Goal: Task Accomplishment & Management: Manage account settings

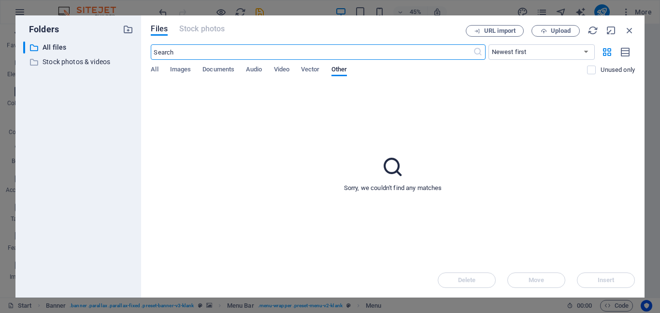
select select "tag"
click at [222, 70] on span "Documents" at bounding box center [218, 71] width 32 height 14
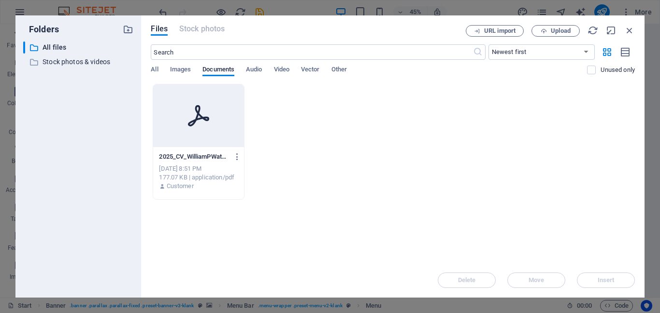
click at [192, 131] on div at bounding box center [198, 115] width 90 height 63
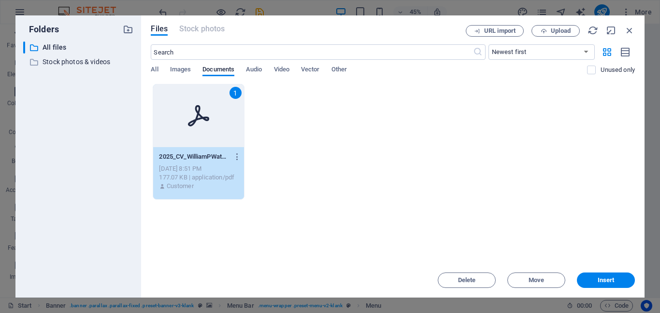
click at [192, 131] on div "1" at bounding box center [198, 115] width 90 height 63
type input "[URL][DOMAIN_NAME]"
select select
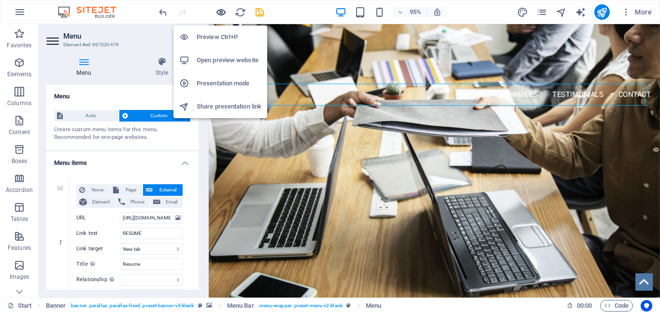
click at [218, 11] on icon "button" at bounding box center [220, 12] width 11 height 11
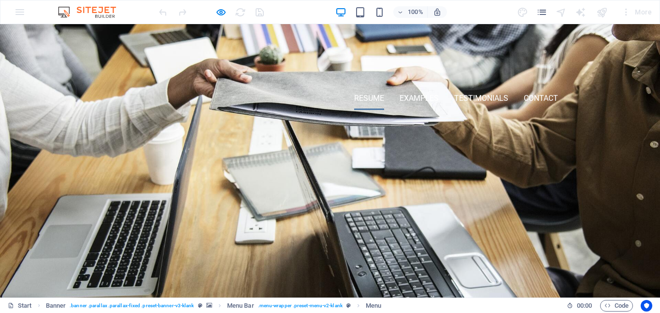
click at [364, 97] on link "RESUME" at bounding box center [369, 98] width 30 height 23
click at [415, 97] on link "Examples" at bounding box center [418, 98] width 39 height 23
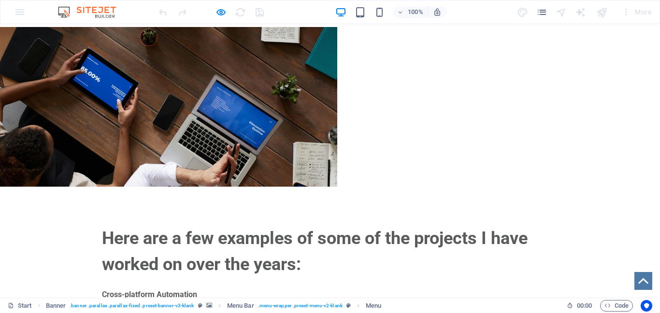
scroll to position [274, 0]
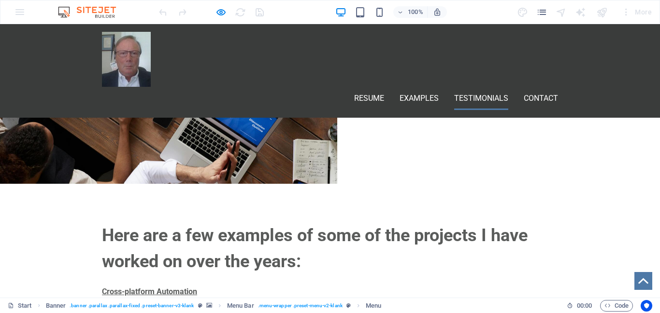
click at [463, 87] on link "Testimonials" at bounding box center [481, 98] width 54 height 23
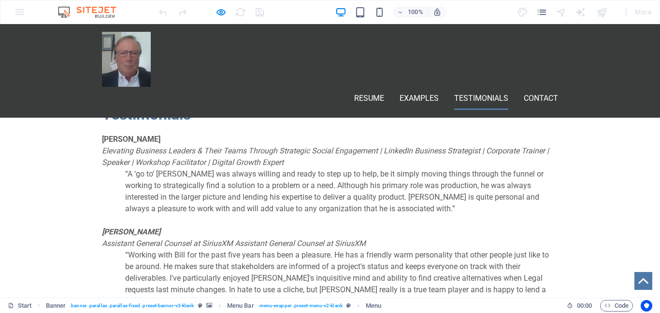
scroll to position [1406, 0]
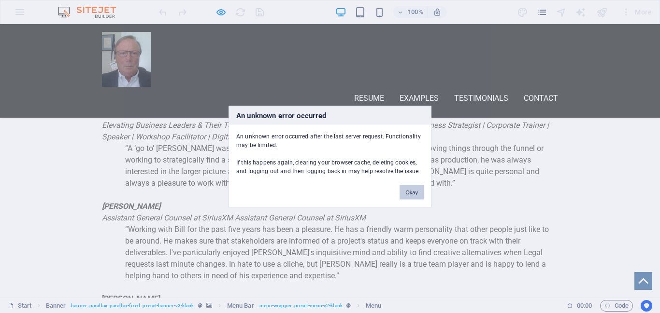
click at [411, 195] on button "Okay" at bounding box center [411, 192] width 24 height 14
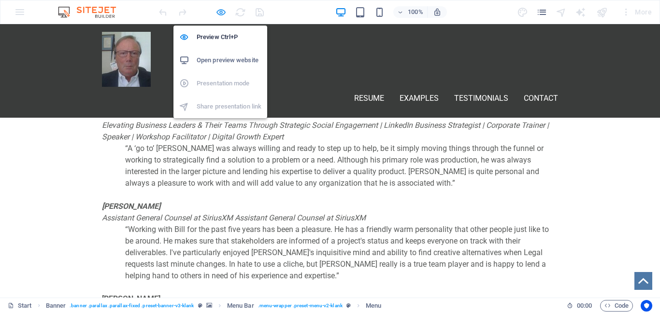
click at [217, 12] on icon "button" at bounding box center [220, 12] width 11 height 11
select select "tag"
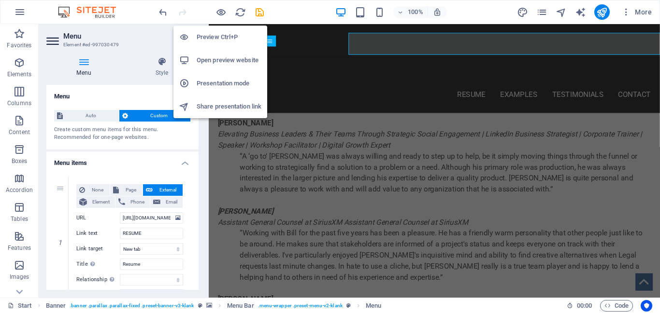
scroll to position [1420, 0]
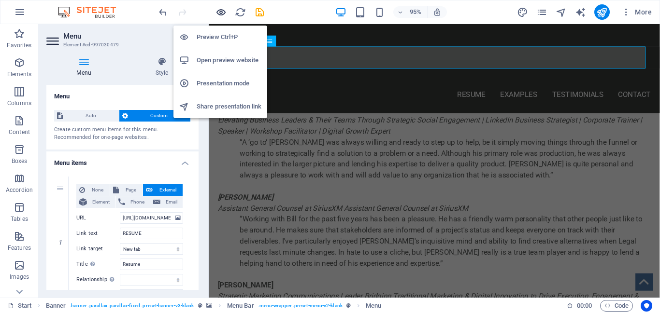
click at [218, 10] on icon "button" at bounding box center [220, 12] width 11 height 11
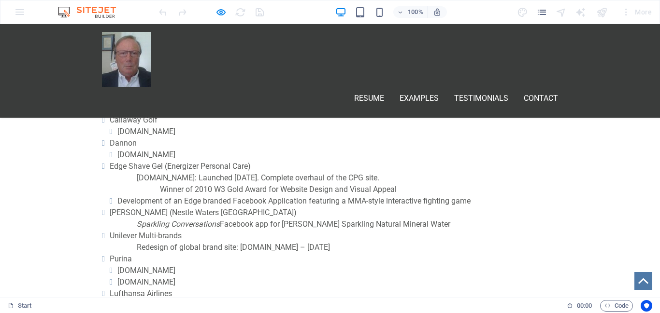
scroll to position [0, 0]
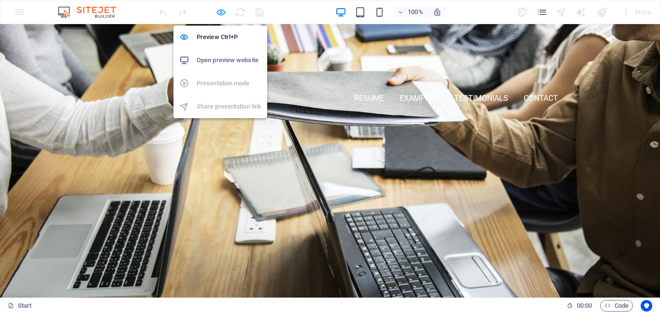
click at [220, 8] on icon "button" at bounding box center [220, 12] width 11 height 11
select select "tag"
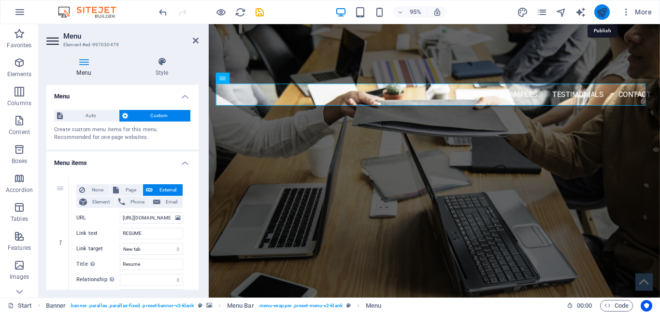
click at [604, 9] on icon "publish" at bounding box center [601, 12] width 11 height 11
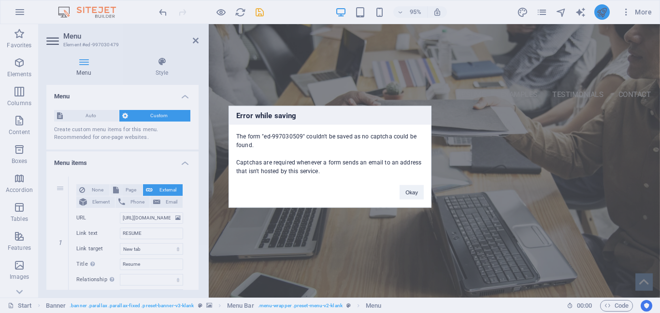
scroll to position [220, 0]
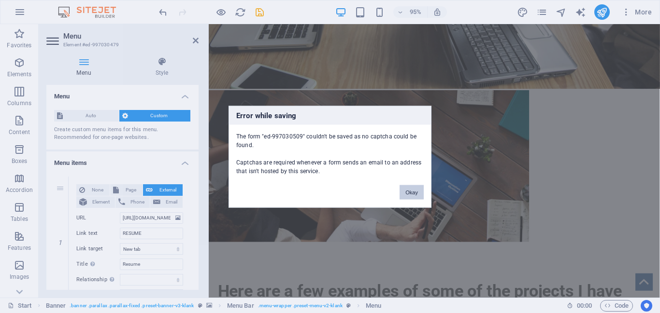
click at [406, 194] on button "Okay" at bounding box center [411, 192] width 24 height 14
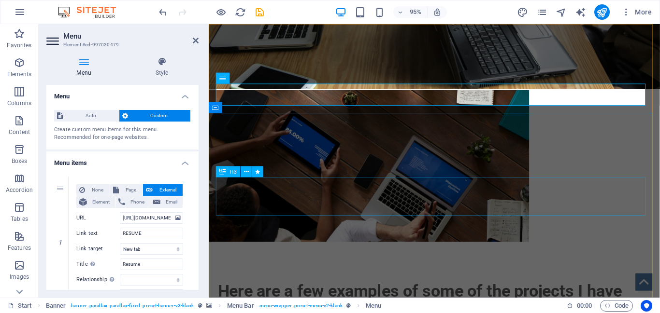
scroll to position [0, 0]
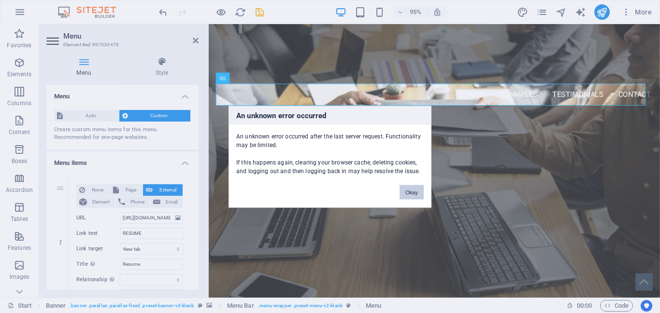
click at [415, 186] on button "Okay" at bounding box center [411, 192] width 24 height 14
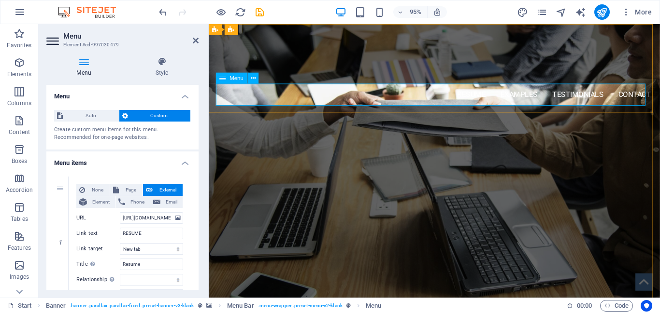
click at [644, 97] on nav "RESUME Examples Testimonials Contact" at bounding box center [446, 98] width 456 height 23
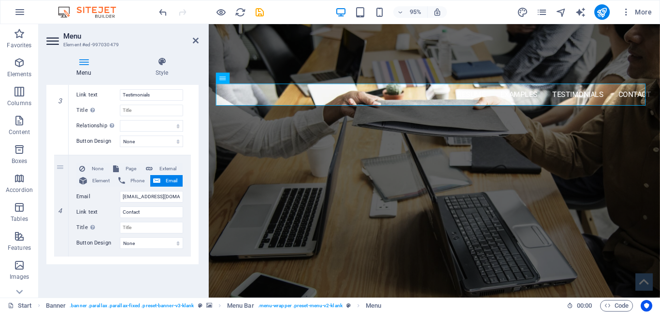
scroll to position [391, 0]
click at [85, 64] on icon at bounding box center [83, 62] width 75 height 10
click at [52, 41] on icon at bounding box center [53, 40] width 14 height 15
click at [604, 11] on icon "publish" at bounding box center [601, 12] width 11 height 11
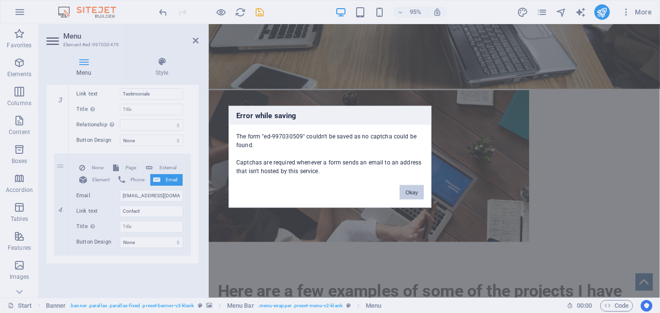
drag, startPoint x: 416, startPoint y: 188, endPoint x: 134, endPoint y: 150, distance: 284.0
click at [416, 188] on button "Okay" at bounding box center [411, 192] width 24 height 14
click at [416, 195] on button "Okay" at bounding box center [411, 192] width 24 height 14
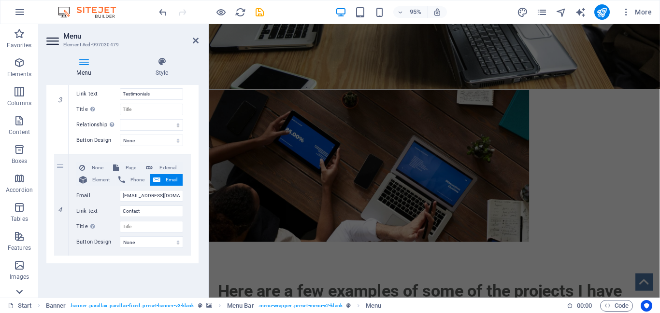
click at [19, 289] on icon at bounding box center [20, 292] width 14 height 14
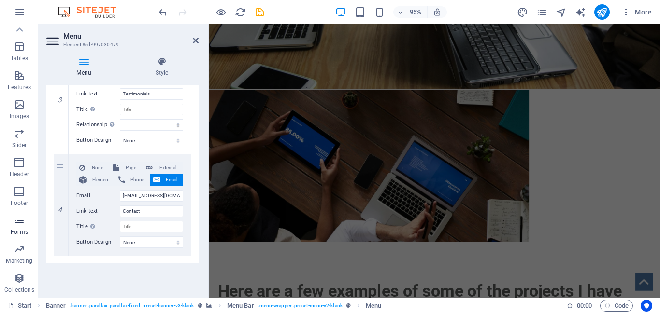
click at [16, 220] on icon "button" at bounding box center [20, 221] width 12 height 12
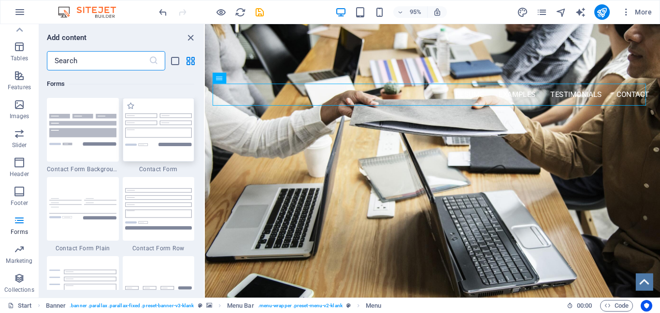
scroll to position [7146, 0]
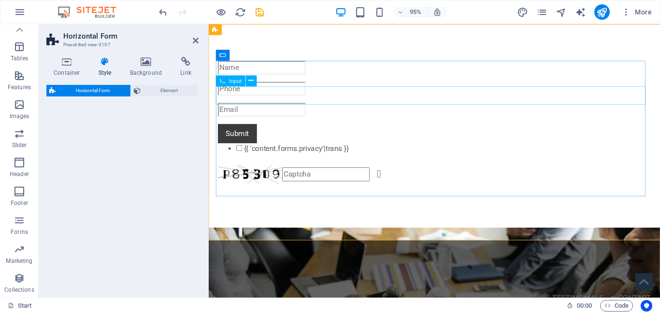
select select "rem"
select select "preset-horizontal-form-v3-default"
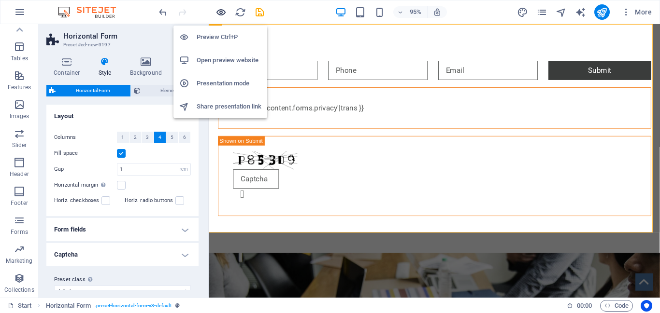
click at [222, 11] on icon "button" at bounding box center [220, 12] width 11 height 11
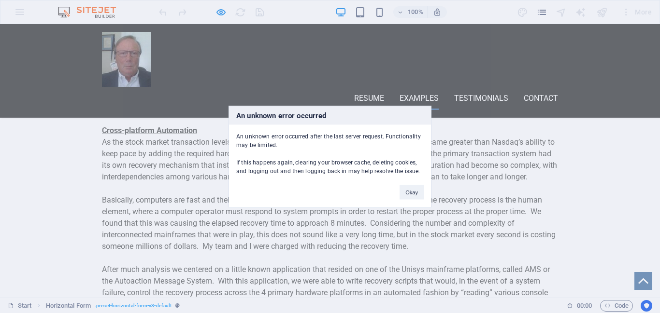
scroll to position [0, 0]
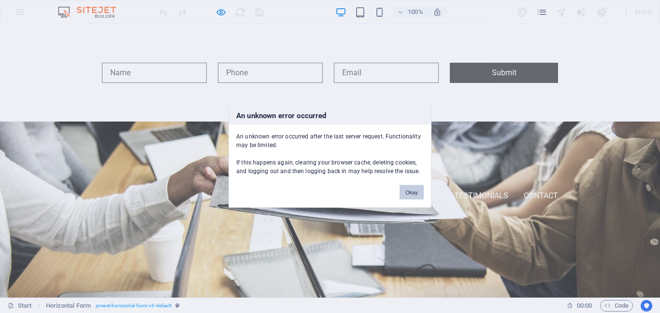
click at [419, 195] on button "Okay" at bounding box center [411, 192] width 24 height 14
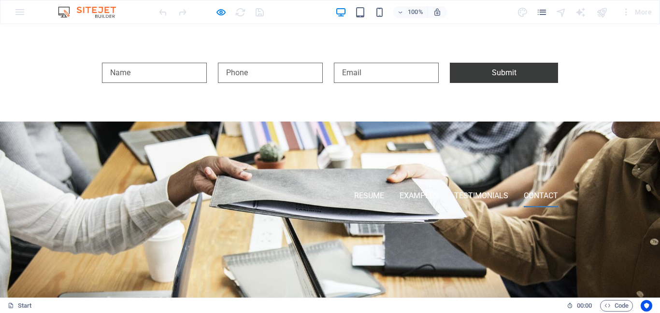
click at [531, 195] on link "Contact" at bounding box center [540, 195] width 34 height 23
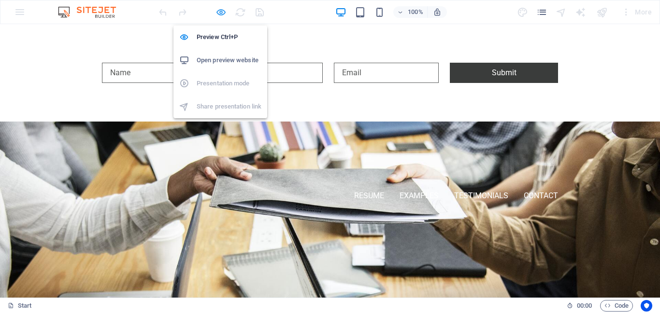
click at [220, 10] on icon "button" at bounding box center [220, 12] width 11 height 11
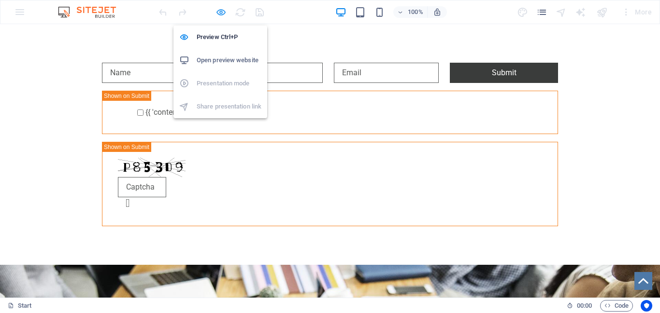
select select "rem"
select select "preset-horizontal-form-v3-default"
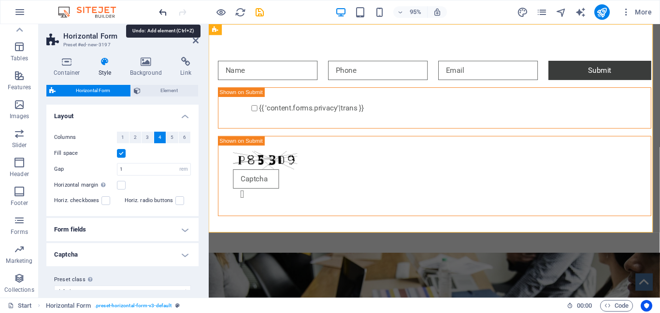
click at [163, 10] on icon "undo" at bounding box center [162, 12] width 11 height 11
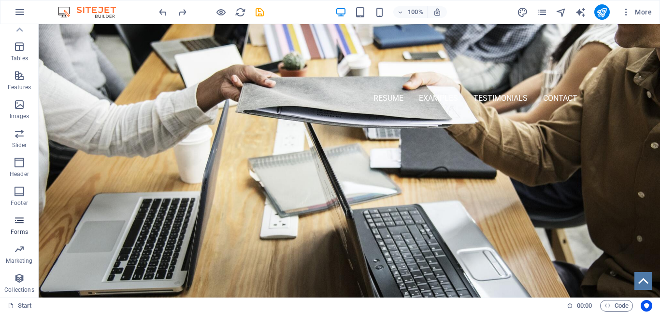
click at [19, 218] on icon "button" at bounding box center [20, 221] width 12 height 12
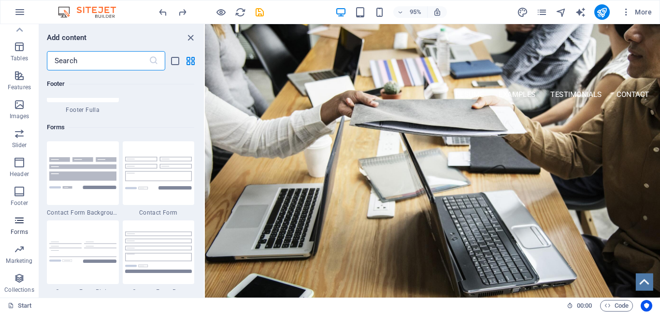
scroll to position [7049, 0]
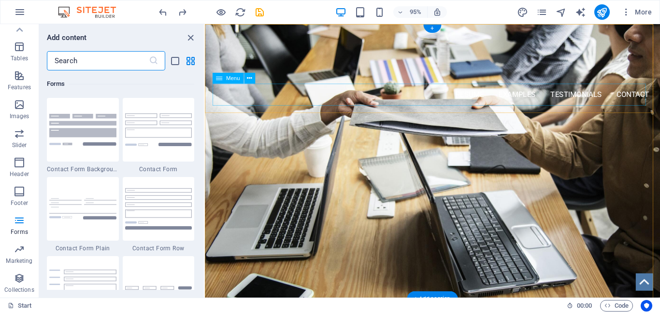
click at [645, 97] on nav "RESUME Examples Testimonials Contact" at bounding box center [444, 98] width 456 height 23
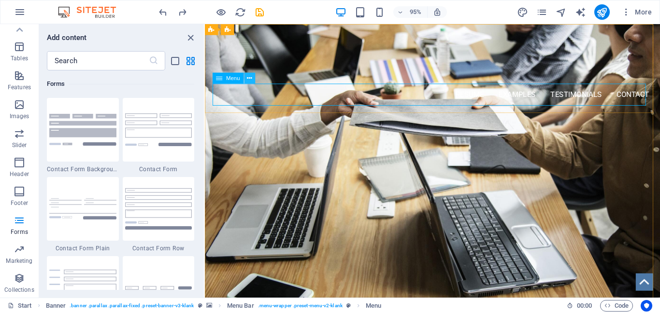
click at [249, 79] on icon at bounding box center [249, 78] width 5 height 10
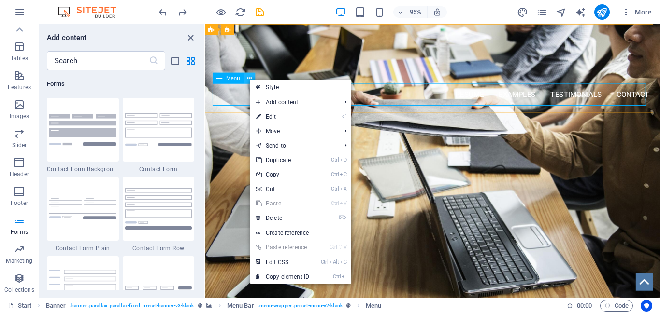
click at [249, 79] on icon at bounding box center [249, 78] width 5 height 10
click at [643, 102] on nav "RESUME Examples Testimonials Contact" at bounding box center [444, 98] width 456 height 23
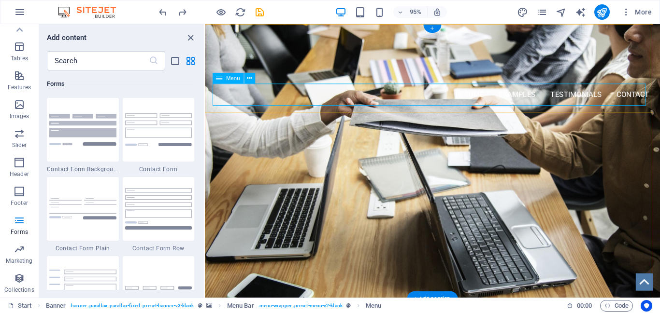
click at [659, 89] on nav "RESUME Examples Testimonials Contact" at bounding box center [444, 98] width 456 height 23
select select "tag"
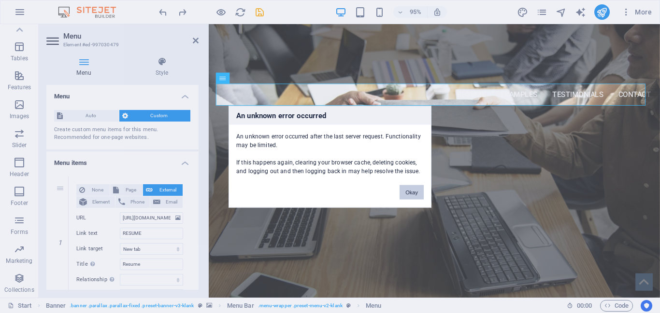
click at [411, 190] on button "Okay" at bounding box center [411, 192] width 24 height 14
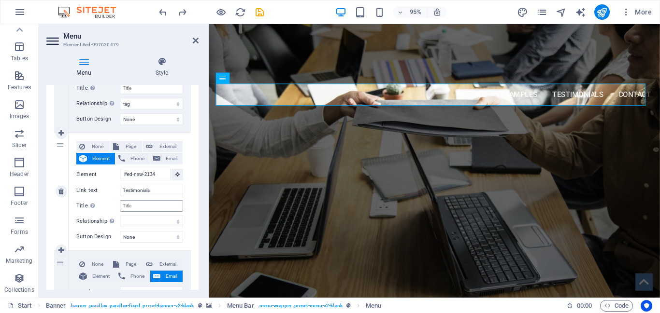
scroll to position [391, 0]
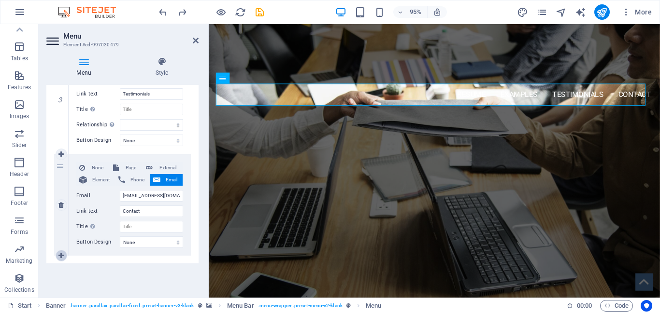
click at [62, 255] on icon at bounding box center [60, 256] width 5 height 7
select select
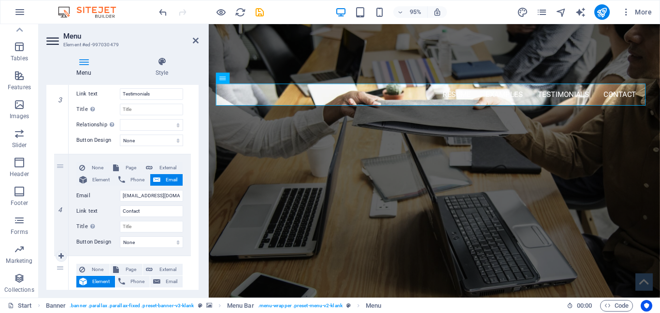
scroll to position [501, 0]
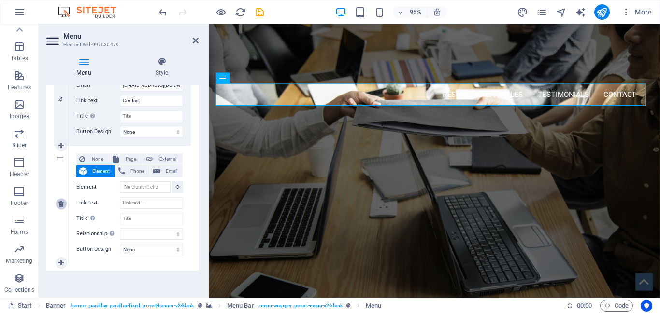
click at [64, 204] on icon at bounding box center [60, 204] width 5 height 7
select select
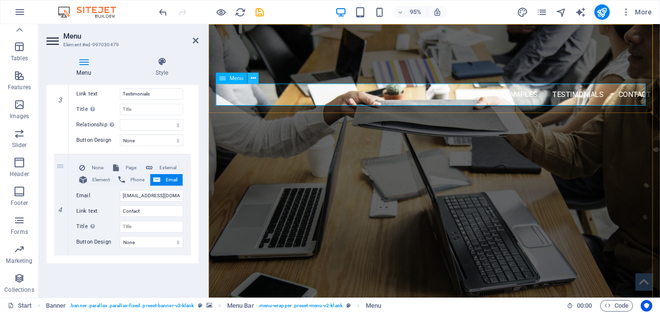
click at [253, 78] on icon at bounding box center [253, 78] width 5 height 10
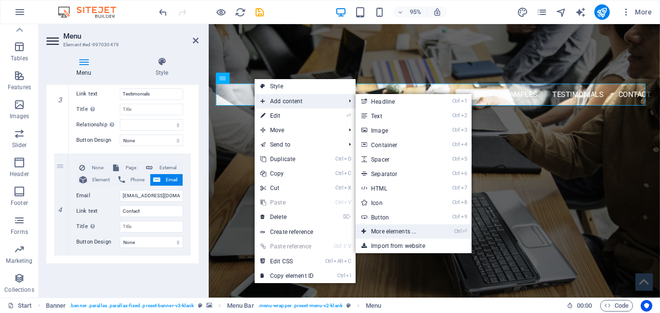
click at [387, 230] on link "Ctrl ⏎ More elements ..." at bounding box center [395, 232] width 80 height 14
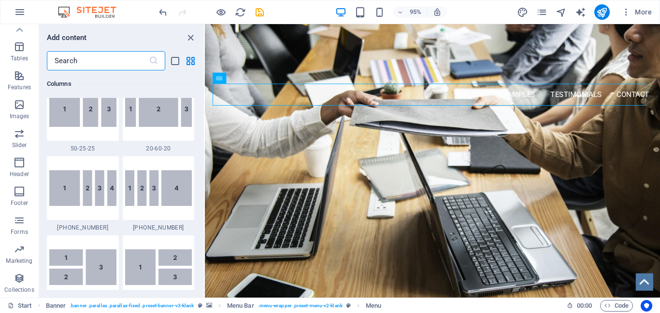
scroll to position [1068, 0]
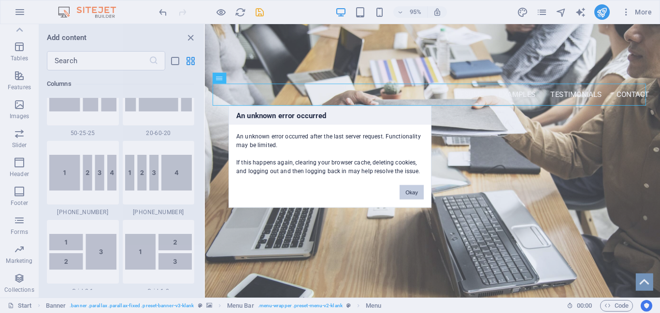
click at [419, 191] on button "Okay" at bounding box center [411, 192] width 24 height 14
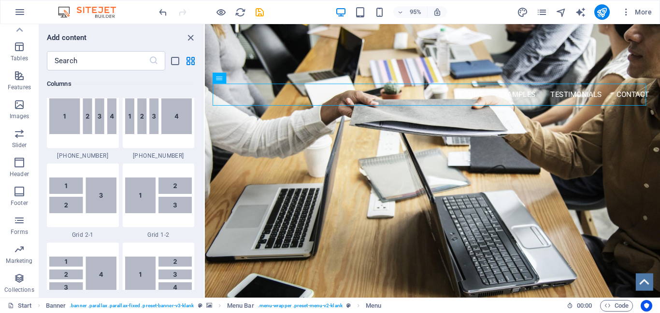
scroll to position [972, 0]
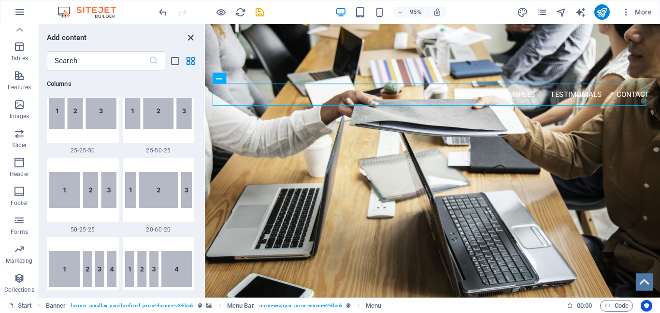
click at [189, 37] on icon "close panel" at bounding box center [190, 37] width 11 height 11
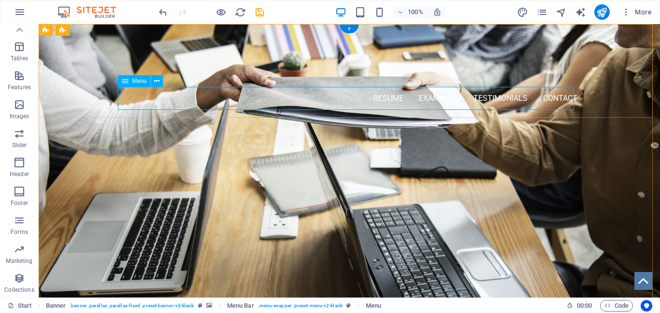
click at [558, 98] on nav "RESUME Examples Testimonials Contact" at bounding box center [349, 98] width 456 height 23
select select "tag"
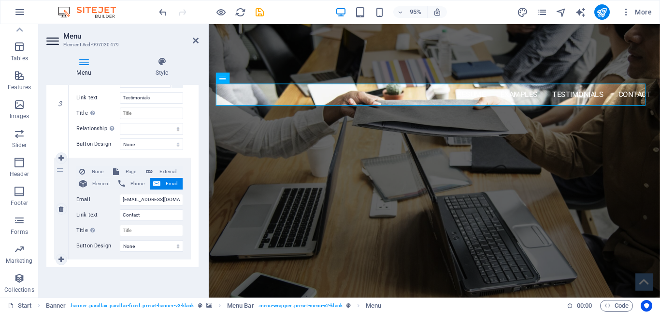
scroll to position [391, 0]
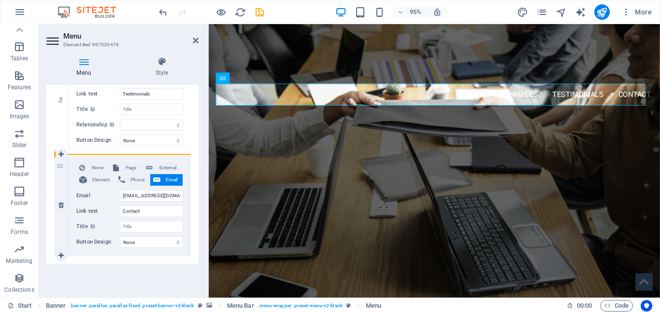
drag, startPoint x: 60, startPoint y: 168, endPoint x: 62, endPoint y: 174, distance: 6.4
click at [62, 172] on div "4" at bounding box center [61, 205] width 14 height 101
select select
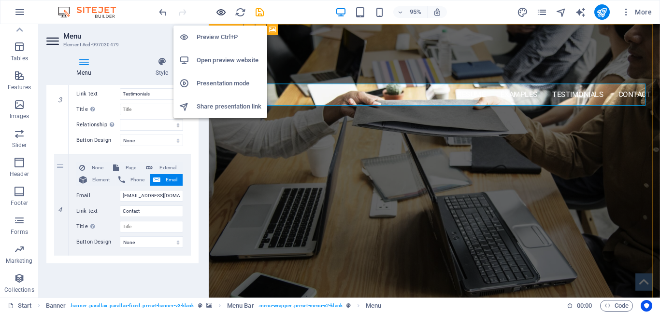
click at [222, 9] on icon "button" at bounding box center [220, 12] width 11 height 11
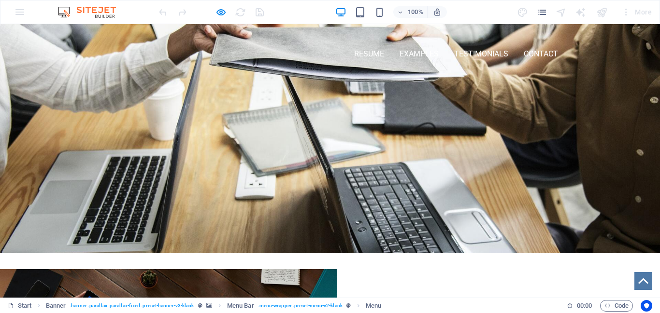
scroll to position [0, 0]
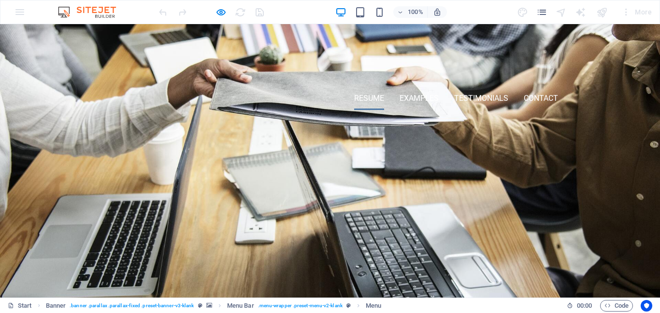
click at [365, 96] on link "RESUME" at bounding box center [369, 98] width 30 height 23
click at [402, 96] on link "Examples" at bounding box center [418, 98] width 39 height 23
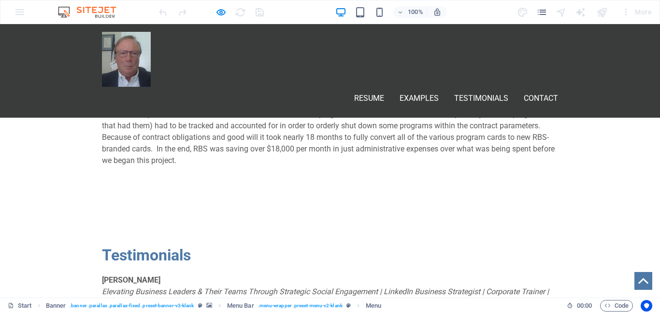
scroll to position [660, 0]
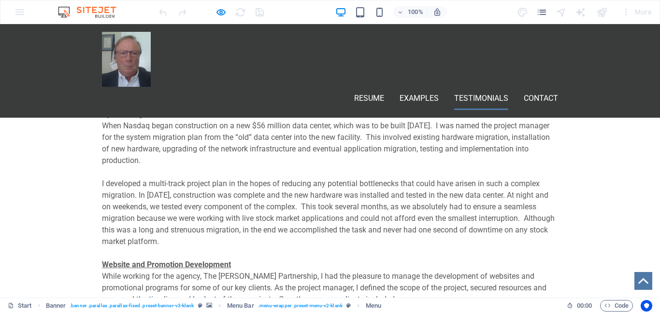
click at [478, 87] on link "Testimonials" at bounding box center [481, 98] width 54 height 23
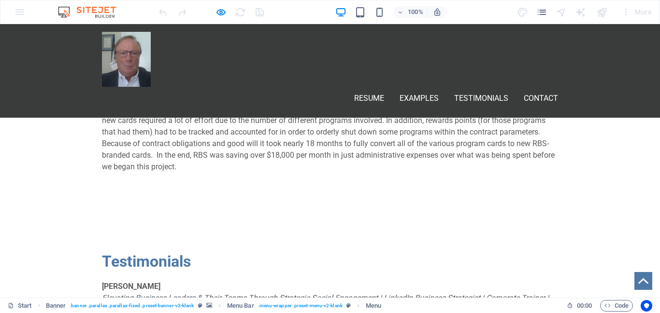
scroll to position [1213, 0]
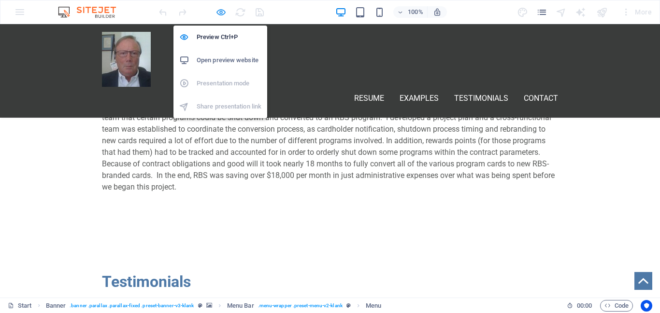
click at [221, 11] on icon "button" at bounding box center [220, 12] width 11 height 11
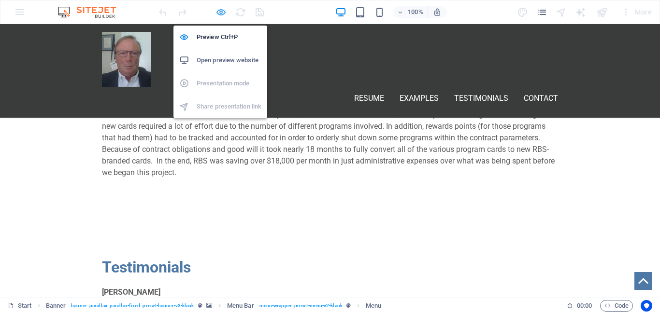
select select "tag"
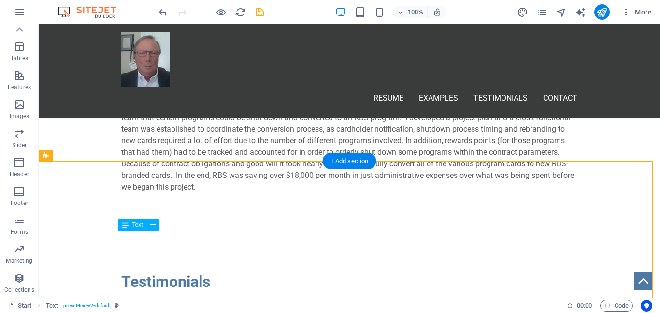
scroll to position [1309, 0]
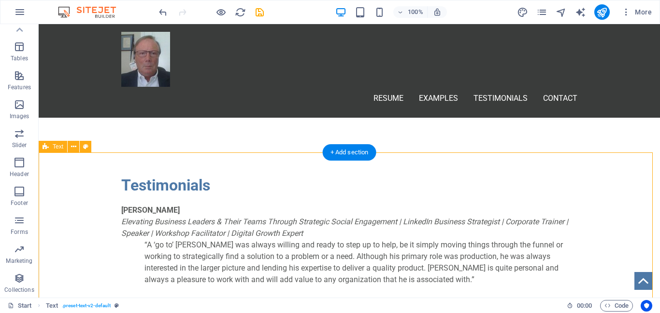
select select "preset-text-v2-default"
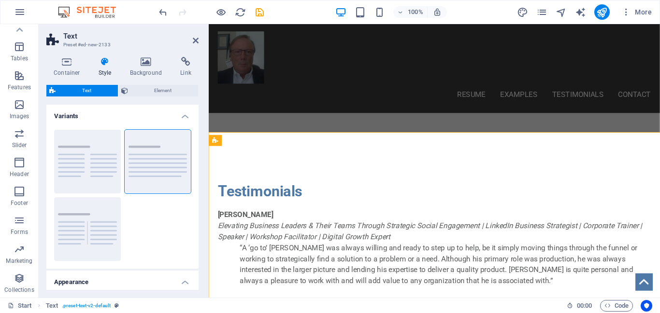
scroll to position [1324, 0]
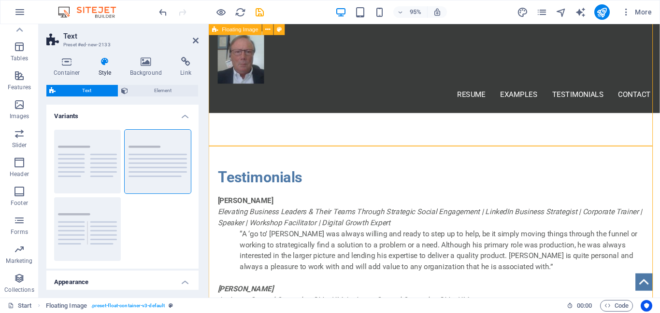
select select "%"
select select "rem"
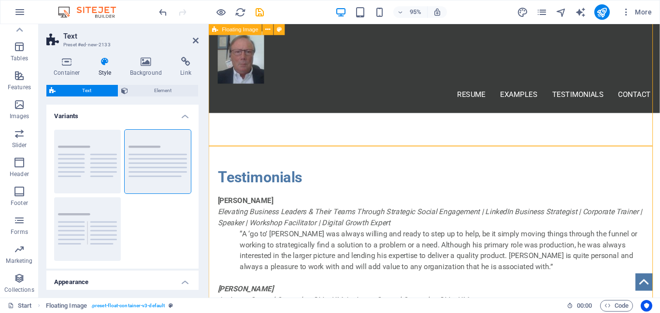
select select "rem"
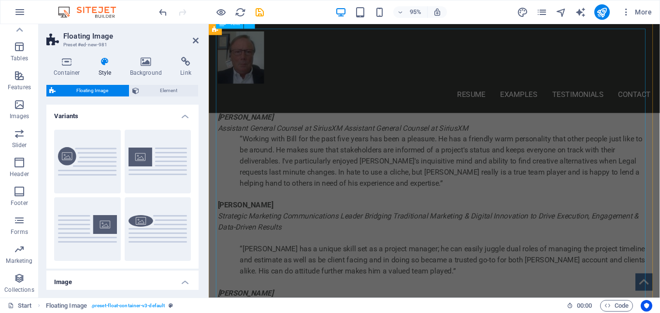
scroll to position [1517, 0]
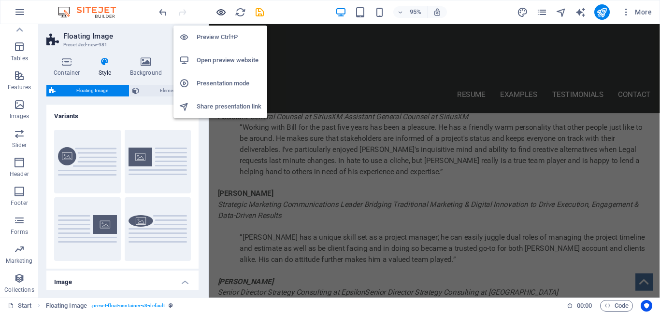
click at [220, 11] on icon "button" at bounding box center [220, 12] width 11 height 11
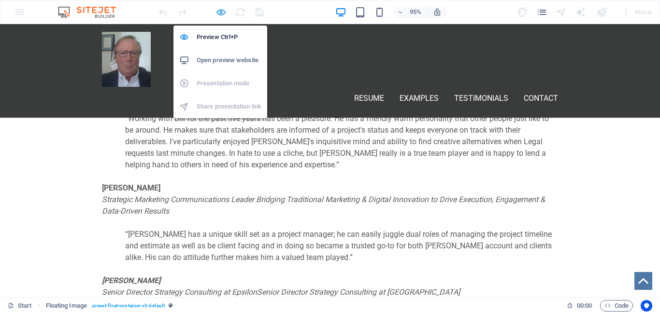
scroll to position [799, 0]
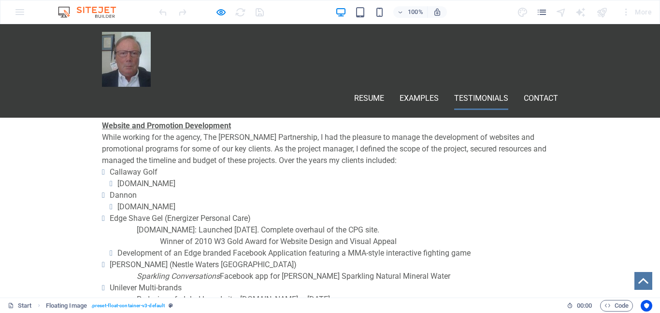
click at [462, 87] on link "Testimonials" at bounding box center [481, 98] width 54 height 23
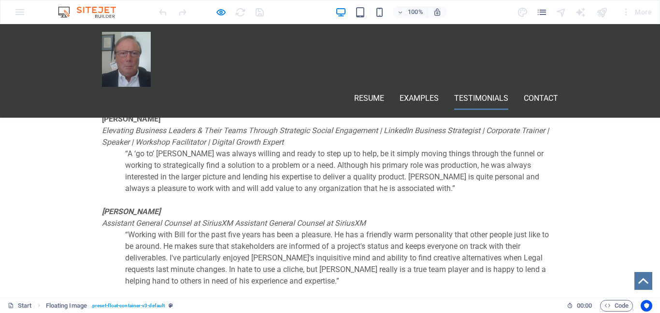
scroll to position [1406, 0]
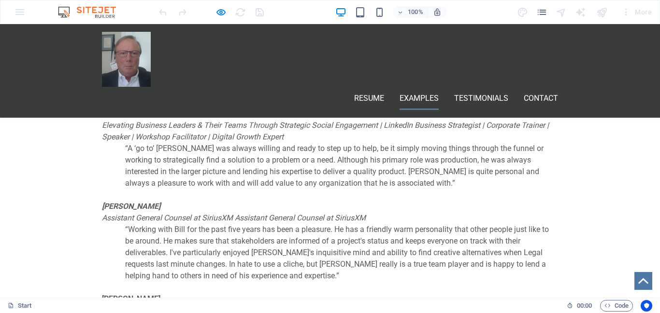
click at [410, 87] on link "Examples" at bounding box center [418, 98] width 39 height 23
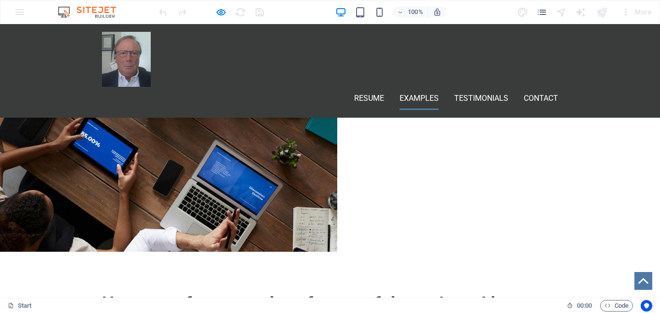
scroll to position [274, 0]
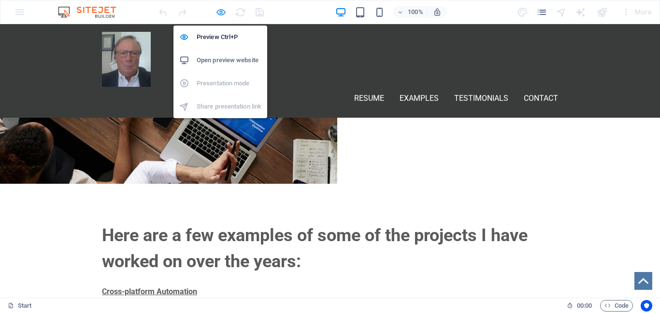
click at [222, 11] on icon "button" at bounding box center [220, 12] width 11 height 11
select select "%"
select select "rem"
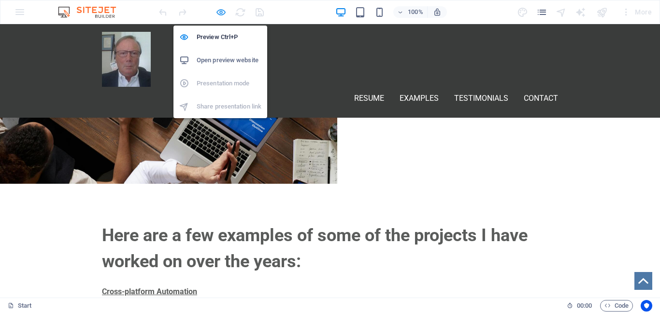
select select "rem"
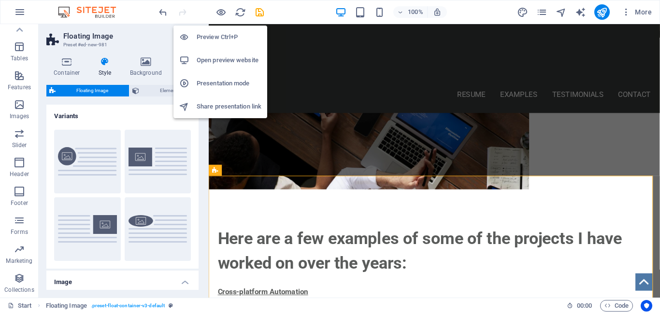
scroll to position [288, 0]
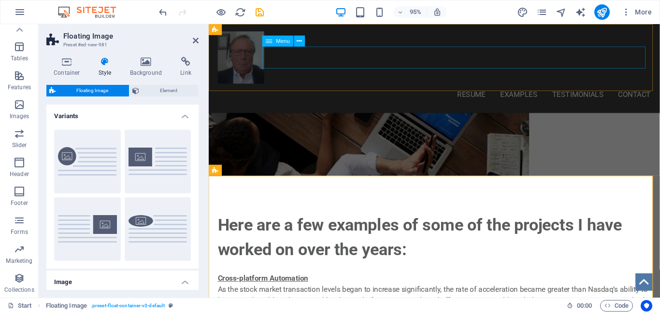
click at [650, 87] on nav "RESUME Examples Testimonials Contact" at bounding box center [446, 98] width 456 height 23
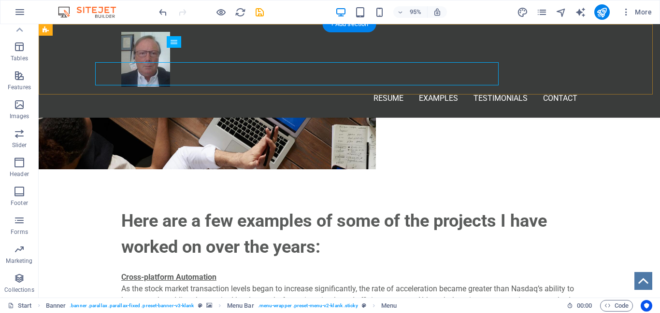
scroll to position [274, 0]
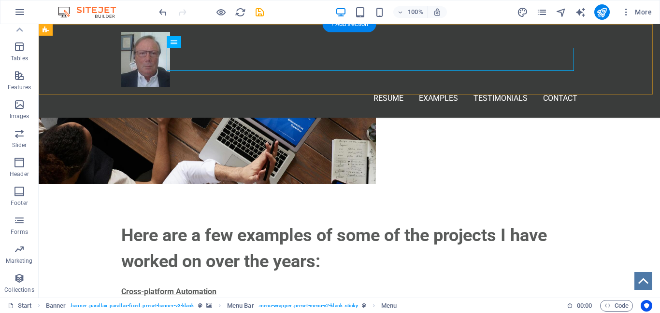
click at [628, 59] on div "RESUME Examples Testimonials Contact Menu" at bounding box center [349, 71] width 621 height 94
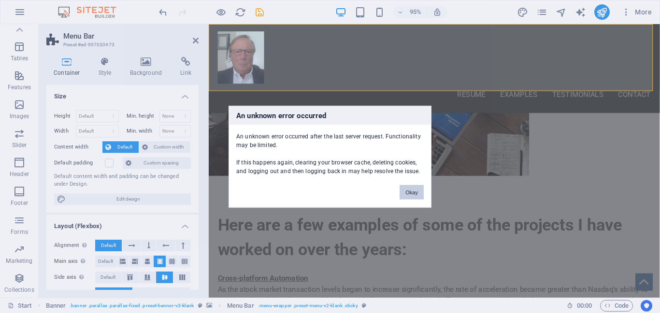
drag, startPoint x: 407, startPoint y: 191, endPoint x: 218, endPoint y: 166, distance: 189.9
click at [407, 191] on button "Okay" at bounding box center [411, 192] width 24 height 14
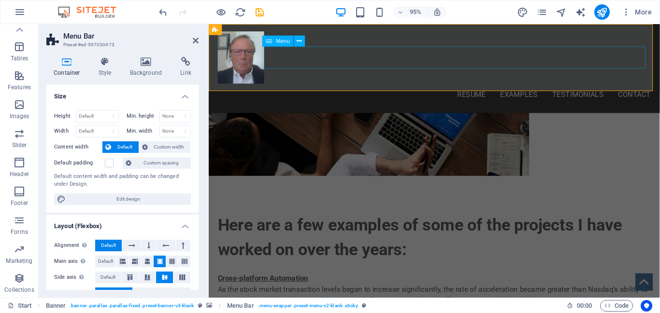
click at [645, 87] on nav "RESUME Examples Testimonials Contact" at bounding box center [446, 98] width 456 height 23
select select "tag"
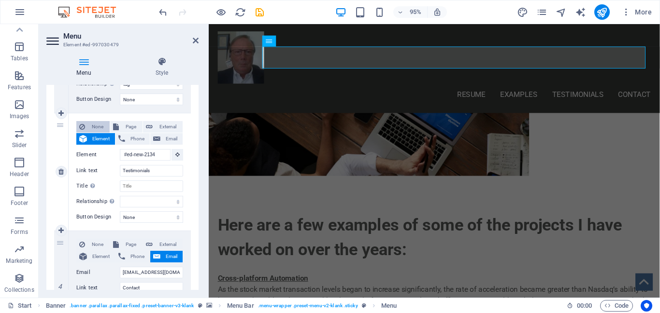
scroll to position [391, 0]
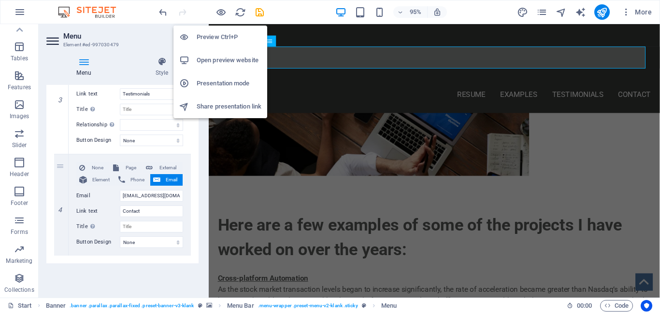
drag, startPoint x: 219, startPoint y: 13, endPoint x: 225, endPoint y: 53, distance: 40.1
click at [219, 12] on icon "button" at bounding box center [220, 12] width 11 height 11
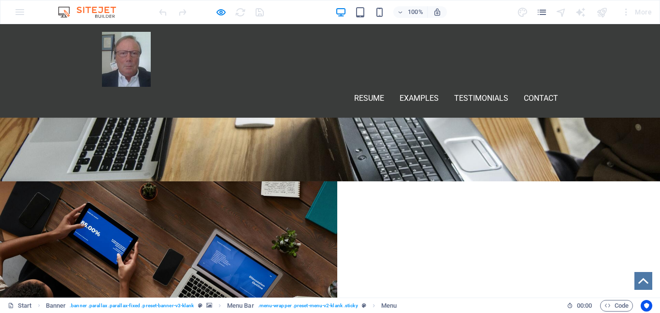
scroll to position [0, 0]
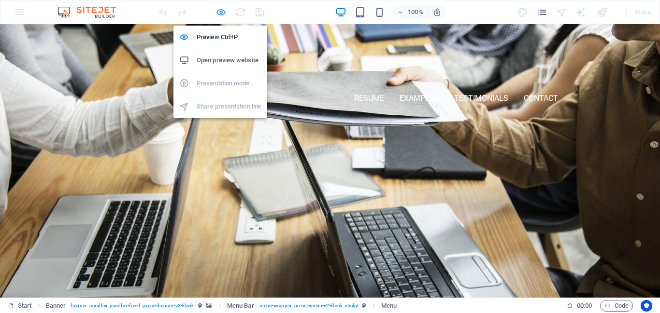
click at [219, 10] on icon "button" at bounding box center [220, 12] width 11 height 11
select select "tag"
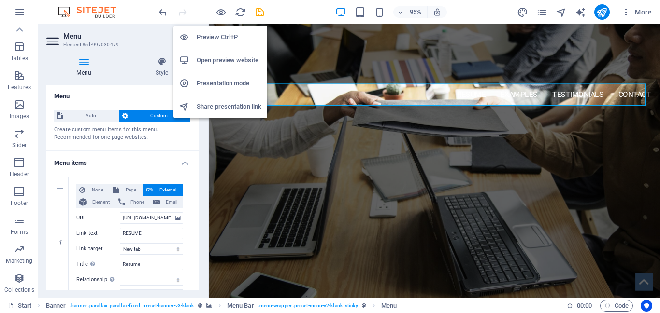
drag, startPoint x: 219, startPoint y: 10, endPoint x: 219, endPoint y: 22, distance: 11.6
click at [219, 10] on icon "button" at bounding box center [220, 12] width 11 height 11
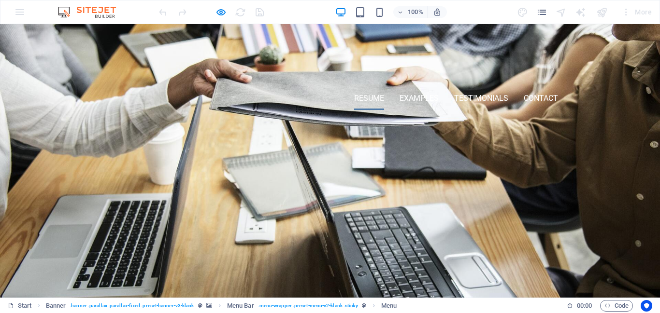
click at [364, 95] on link "RESUME" at bounding box center [369, 98] width 30 height 23
click at [469, 93] on link "Testimonials" at bounding box center [481, 98] width 54 height 23
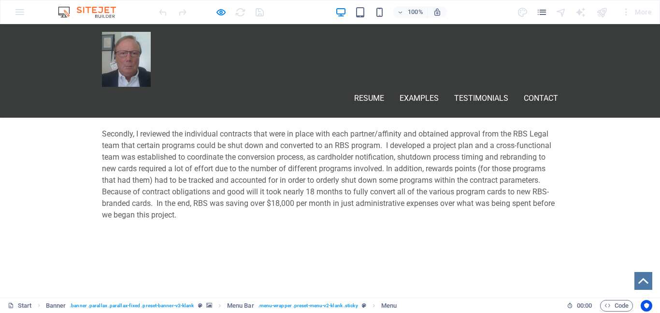
scroll to position [1406, 0]
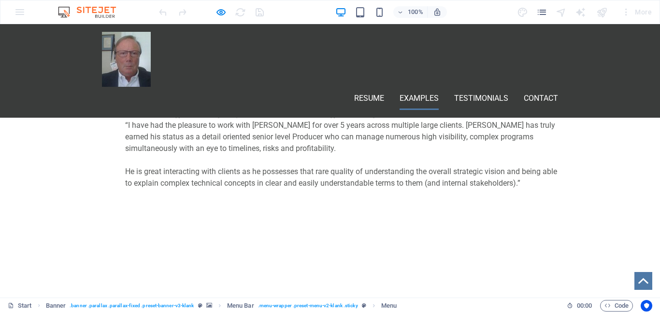
click at [421, 87] on link "Examples" at bounding box center [418, 98] width 39 height 23
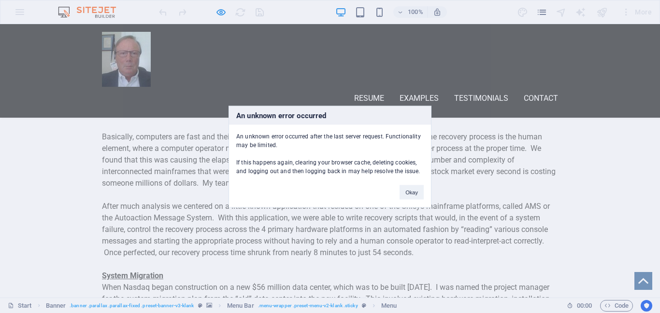
scroll to position [563, 0]
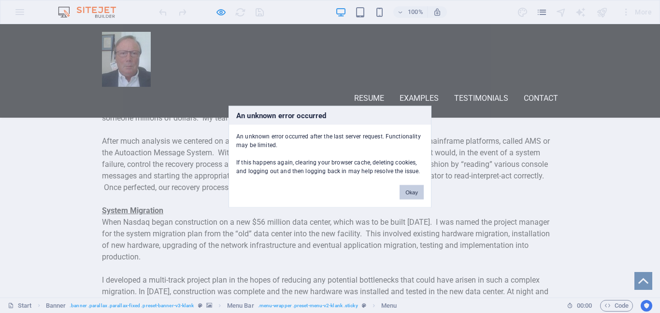
drag, startPoint x: 411, startPoint y: 189, endPoint x: 414, endPoint y: 151, distance: 38.7
click at [411, 189] on button "Okay" at bounding box center [411, 192] width 24 height 14
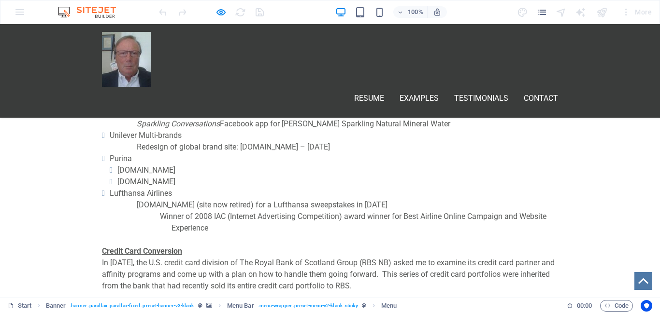
scroll to position [1046, 0]
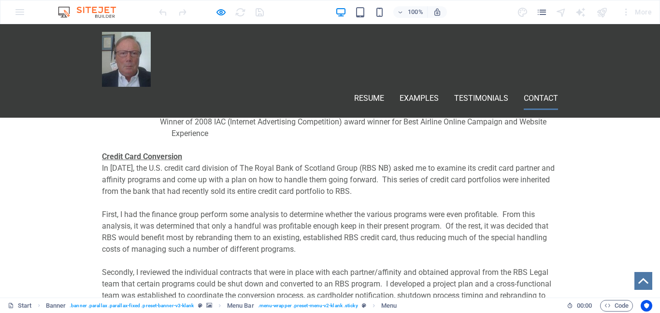
click at [541, 87] on link "Contact" at bounding box center [540, 98] width 34 height 23
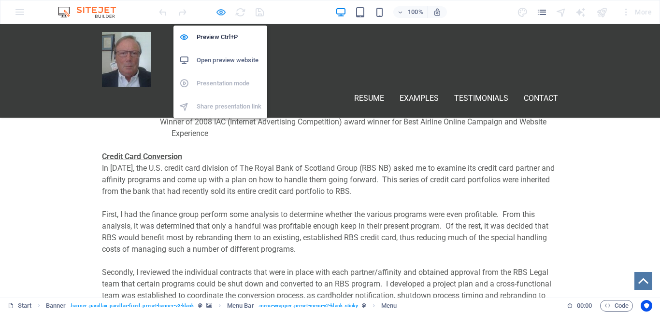
click at [222, 14] on icon "button" at bounding box center [220, 12] width 11 height 11
select select "tag"
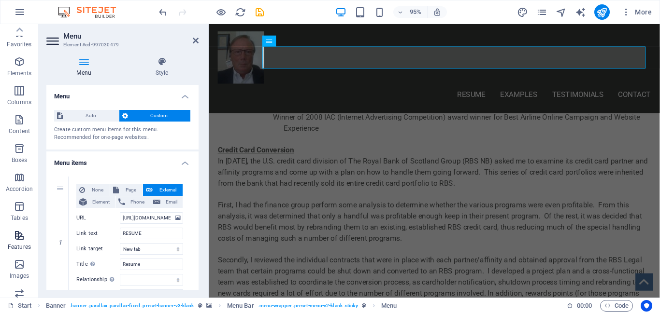
scroll to position [0, 0]
click at [20, 66] on icon "button" at bounding box center [20, 63] width 12 height 12
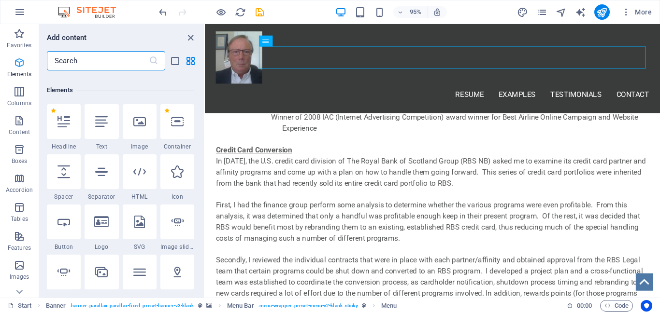
scroll to position [103, 0]
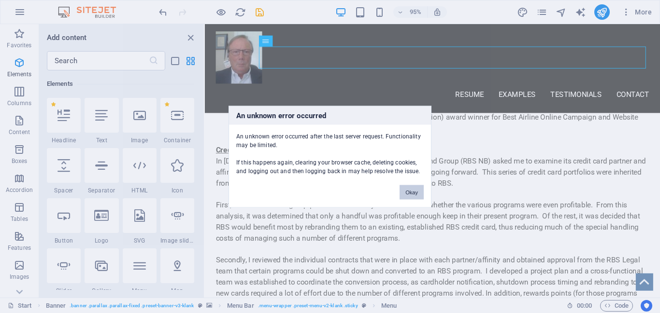
click at [415, 189] on button "Okay" at bounding box center [411, 192] width 24 height 14
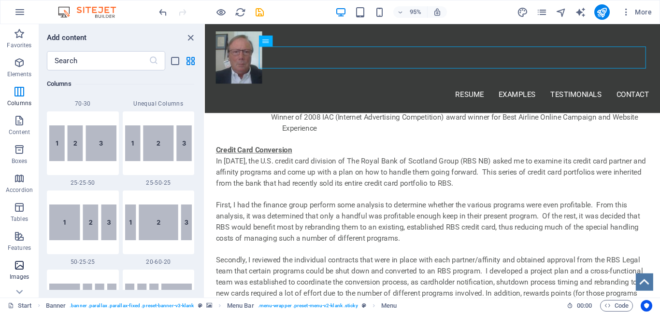
scroll to position [972, 0]
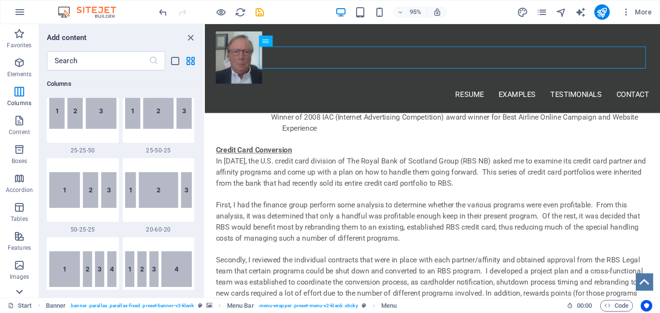
click at [19, 291] on icon at bounding box center [20, 292] width 14 height 14
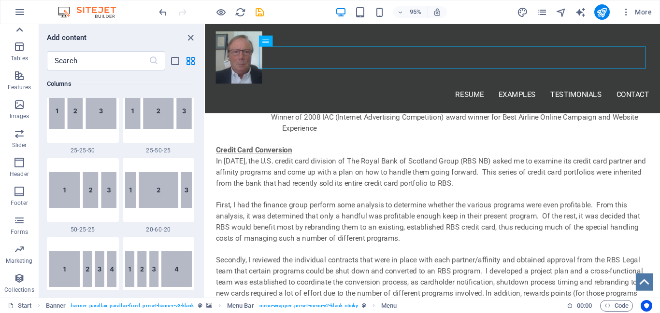
click at [21, 28] on icon at bounding box center [20, 30] width 14 height 14
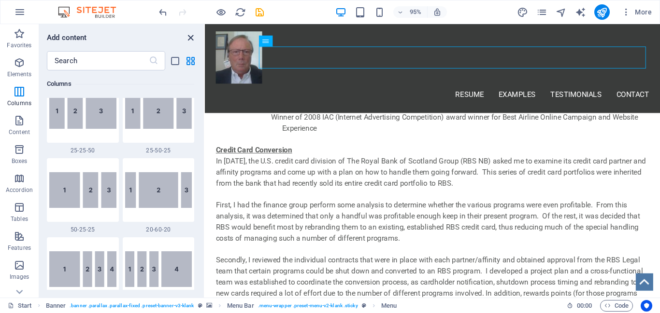
drag, startPoint x: 192, startPoint y: 34, endPoint x: 161, endPoint y: 11, distance: 38.6
click at [192, 34] on icon "close panel" at bounding box center [190, 37] width 11 height 11
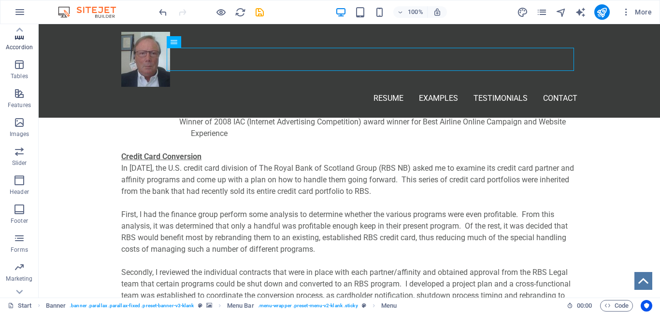
scroll to position [161, 0]
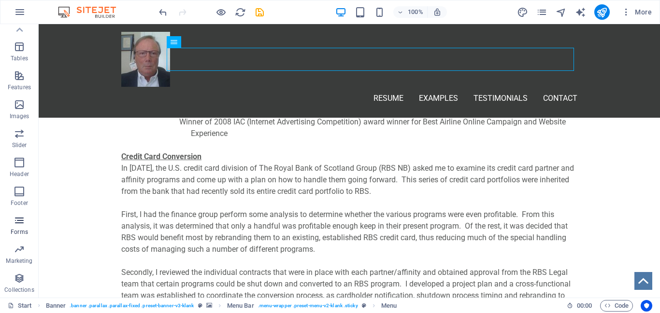
click at [24, 221] on icon "button" at bounding box center [20, 221] width 12 height 12
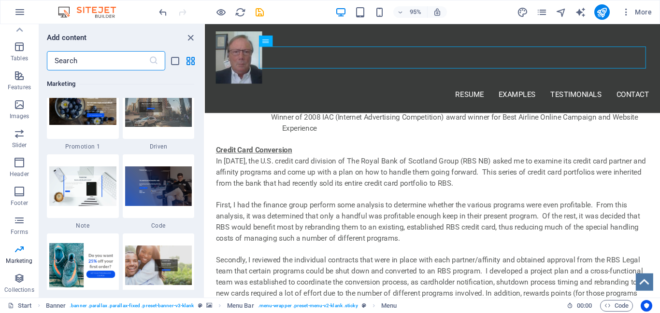
scroll to position [8288, 0]
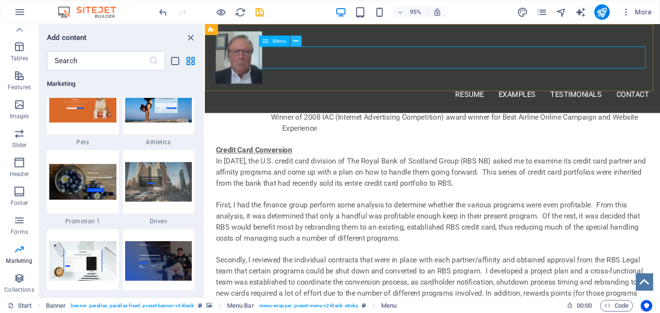
click at [294, 42] on icon at bounding box center [295, 41] width 5 height 10
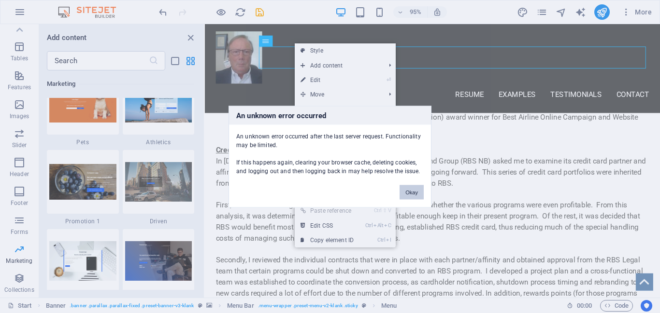
click at [407, 189] on button "Okay" at bounding box center [411, 192] width 24 height 14
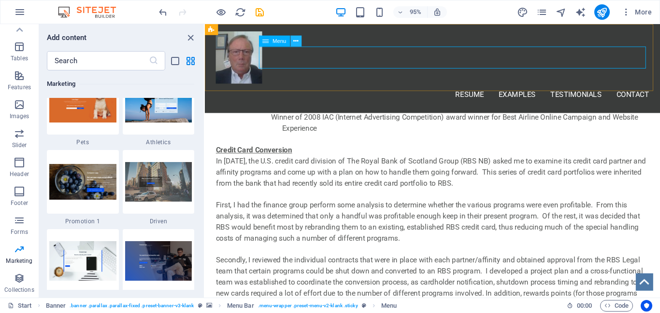
click at [294, 41] on icon at bounding box center [295, 41] width 5 height 10
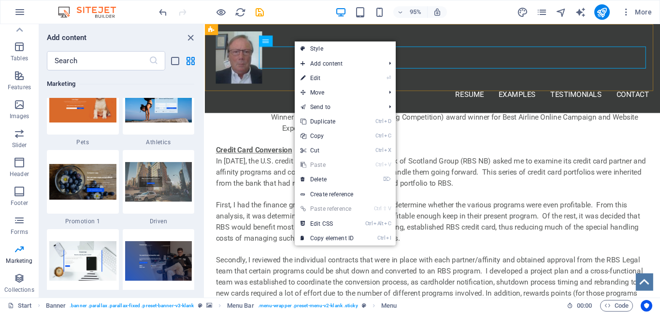
click at [366, 32] on div "RESUME Examples Testimonials Contact Menu" at bounding box center [444, 71] width 479 height 94
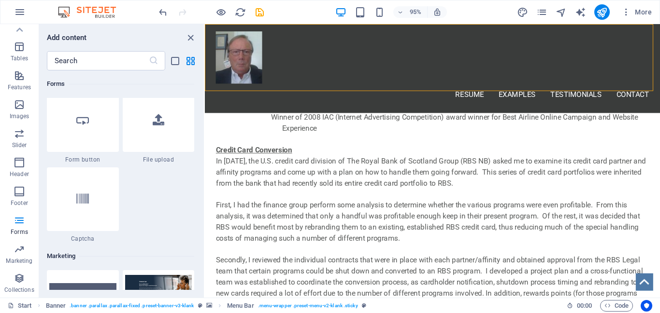
scroll to position [7708, 0]
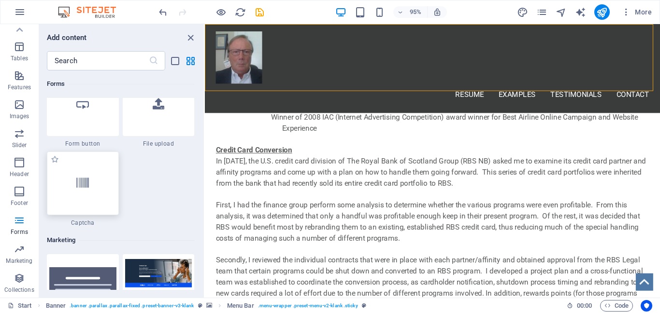
click at [102, 179] on div at bounding box center [83, 184] width 72 height 64
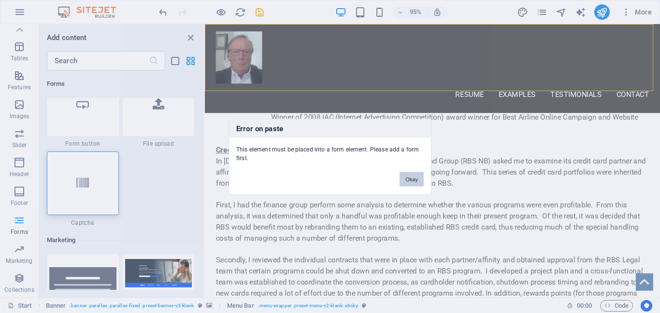
click at [415, 181] on button "Okay" at bounding box center [411, 179] width 24 height 14
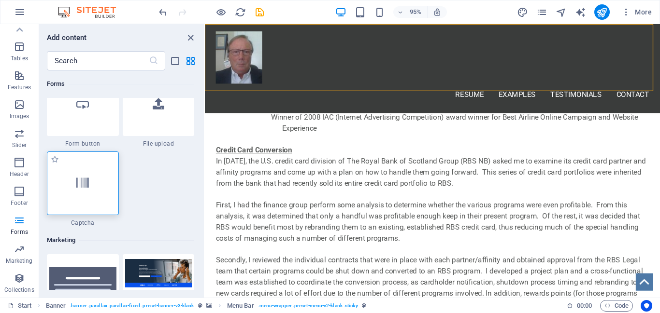
drag, startPoint x: 98, startPoint y: 171, endPoint x: 89, endPoint y: 184, distance: 15.4
click at [89, 184] on div at bounding box center [83, 184] width 72 height 64
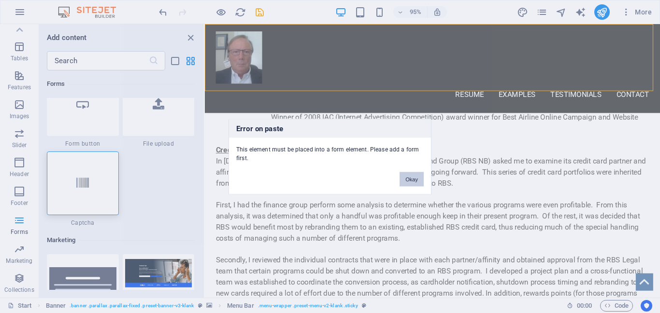
click at [411, 182] on button "Okay" at bounding box center [411, 179] width 24 height 14
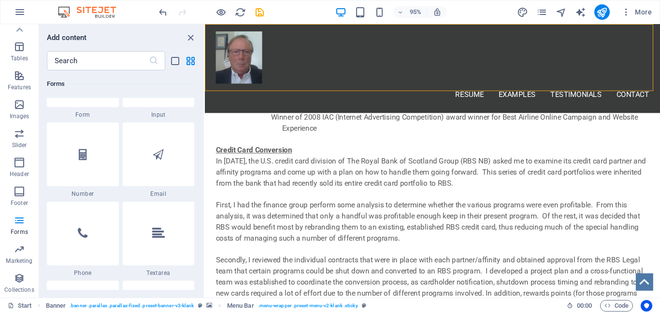
scroll to position [7322, 0]
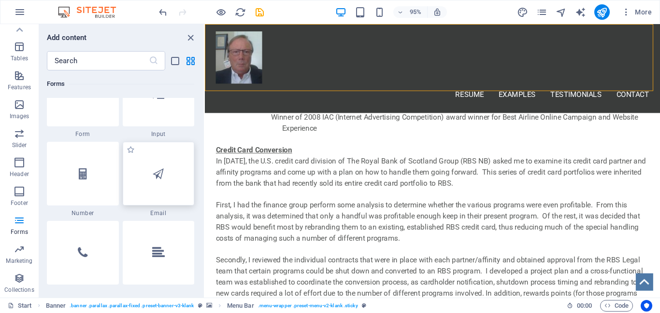
click at [156, 180] on div at bounding box center [159, 174] width 72 height 64
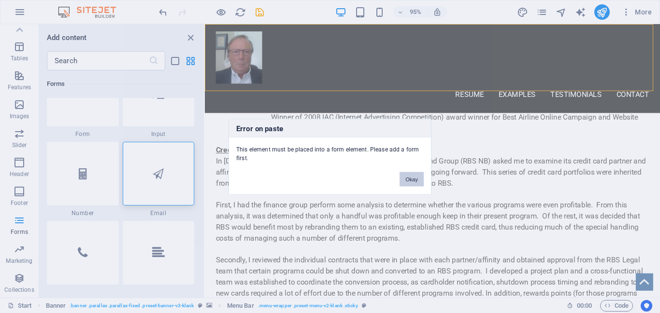
click at [411, 178] on button "Okay" at bounding box center [411, 179] width 24 height 14
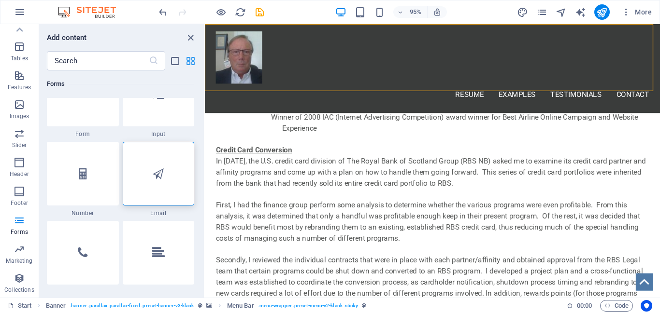
click at [193, 57] on icon "grid-view" at bounding box center [190, 61] width 11 height 11
click at [192, 63] on icon "grid-view" at bounding box center [190, 61] width 11 height 11
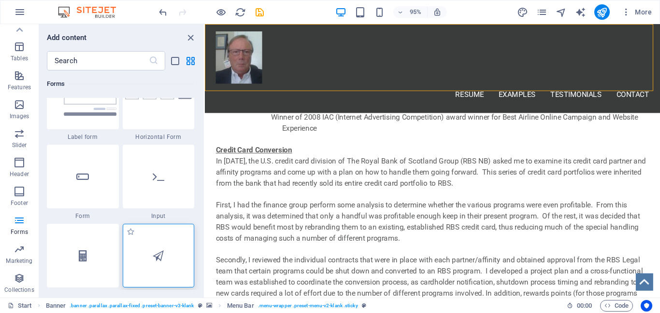
scroll to position [7226, 0]
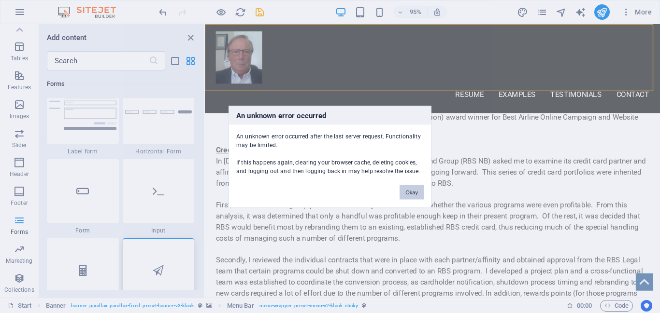
drag, startPoint x: 403, startPoint y: 190, endPoint x: 209, endPoint y: 174, distance: 195.2
click at [403, 190] on button "Okay" at bounding box center [411, 192] width 24 height 14
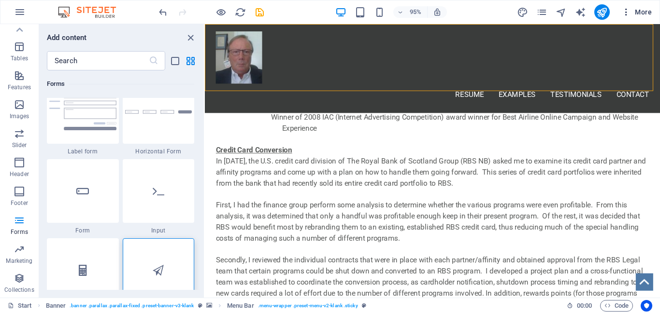
click at [641, 9] on span "More" at bounding box center [636, 12] width 30 height 10
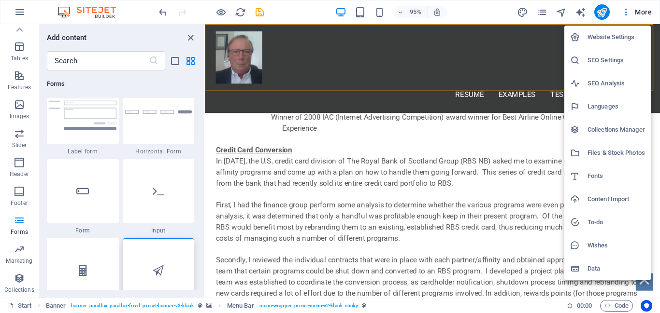
click at [592, 36] on h6 "Website Settings" at bounding box center [615, 37] width 57 height 12
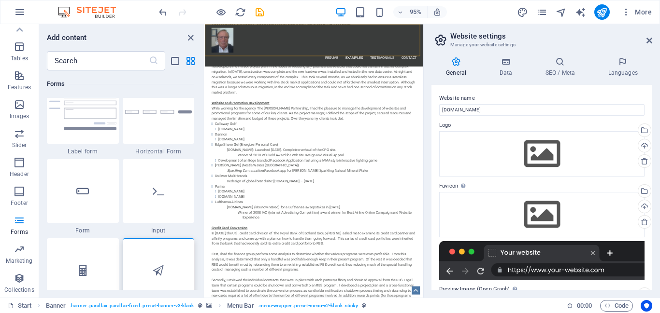
scroll to position [1381, 0]
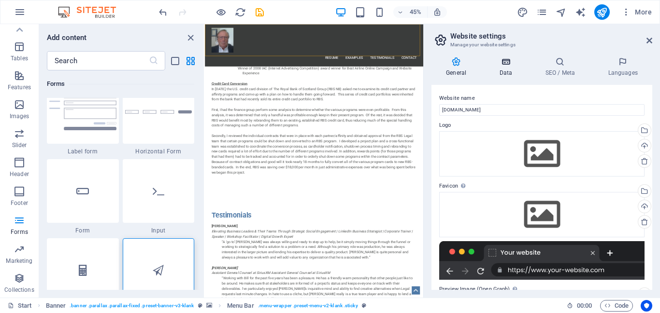
click at [501, 61] on icon at bounding box center [505, 62] width 42 height 10
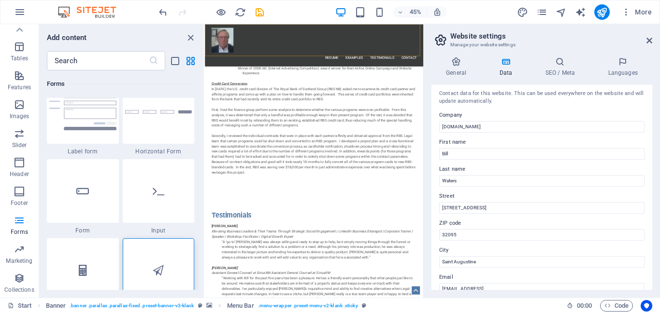
scroll to position [0, 0]
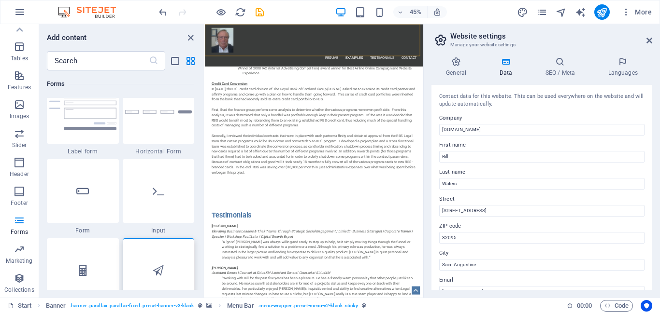
click at [460, 54] on div "General Data SEO / Meta Languages Website name [DOMAIN_NAME] Logo Drag files he…" at bounding box center [541, 173] width 236 height 249
click at [455, 64] on icon at bounding box center [455, 62] width 49 height 10
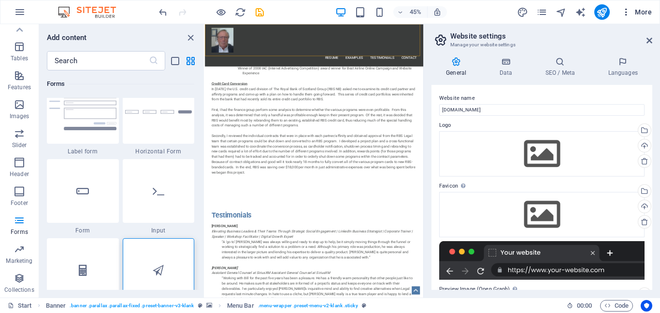
click at [644, 8] on span "More" at bounding box center [636, 12] width 30 height 10
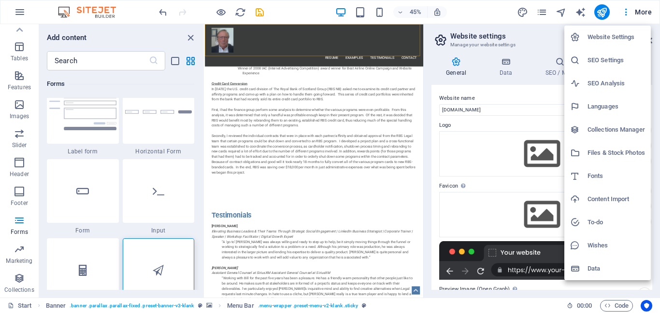
click at [543, 39] on div at bounding box center [330, 156] width 660 height 313
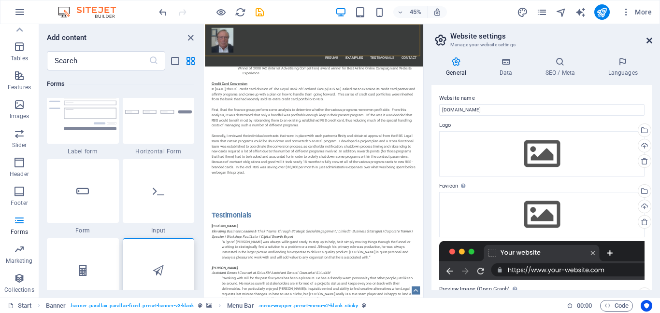
click at [647, 40] on icon at bounding box center [649, 41] width 6 height 8
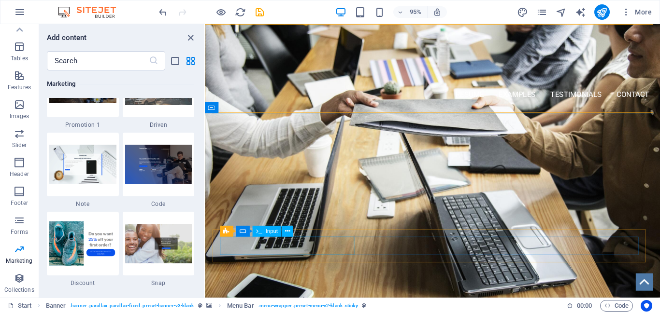
click at [266, 231] on span "Input" at bounding box center [272, 231] width 12 height 5
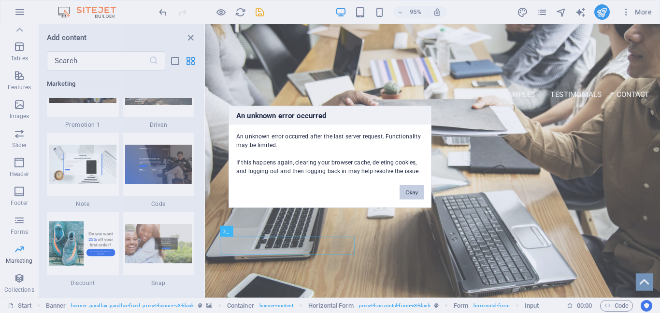
click at [415, 191] on button "Okay" at bounding box center [411, 192] width 24 height 14
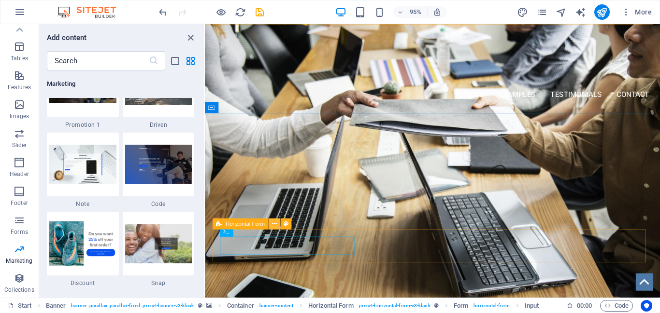
click at [276, 224] on icon at bounding box center [274, 224] width 5 height 10
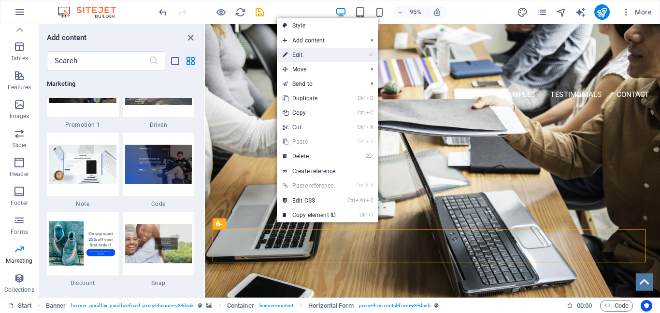
drag, startPoint x: 311, startPoint y: 56, endPoint x: 111, endPoint y: 41, distance: 200.9
click at [311, 56] on link "⏎ Edit" at bounding box center [309, 55] width 65 height 14
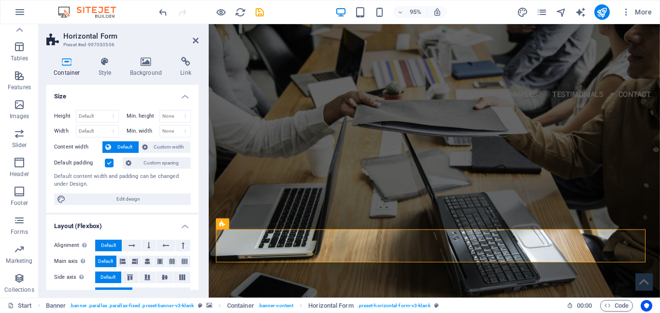
click at [196, 35] on h2 "Horizontal Form" at bounding box center [130, 36] width 135 height 9
drag, startPoint x: 155, startPoint y: 15, endPoint x: 194, endPoint y: 40, distance: 45.5
click at [194, 40] on icon at bounding box center [196, 41] width 6 height 8
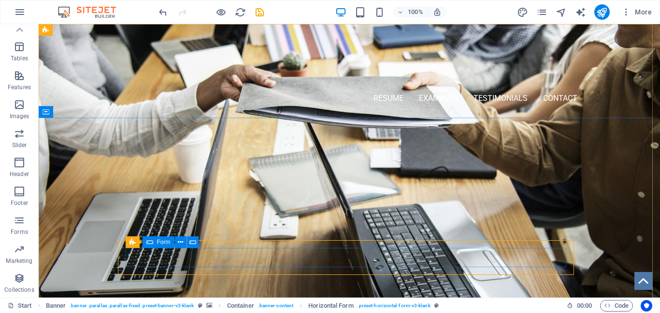
click at [149, 243] on icon at bounding box center [149, 243] width 7 height 12
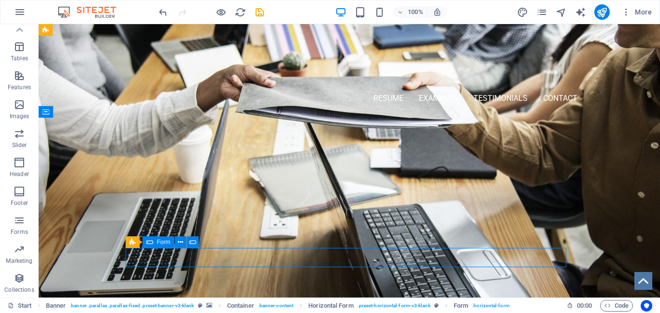
click at [164, 242] on span "Form" at bounding box center [164, 242] width 14 height 6
click at [164, 241] on span "Form" at bounding box center [164, 242] width 14 height 6
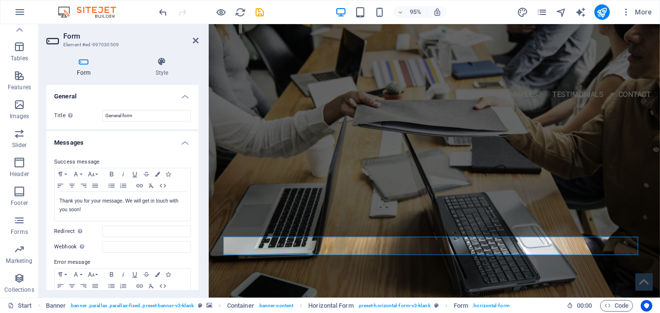
drag, startPoint x: 281, startPoint y: 258, endPoint x: 173, endPoint y: 258, distance: 107.2
click at [291, 231] on icon at bounding box center [290, 231] width 5 height 10
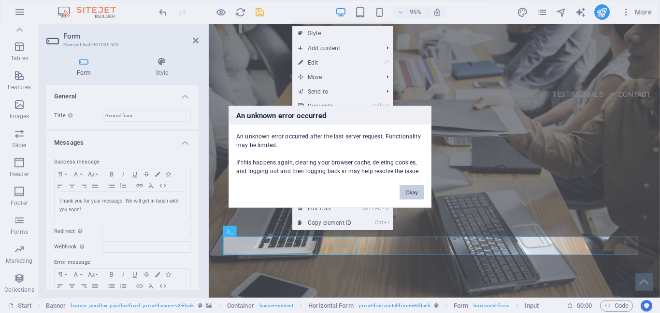
drag, startPoint x: 420, startPoint y: 193, endPoint x: 222, endPoint y: 178, distance: 198.5
click at [420, 193] on button "Okay" at bounding box center [411, 192] width 24 height 14
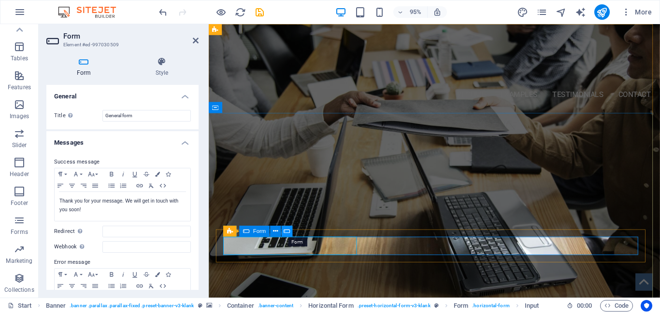
click at [287, 230] on icon at bounding box center [287, 231] width 6 height 10
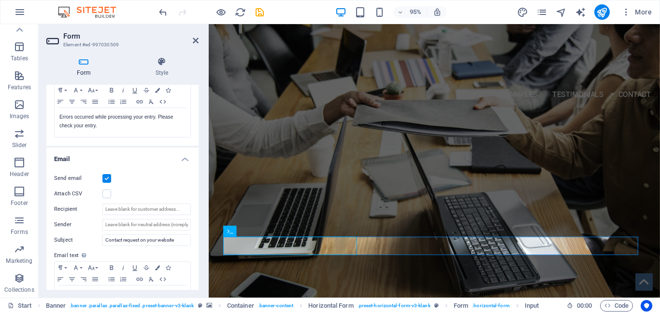
scroll to position [193, 0]
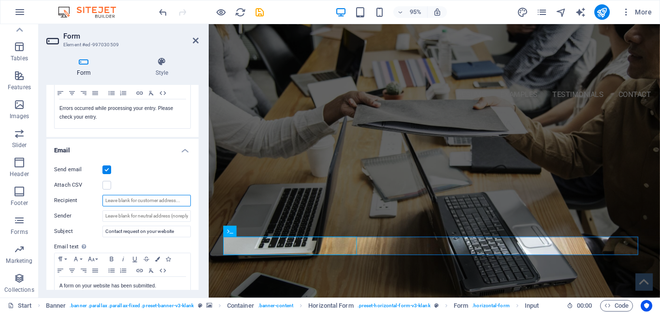
click at [123, 203] on input "Recipient" at bounding box center [146, 201] width 88 height 12
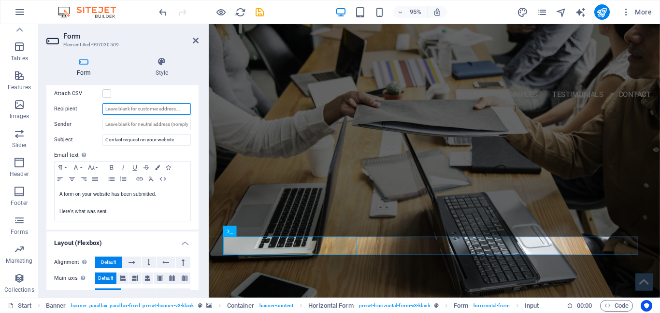
scroll to position [290, 0]
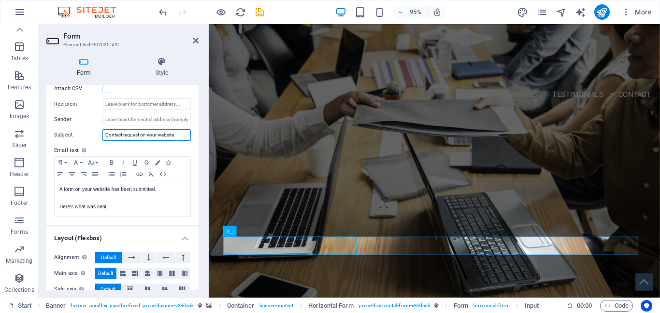
click at [176, 136] on input "Contact request on your website" at bounding box center [146, 135] width 88 height 12
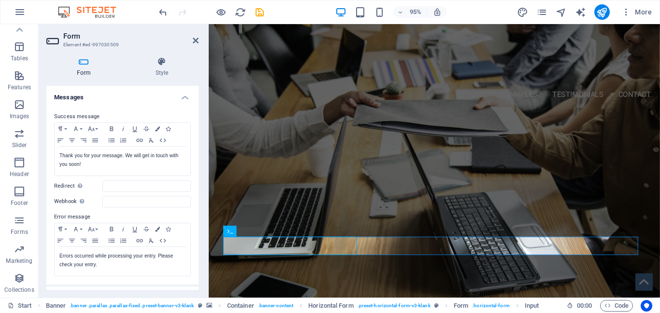
scroll to position [0, 0]
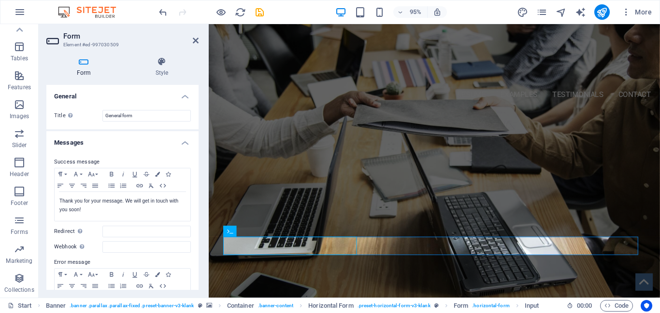
type input "Contact request for info"
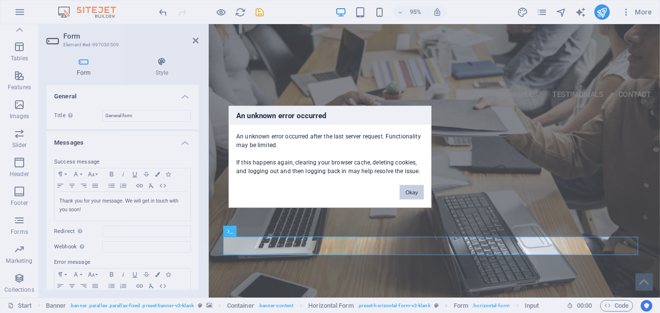
click at [411, 192] on button "Okay" at bounding box center [411, 192] width 24 height 14
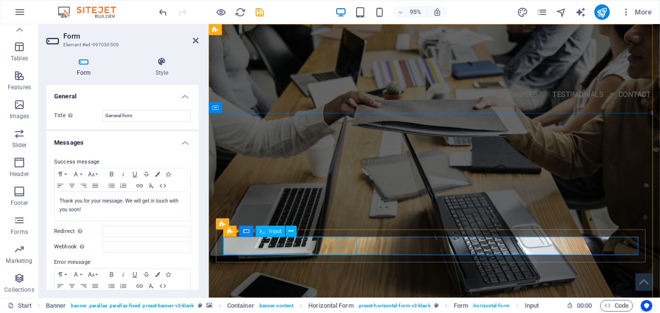
click at [290, 255] on input "[PERSON_NAME]" at bounding box center [278, 257] width 104 height 19
drag, startPoint x: 280, startPoint y: 258, endPoint x: 222, endPoint y: 259, distance: 58.4
click at [222, 259] on div "[PERSON_NAME] [PHONE_NUMBER] [EMAIL_ADDRESS][DOMAIN_NAME]" at bounding box center [446, 257] width 456 height 35
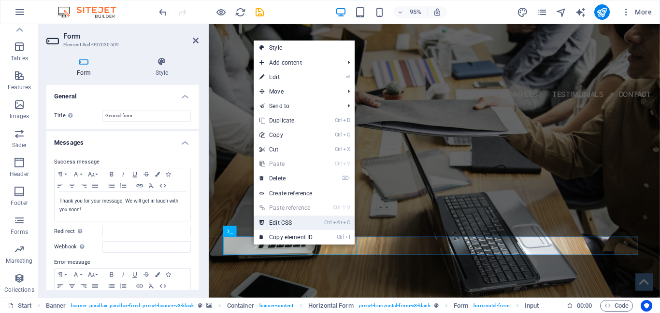
click at [293, 219] on link "Ctrl Alt C Edit CSS" at bounding box center [285, 223] width 65 height 14
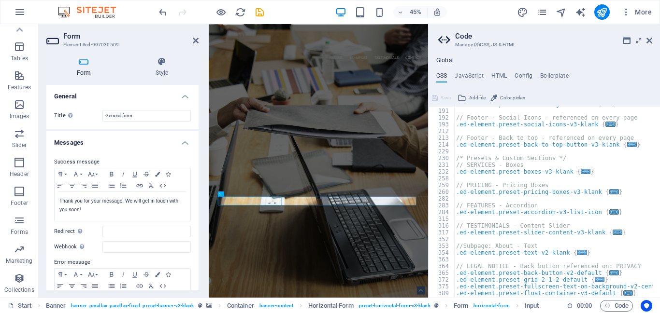
scroll to position [113, 0]
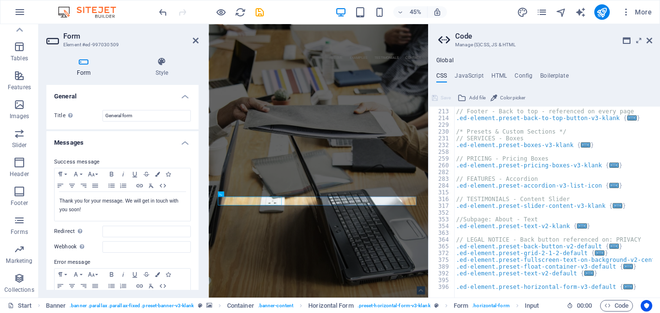
click at [652, 40] on aside "Code Manage (S)CSS, JS & HTML Global CSS JavaScript HTML Config Boilerplate /* …" at bounding box center [544, 161] width 232 height 274
click at [496, 72] on h4 "HTML" at bounding box center [499, 77] width 16 height 11
type textarea "<a href="#main-content" class="wv-link-content button">Skip to main content</a>"
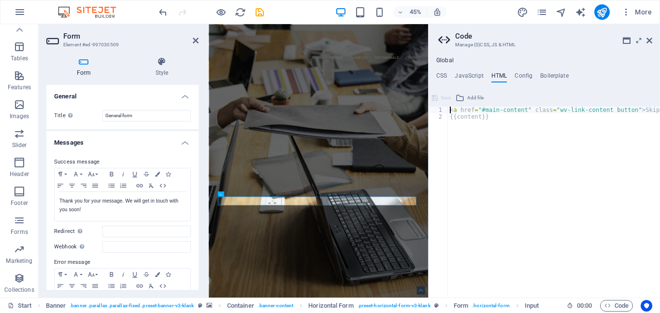
scroll to position [0, 0]
click at [526, 75] on h4 "Config" at bounding box center [523, 77] width 18 height 11
type textarea "/**"
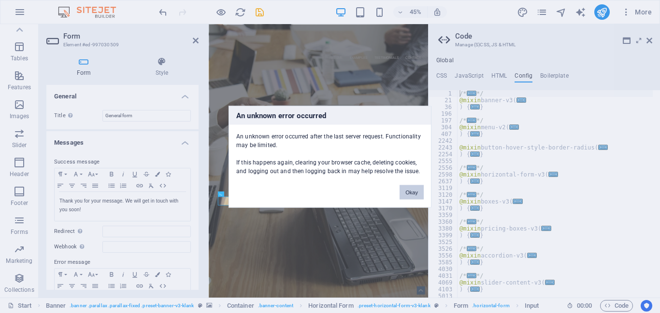
drag, startPoint x: 417, startPoint y: 193, endPoint x: 479, endPoint y: 346, distance: 165.7
click at [417, 193] on button "Okay" at bounding box center [411, 192] width 24 height 14
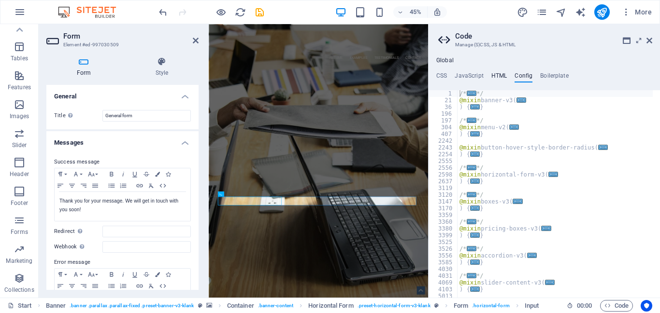
click at [496, 74] on h4 "HTML" at bounding box center [499, 77] width 16 height 11
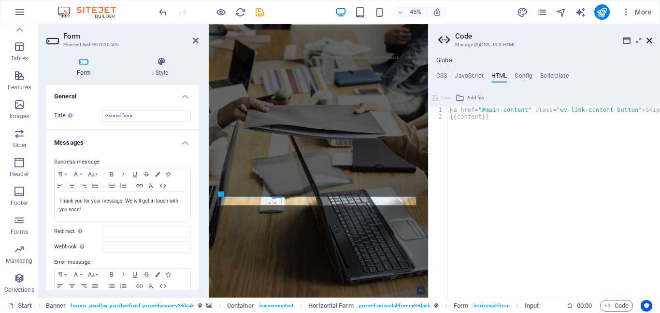
drag, startPoint x: 651, startPoint y: 38, endPoint x: 464, endPoint y: 14, distance: 187.9
click at [651, 38] on icon at bounding box center [649, 41] width 6 height 8
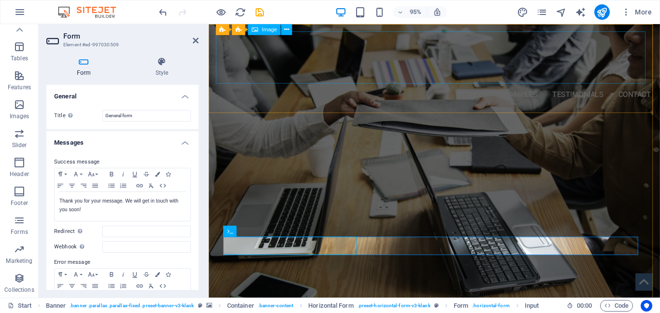
click at [413, 56] on figure at bounding box center [446, 59] width 456 height 55
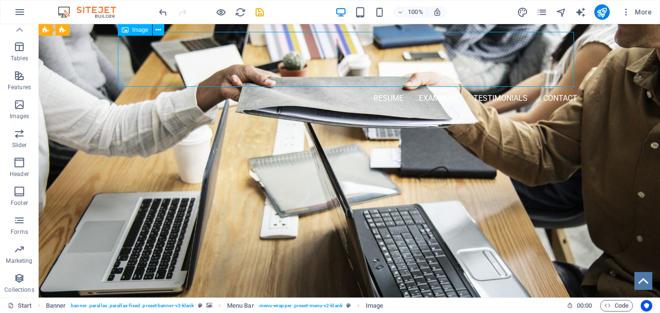
click at [403, 54] on figure at bounding box center [349, 59] width 456 height 55
click at [271, 49] on figure at bounding box center [349, 59] width 456 height 55
click at [271, 48] on figure at bounding box center [349, 59] width 456 height 55
select select "px"
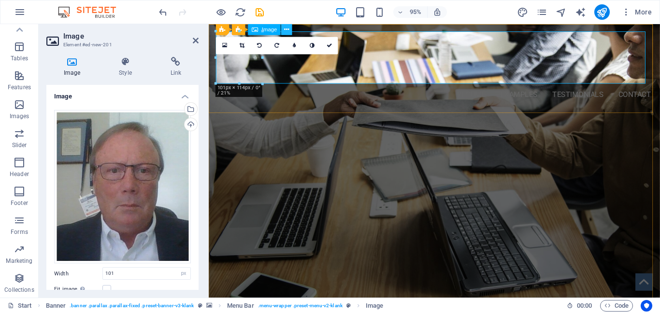
click at [286, 30] on icon at bounding box center [286, 30] width 5 height 10
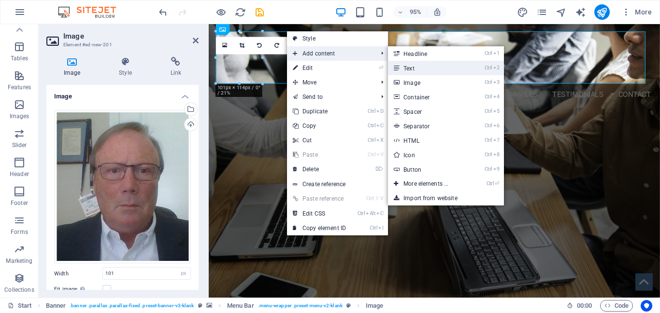
click at [414, 67] on link "Ctrl 2 Text" at bounding box center [428, 68] width 80 height 14
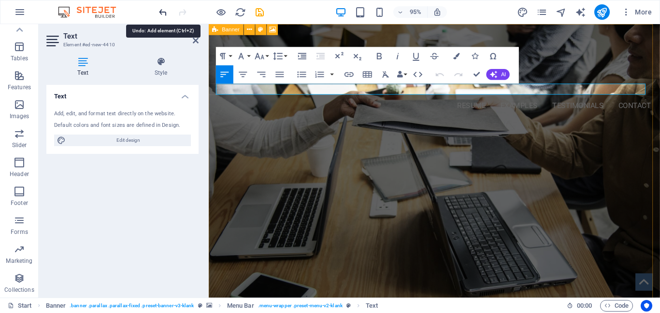
click at [163, 12] on icon "undo" at bounding box center [162, 12] width 11 height 11
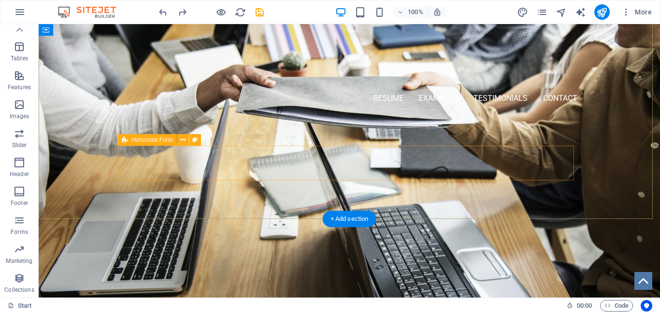
scroll to position [97, 0]
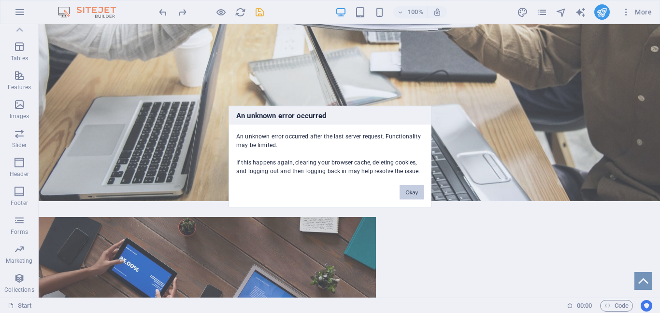
drag, startPoint x: 370, startPoint y: 165, endPoint x: 415, endPoint y: 195, distance: 54.4
click at [415, 195] on button "Okay" at bounding box center [411, 192] width 24 height 14
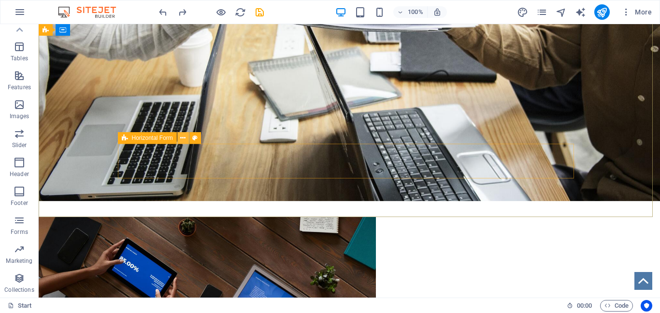
click at [186, 138] on button at bounding box center [183, 138] width 12 height 12
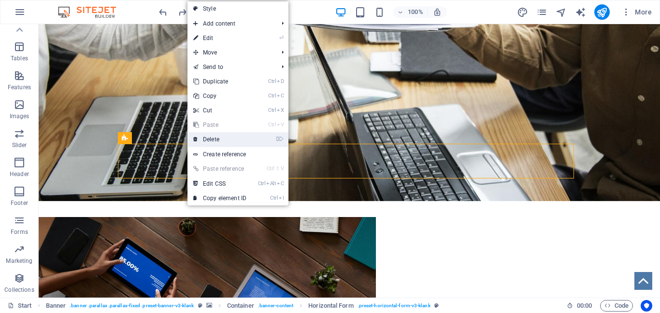
click at [214, 140] on link "⌦ Delete" at bounding box center [219, 139] width 65 height 14
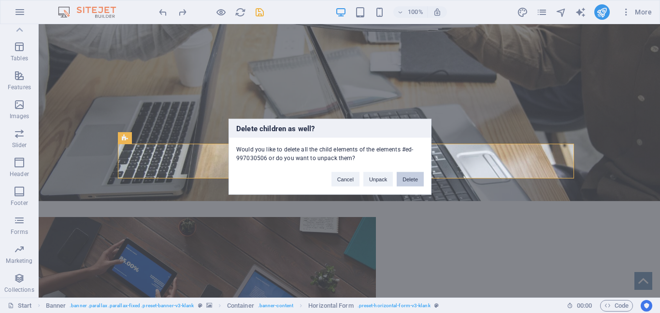
click at [407, 179] on button "Delete" at bounding box center [409, 179] width 27 height 14
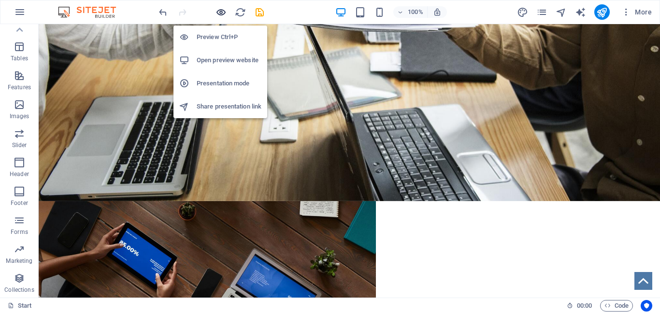
click at [219, 12] on icon "button" at bounding box center [220, 12] width 11 height 11
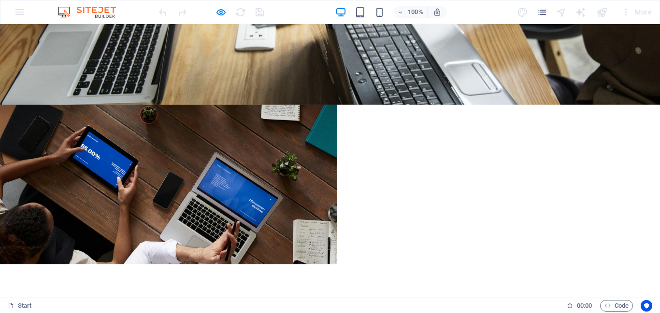
scroll to position [0, 0]
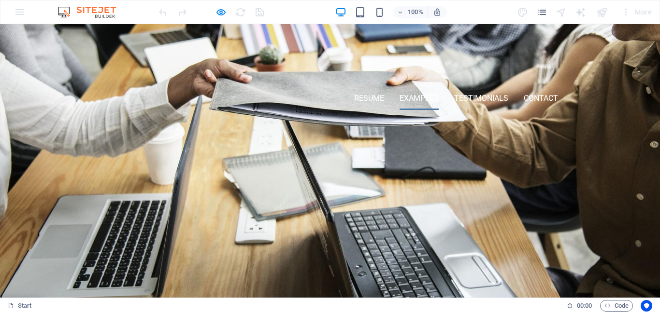
click at [416, 95] on link "Examples" at bounding box center [418, 98] width 39 height 23
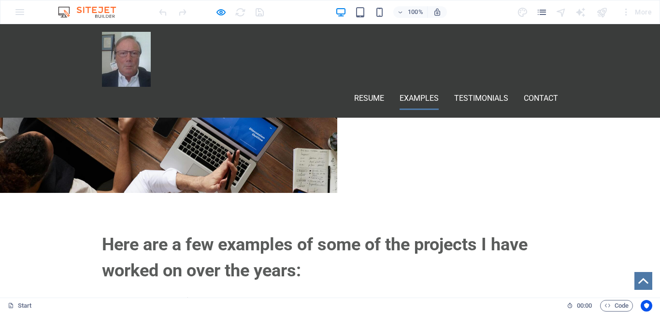
scroll to position [274, 0]
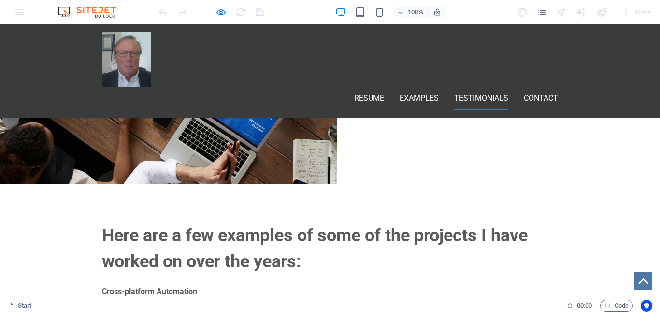
click at [472, 87] on link "Testimonials" at bounding box center [481, 98] width 54 height 23
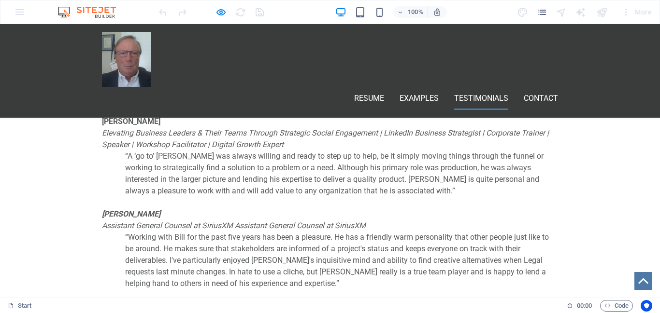
scroll to position [1406, 0]
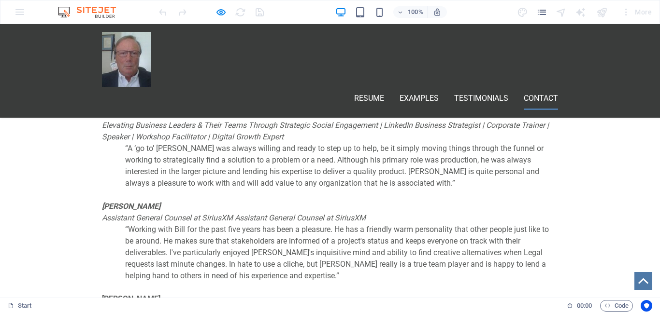
click at [527, 87] on link "Contact" at bounding box center [540, 98] width 34 height 23
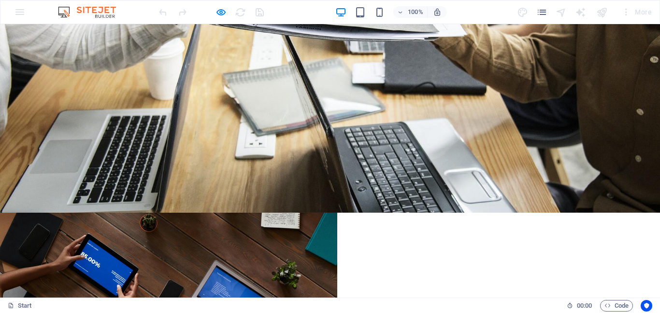
scroll to position [0, 0]
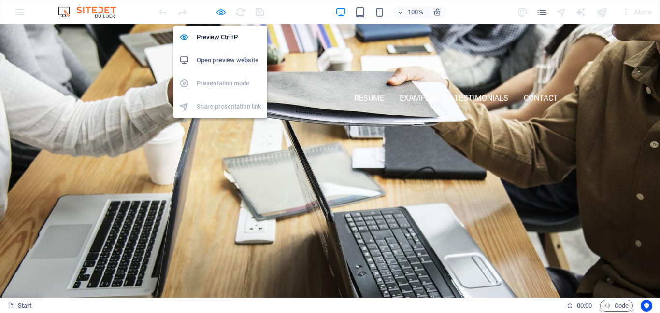
click at [221, 10] on icon "button" at bounding box center [220, 12] width 11 height 11
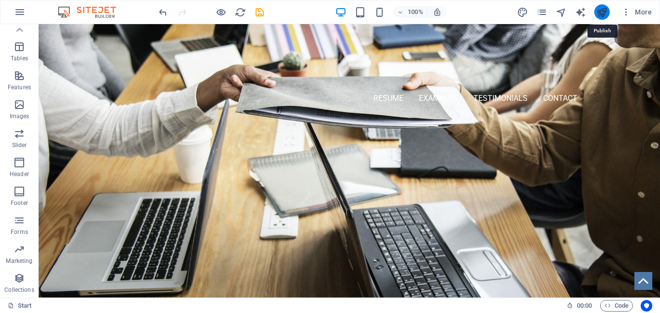
click at [598, 13] on icon "publish" at bounding box center [601, 12] width 11 height 11
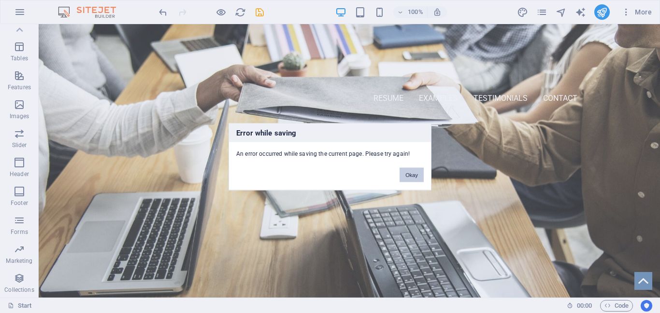
click at [412, 174] on button "Okay" at bounding box center [411, 175] width 24 height 14
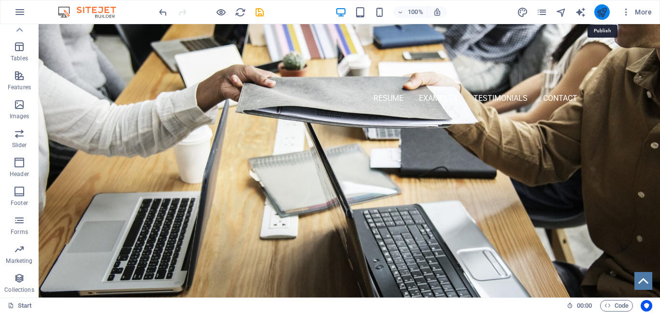
click at [600, 10] on icon "publish" at bounding box center [601, 12] width 11 height 11
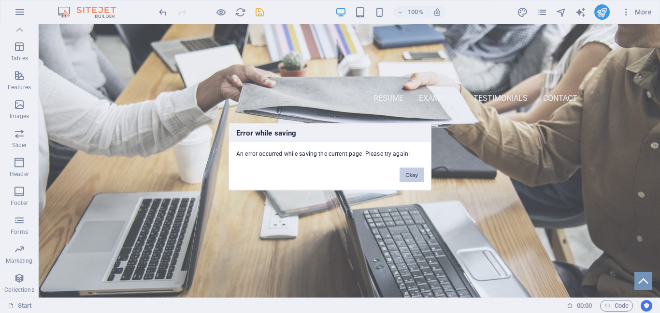
click at [408, 175] on button "Okay" at bounding box center [411, 175] width 24 height 14
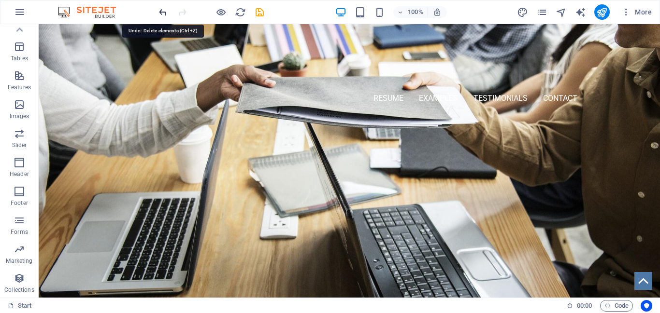
click at [166, 11] on icon "undo" at bounding box center [162, 12] width 11 height 11
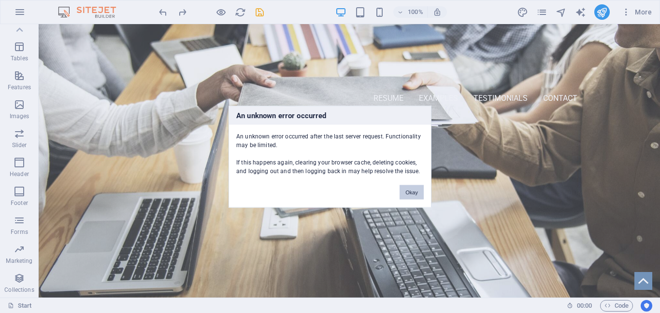
click at [420, 185] on button "Okay" at bounding box center [411, 192] width 24 height 14
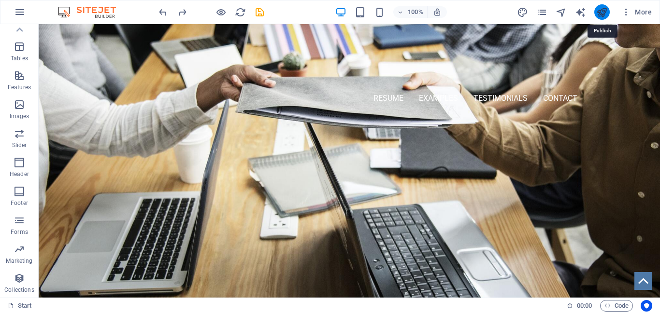
click at [603, 11] on icon "publish" at bounding box center [601, 12] width 11 height 11
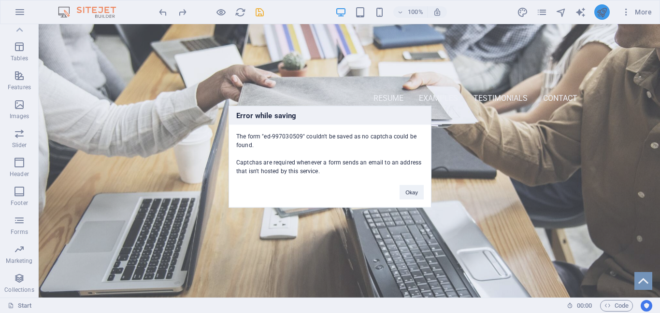
scroll to position [220, 0]
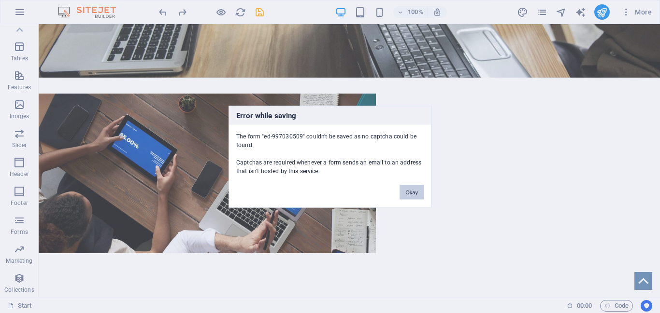
click at [413, 193] on button "Okay" at bounding box center [411, 192] width 24 height 14
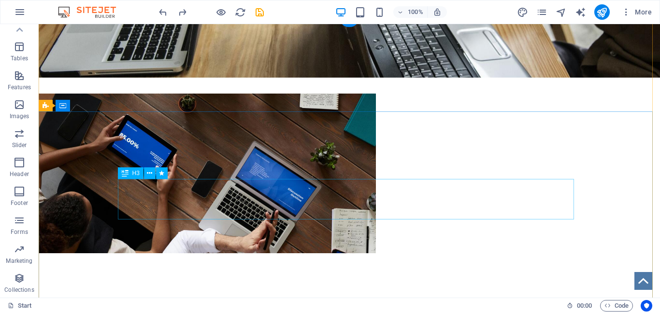
scroll to position [0, 0]
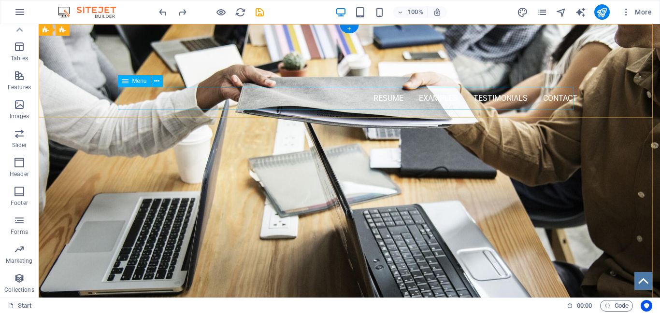
click at [542, 98] on nav "RESUME Examples Testimonials Contact" at bounding box center [349, 98] width 456 height 23
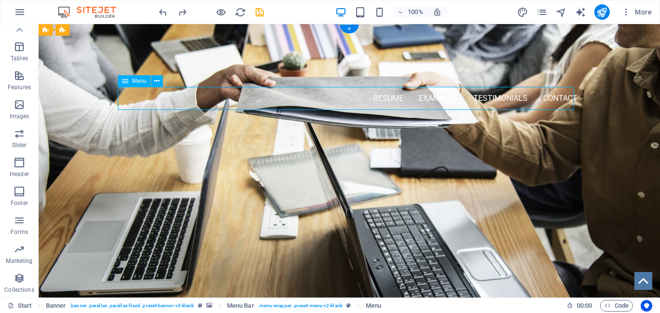
click at [542, 98] on nav "RESUME Examples Testimonials Contact" at bounding box center [349, 98] width 456 height 23
select select "tag"
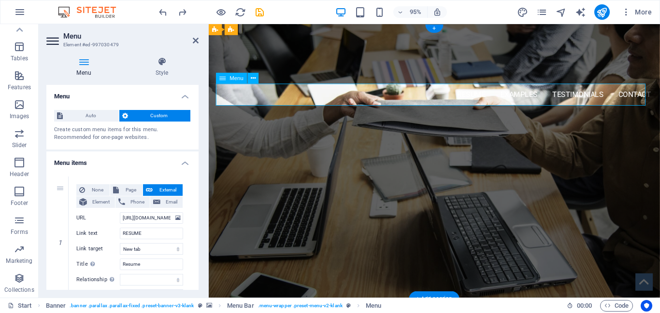
click at [560, 101] on nav "RESUME Examples Testimonials Contact" at bounding box center [446, 98] width 456 height 23
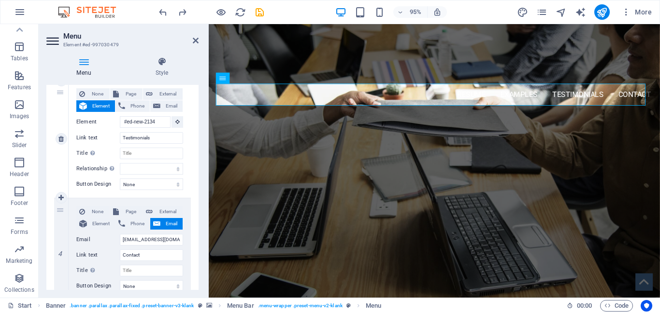
scroll to position [391, 0]
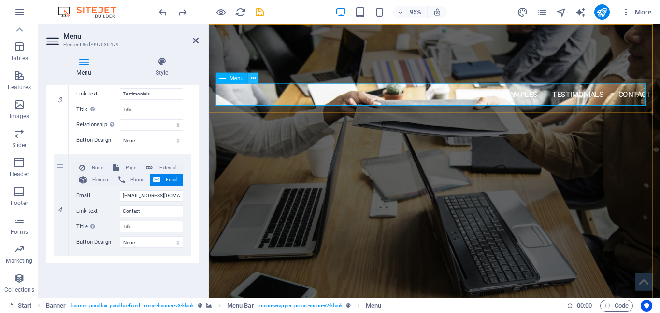
click at [254, 77] on icon at bounding box center [253, 78] width 5 height 10
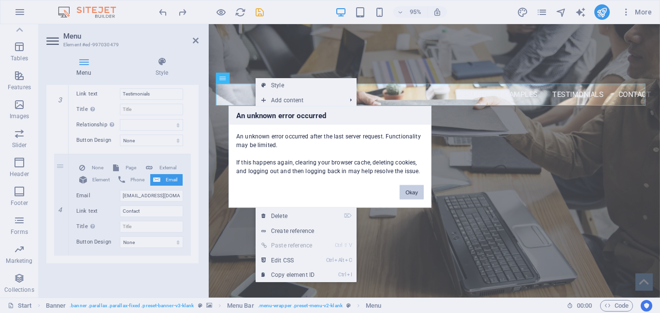
drag, startPoint x: 418, startPoint y: 192, endPoint x: 219, endPoint y: 176, distance: 199.1
click at [418, 192] on button "Okay" at bounding box center [411, 192] width 24 height 14
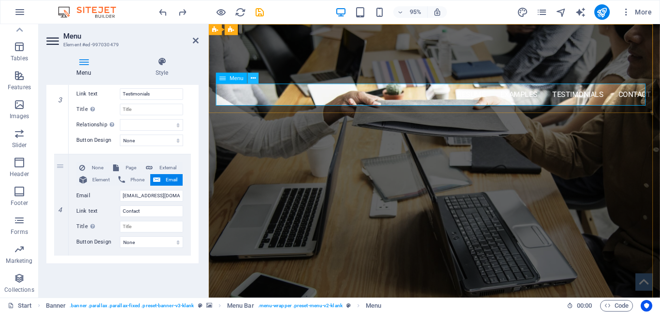
click at [254, 80] on icon at bounding box center [253, 78] width 5 height 10
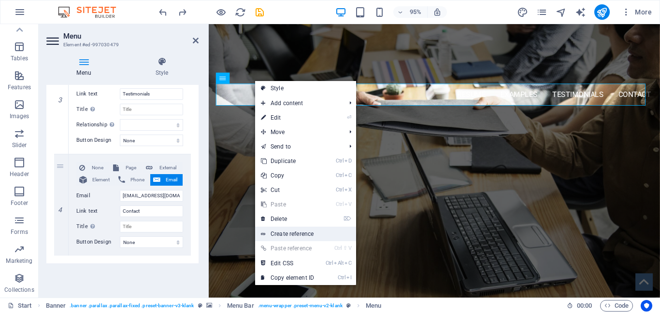
click at [287, 232] on link "Create reference" at bounding box center [305, 234] width 101 height 14
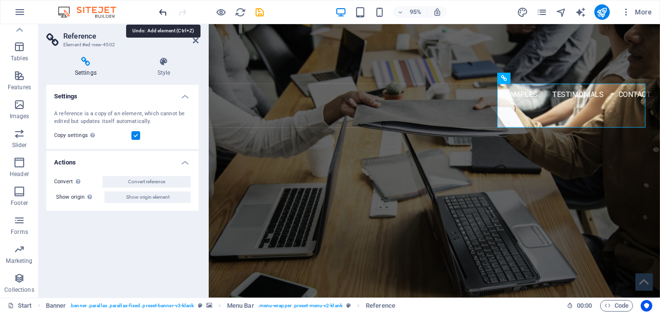
click at [161, 12] on icon "undo" at bounding box center [162, 12] width 11 height 11
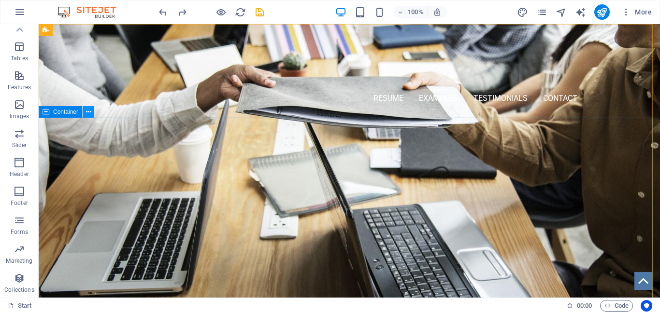
click at [86, 111] on icon at bounding box center [88, 112] width 5 height 10
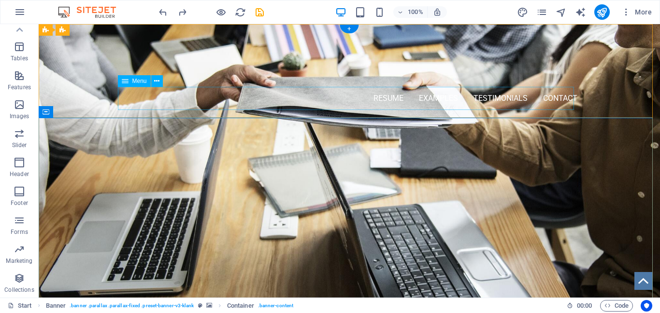
click at [350, 103] on nav "RESUME Examples Testimonials Contact" at bounding box center [349, 98] width 456 height 23
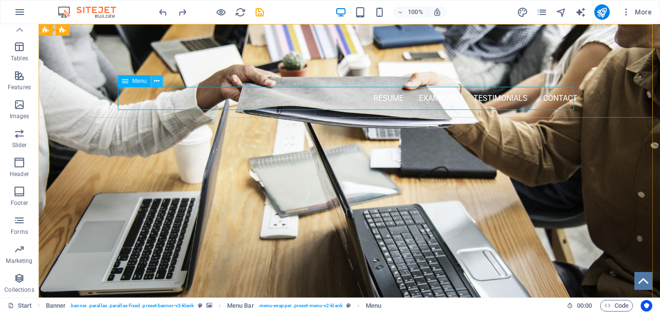
click at [156, 80] on icon at bounding box center [156, 81] width 5 height 10
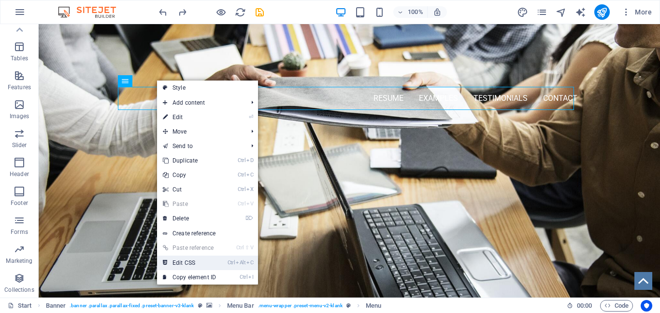
drag, startPoint x: 196, startPoint y: 263, endPoint x: 197, endPoint y: 291, distance: 27.5
click at [196, 263] on link "Ctrl Alt C Edit CSS" at bounding box center [189, 263] width 65 height 14
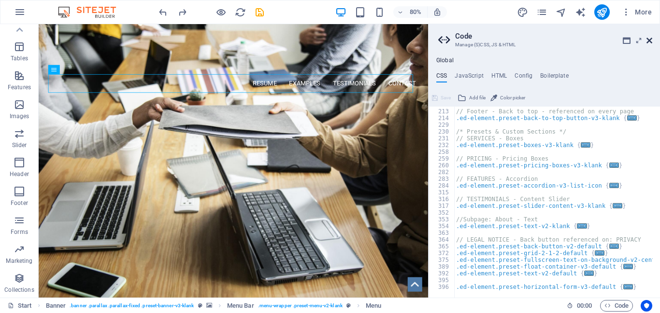
click at [648, 37] on icon at bounding box center [649, 41] width 6 height 8
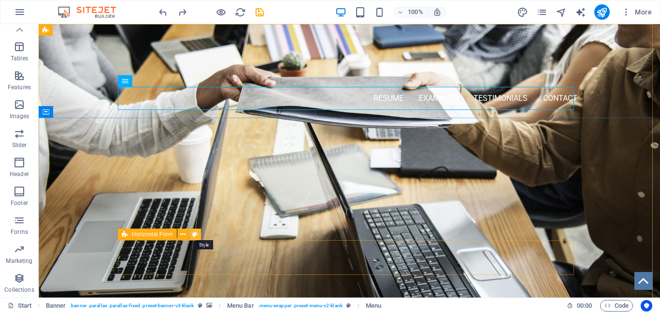
click at [197, 234] on icon at bounding box center [194, 235] width 5 height 10
select select "rem"
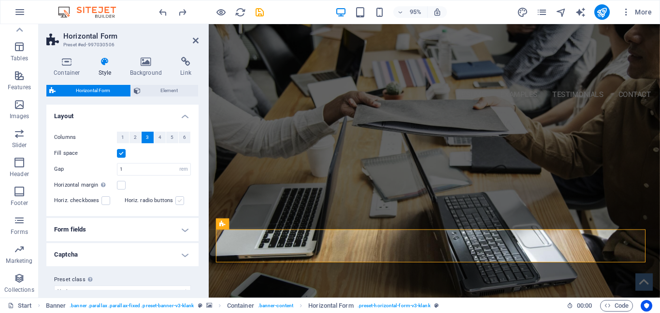
click at [177, 199] on label at bounding box center [179, 201] width 9 height 9
click at [0, 0] on input "Horiz. radio buttons" at bounding box center [0, 0] width 0 height 0
click at [177, 199] on label at bounding box center [179, 201] width 9 height 9
click at [0, 0] on input "Horiz. radio buttons" at bounding box center [0, 0] width 0 height 0
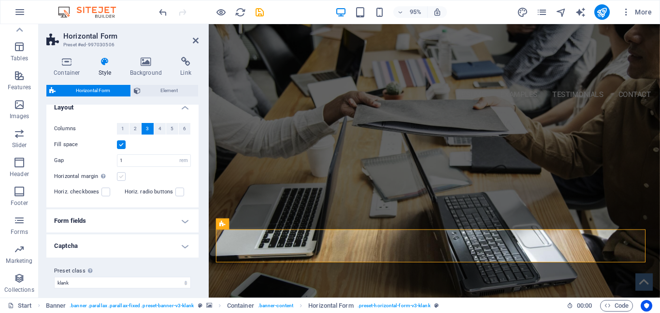
scroll to position [15, 0]
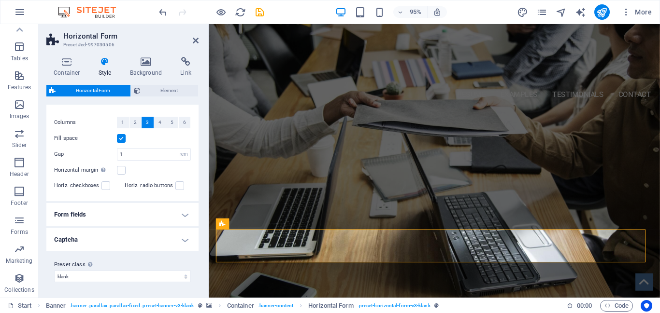
click at [183, 239] on h4 "Captcha" at bounding box center [122, 239] width 152 height 23
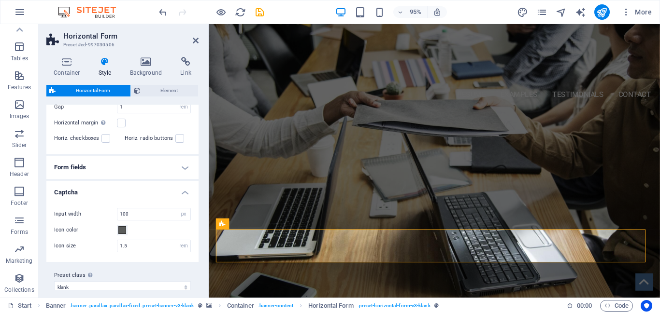
scroll to position [73, 0]
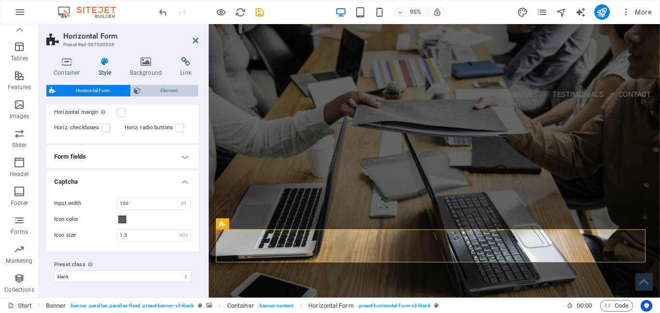
click at [177, 88] on span "Element" at bounding box center [169, 91] width 52 height 12
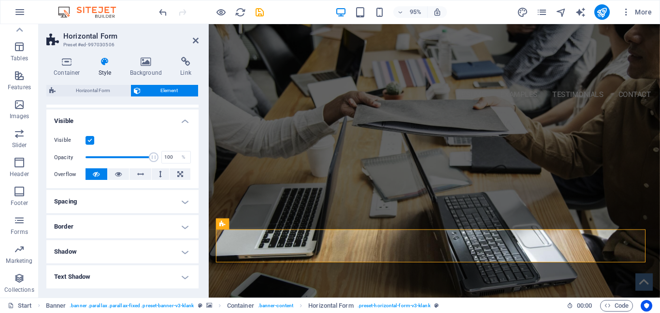
scroll to position [193, 0]
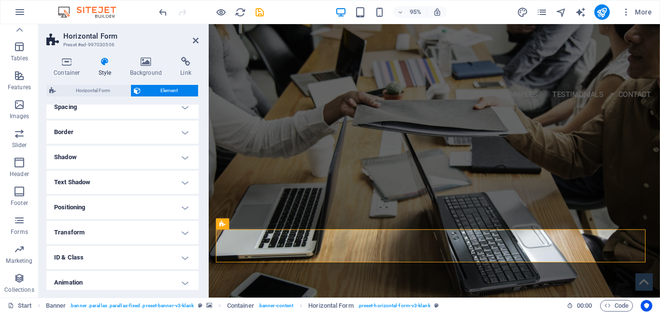
click at [182, 231] on h4 "Transform" at bounding box center [122, 232] width 152 height 23
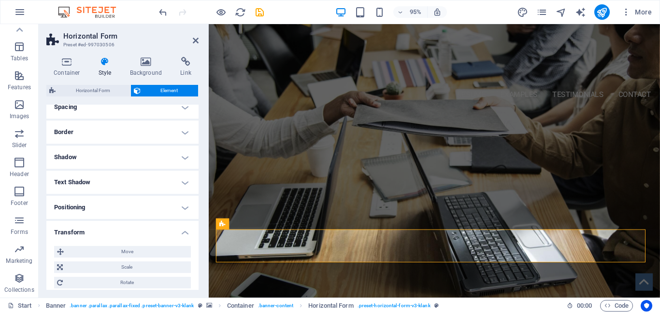
scroll to position [290, 0]
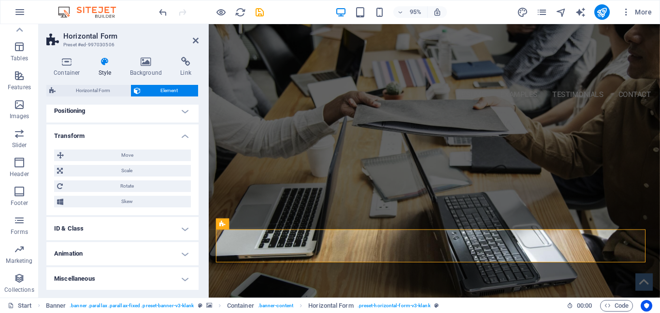
click at [183, 134] on h4 "Transform" at bounding box center [122, 133] width 152 height 17
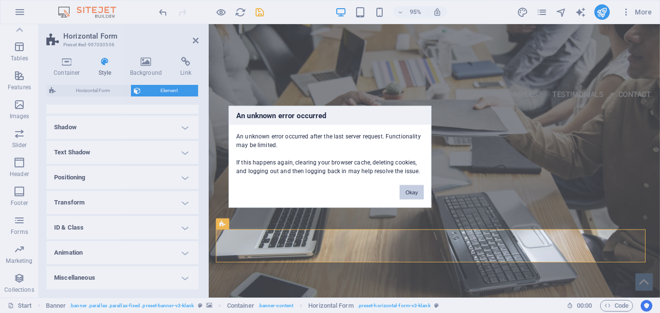
click at [412, 189] on button "Okay" at bounding box center [411, 192] width 24 height 14
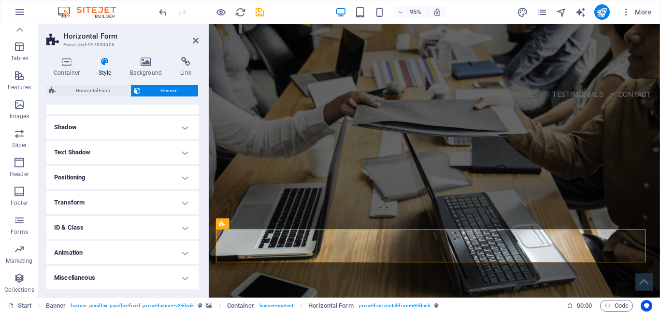
scroll to position [223, 0]
click at [180, 279] on h4 "Miscellaneous" at bounding box center [122, 278] width 152 height 23
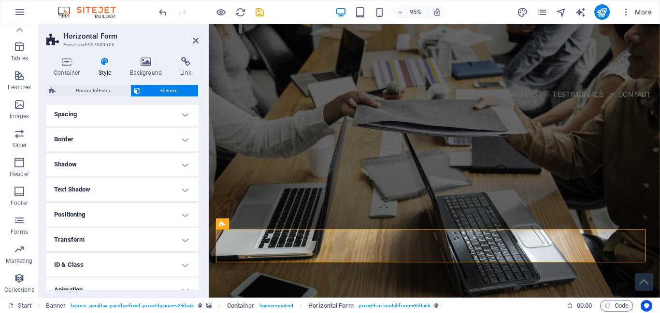
scroll to position [0, 0]
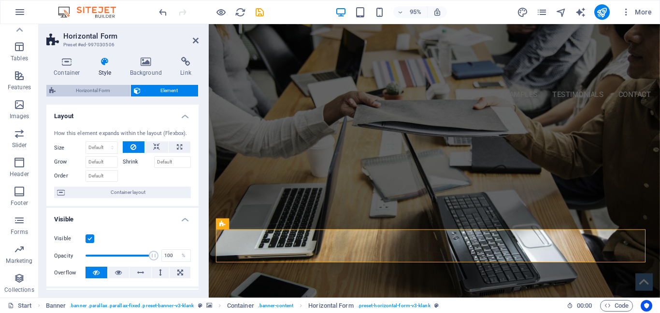
click at [95, 91] on span "Horizontal Form" at bounding box center [92, 91] width 69 height 12
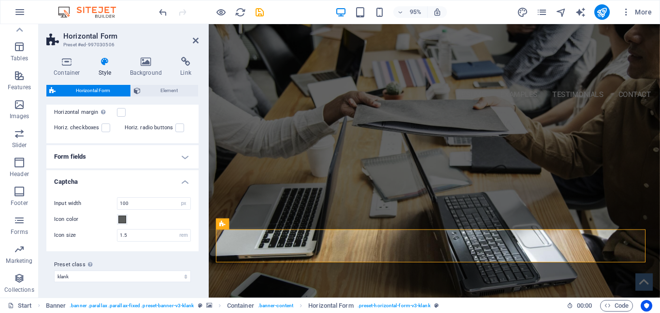
click at [71, 179] on h4 "Captcha" at bounding box center [122, 178] width 152 height 17
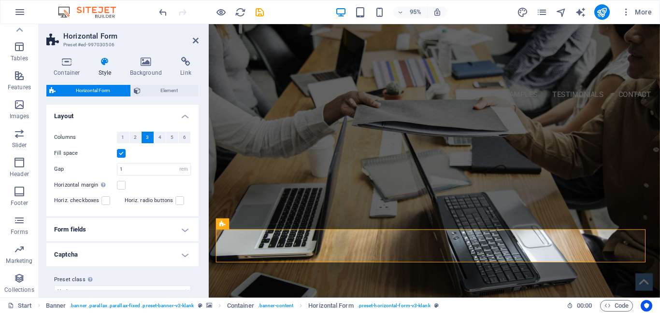
scroll to position [15, 0]
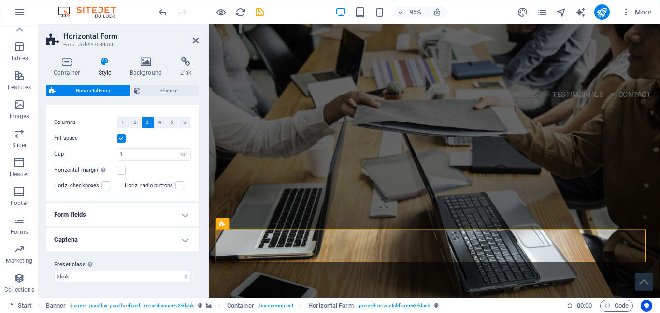
click at [186, 238] on h4 "Captcha" at bounding box center [122, 239] width 152 height 23
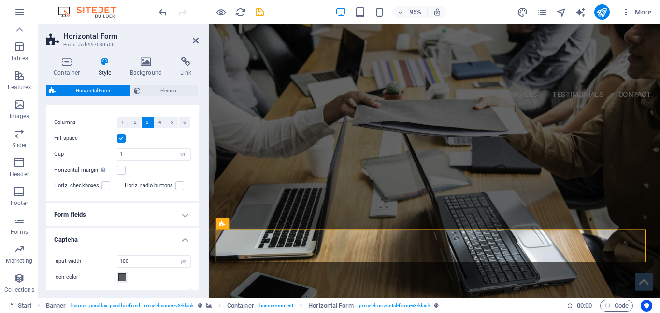
scroll to position [73, 0]
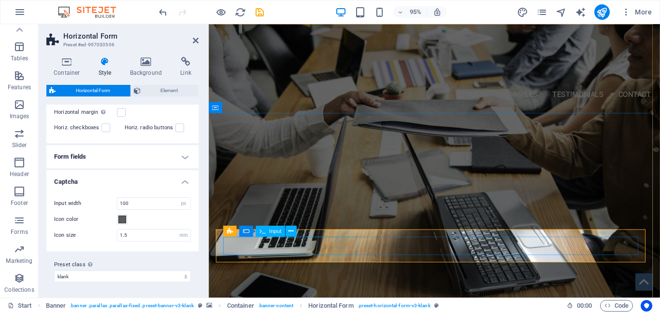
click at [256, 264] on input "[PERSON_NAME]" at bounding box center [278, 257] width 104 height 19
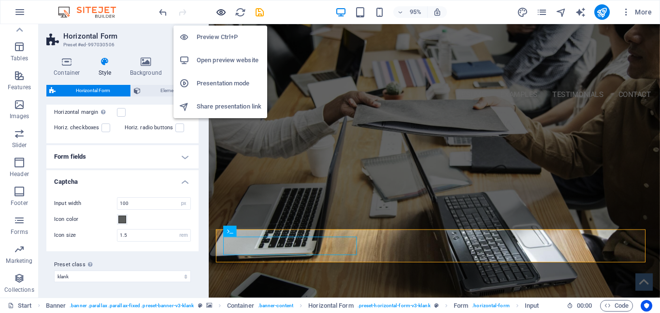
click at [220, 13] on icon "button" at bounding box center [220, 12] width 11 height 11
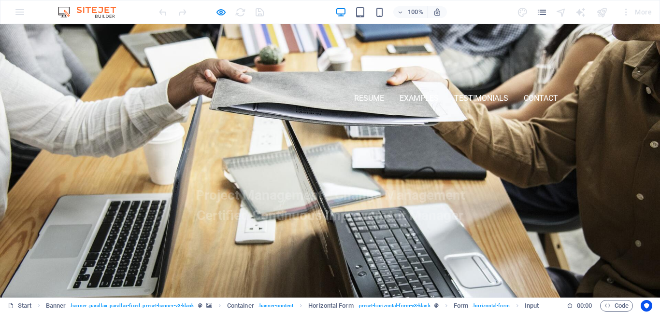
click at [132, 257] on input "[PERSON_NAME]" at bounding box center [162, 257] width 104 height 19
click at [299, 251] on input "[PHONE_NUMBER]" at bounding box center [311, 257] width 104 height 19
click at [479, 261] on input "[EMAIL_ADDRESS][DOMAIN_NAME]" at bounding box center [460, 257] width 104 height 19
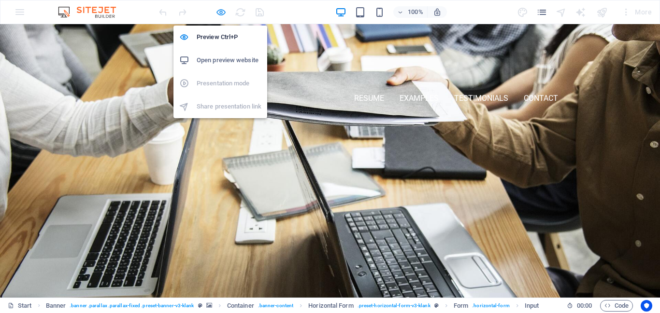
click at [217, 11] on icon "button" at bounding box center [220, 12] width 11 height 11
select select "rem"
select select "px"
select select "rem"
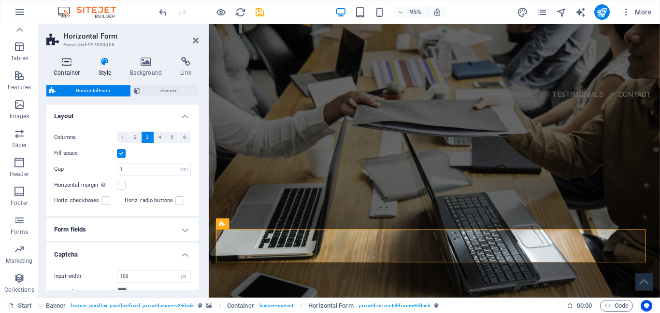
click at [69, 63] on icon at bounding box center [66, 62] width 41 height 10
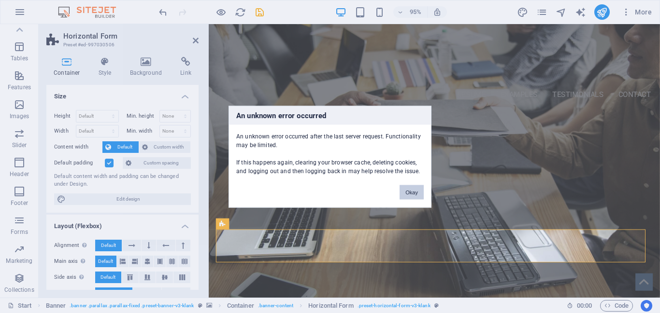
click at [408, 194] on button "Okay" at bounding box center [411, 192] width 24 height 14
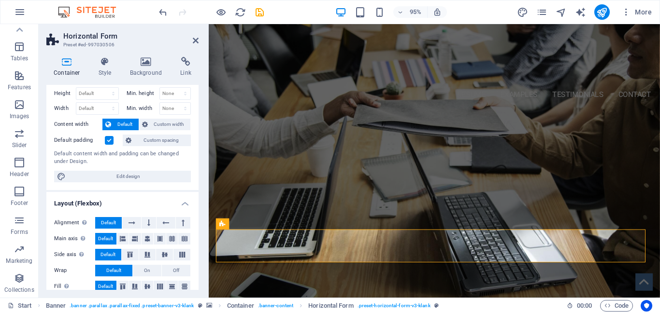
scroll to position [0, 0]
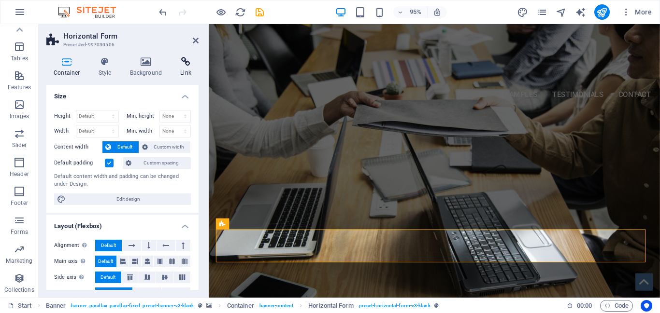
click at [184, 62] on icon at bounding box center [186, 62] width 26 height 10
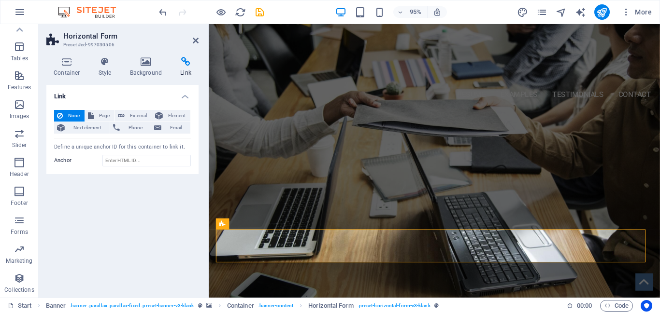
click at [198, 41] on aside "Horizontal Form Preset #ed-997030506 Container Style Background Link Size Heigh…" at bounding box center [124, 161] width 170 height 274
click at [561, 12] on icon "navigator" at bounding box center [560, 12] width 11 height 11
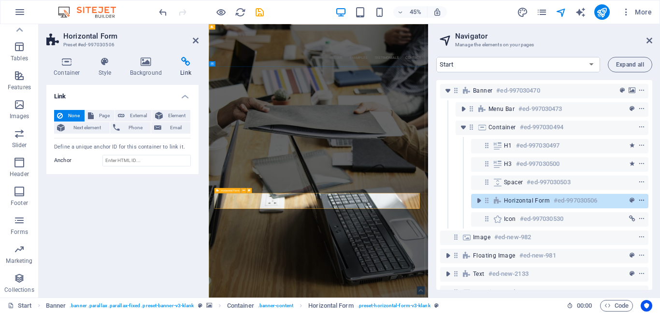
click at [639, 198] on icon "context-menu" at bounding box center [641, 200] width 7 height 7
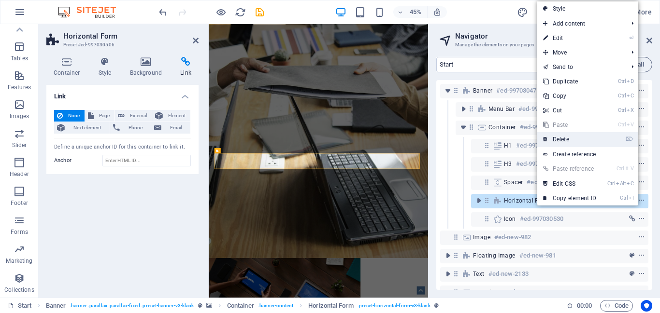
click at [561, 141] on link "⌦ Delete" at bounding box center [569, 139] width 65 height 14
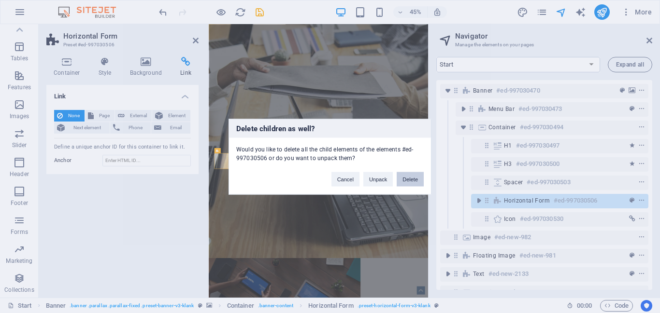
click at [412, 179] on button "Delete" at bounding box center [409, 179] width 27 height 14
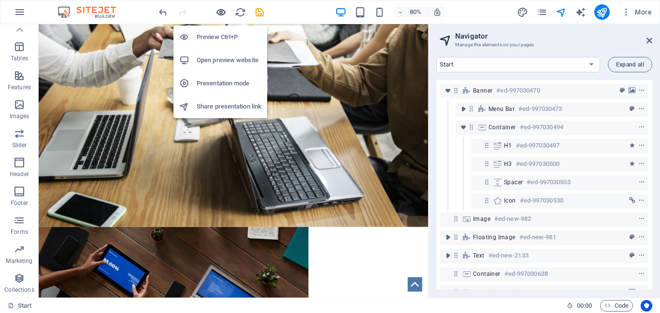
click at [224, 11] on icon "button" at bounding box center [220, 12] width 11 height 11
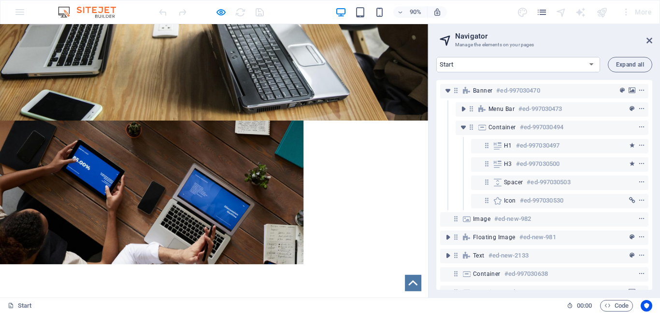
scroll to position [290, 0]
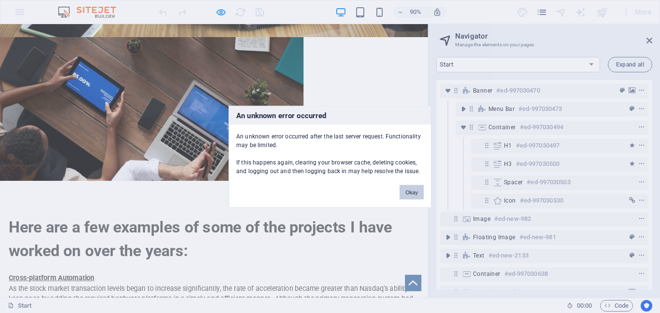
click at [418, 190] on button "Okay" at bounding box center [411, 192] width 24 height 14
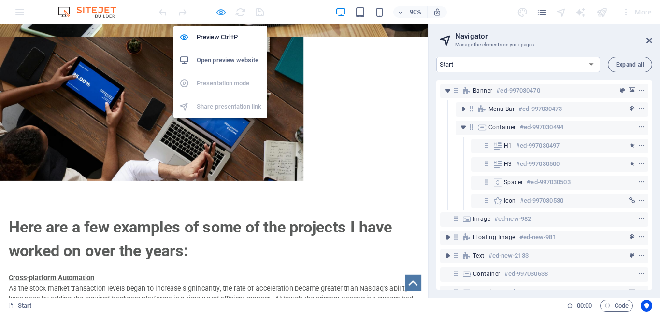
click at [223, 11] on icon "button" at bounding box center [220, 12] width 11 height 11
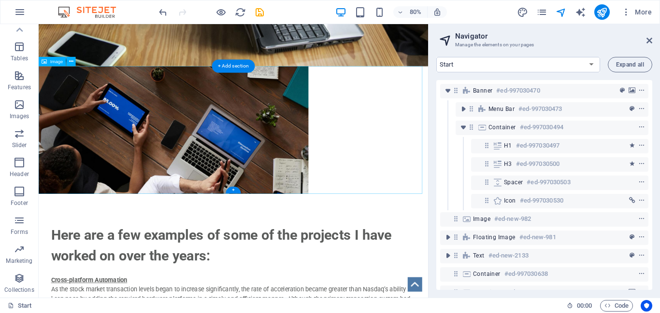
scroll to position [0, 0]
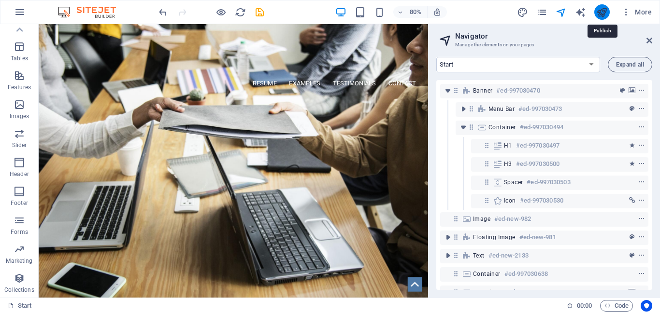
click at [605, 12] on icon "publish" at bounding box center [601, 12] width 11 height 11
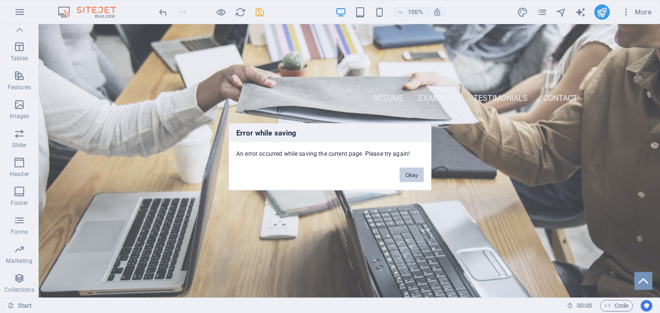
click at [415, 176] on button "Okay" at bounding box center [411, 175] width 24 height 14
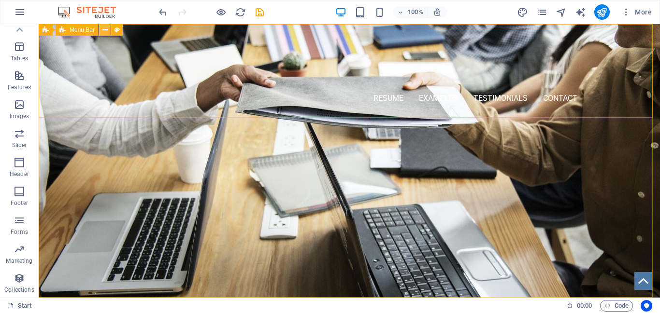
click at [106, 28] on icon at bounding box center [104, 30] width 5 height 10
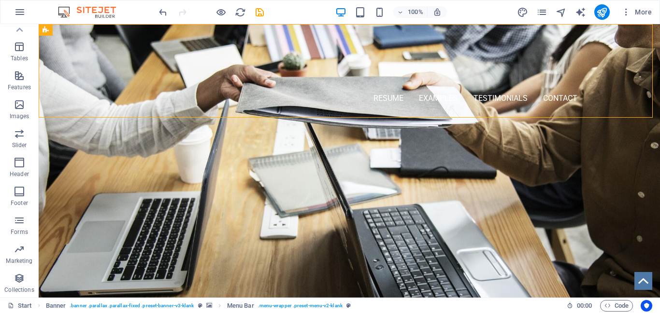
click at [92, 10] on img at bounding box center [92, 12] width 72 height 12
click at [639, 10] on span "More" at bounding box center [636, 12] width 30 height 10
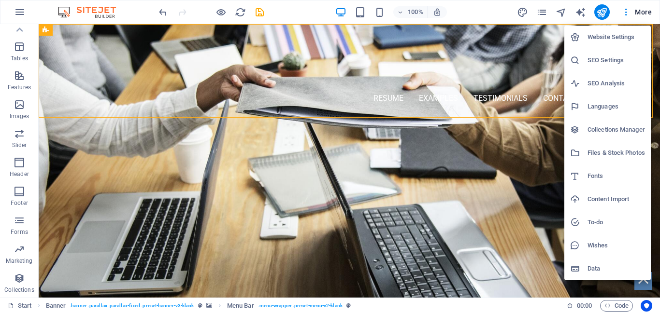
click at [625, 13] on div at bounding box center [330, 156] width 660 height 313
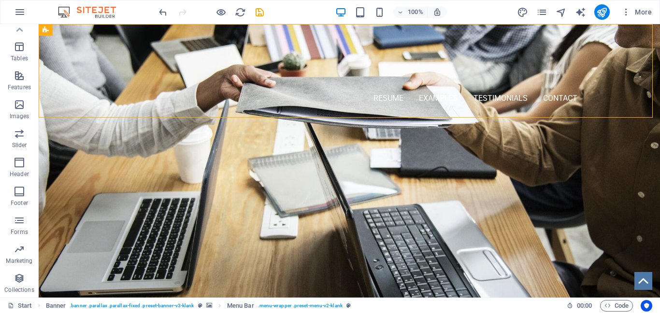
click at [625, 13] on icon "button" at bounding box center [626, 12] width 10 height 10
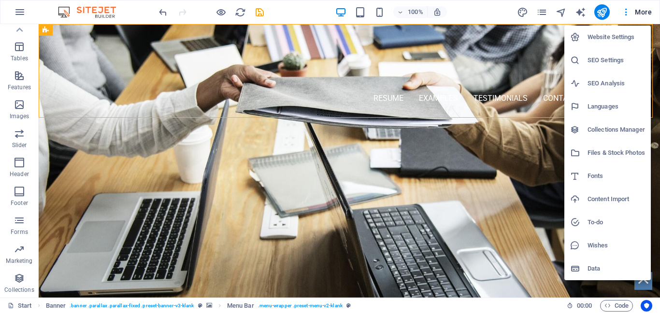
click at [20, 11] on div at bounding box center [330, 156] width 660 height 313
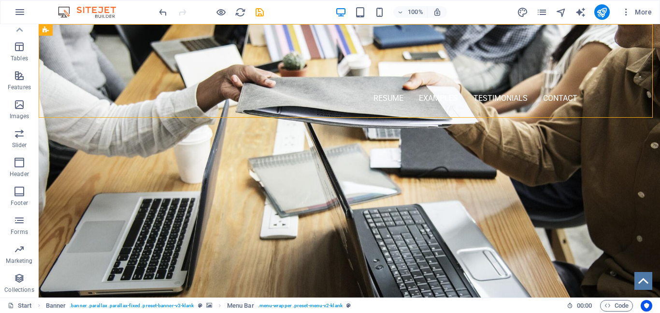
click at [20, 11] on icon "button" at bounding box center [20, 12] width 12 height 12
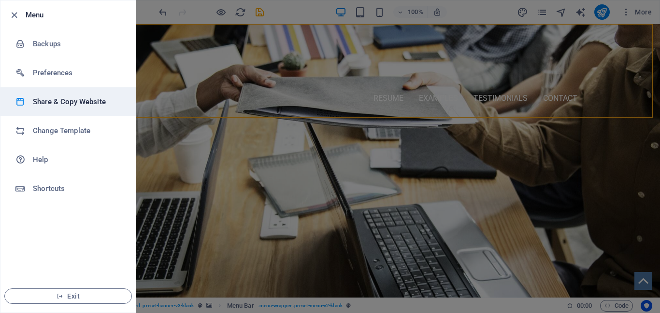
click at [79, 101] on h6 "Share & Copy Website" at bounding box center [77, 102] width 89 height 12
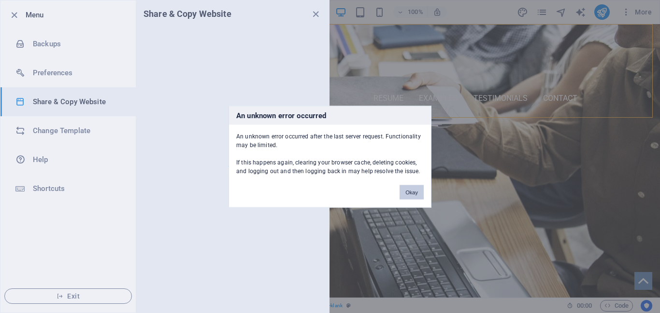
click at [410, 194] on button "Okay" at bounding box center [411, 192] width 24 height 14
click at [412, 192] on button "Okay" at bounding box center [411, 192] width 24 height 14
click at [412, 194] on button "Okay" at bounding box center [411, 192] width 24 height 14
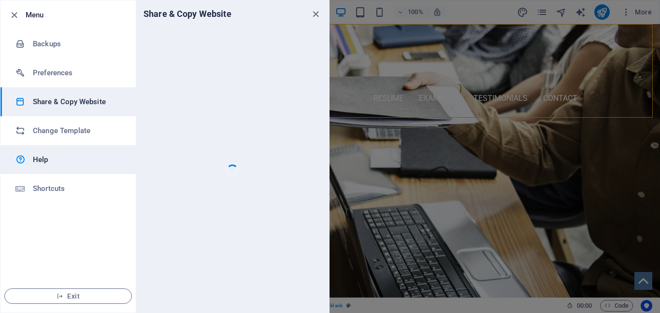
click at [37, 161] on h6 "Help" at bounding box center [77, 160] width 89 height 12
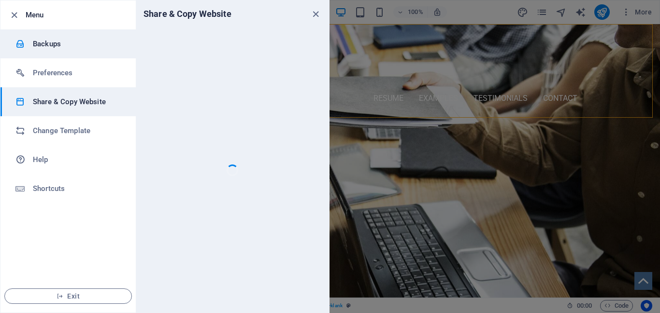
click at [53, 42] on h6 "Backups" at bounding box center [77, 44] width 89 height 12
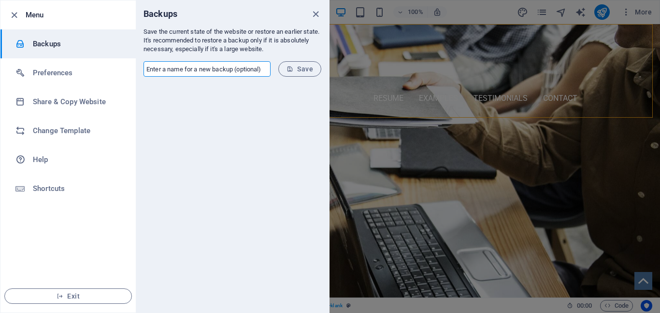
click at [172, 71] on input "text" at bounding box center [206, 68] width 127 height 15
type input "[PERSON_NAME] - 10022005"
click at [304, 70] on span "Save" at bounding box center [299, 69] width 27 height 8
click at [300, 68] on span "Save" at bounding box center [299, 69] width 27 height 8
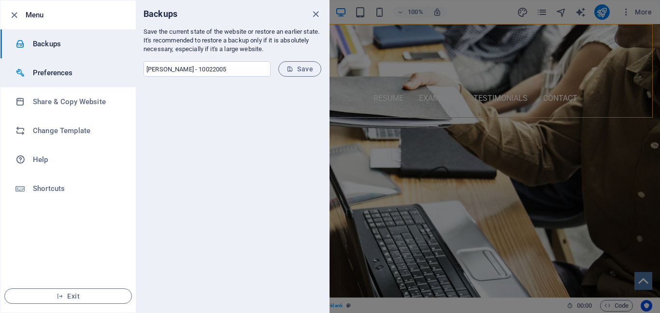
click at [68, 71] on h6 "Preferences" at bounding box center [77, 73] width 89 height 12
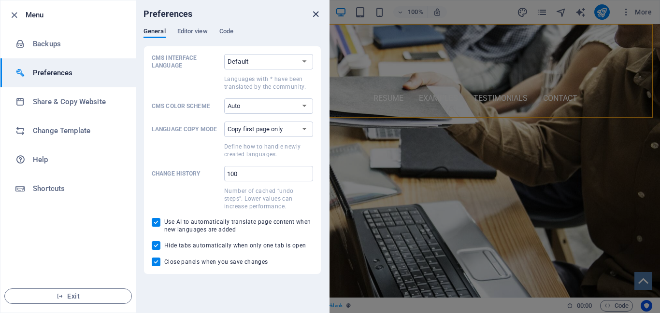
click at [312, 14] on icon "close" at bounding box center [315, 14] width 11 height 11
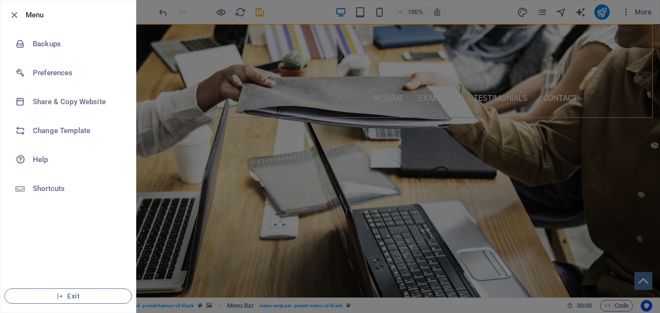
click at [18, 13] on icon "button" at bounding box center [14, 15] width 11 height 11
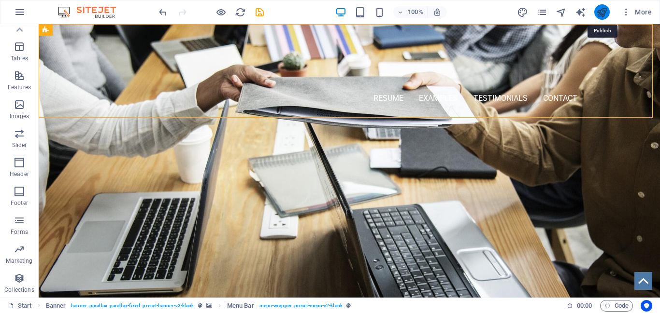
click at [601, 9] on icon "publish" at bounding box center [601, 12] width 11 height 11
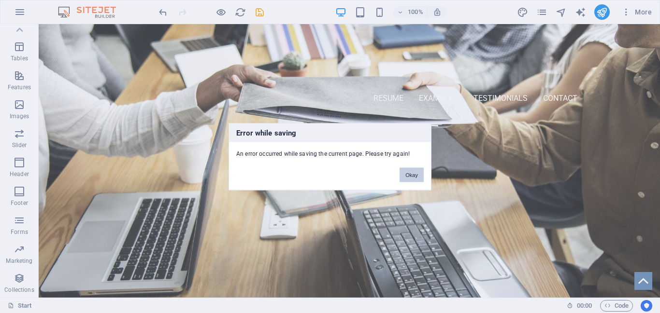
drag, startPoint x: 412, startPoint y: 175, endPoint x: 350, endPoint y: 142, distance: 70.6
click at [412, 175] on button "Okay" at bounding box center [411, 175] width 24 height 14
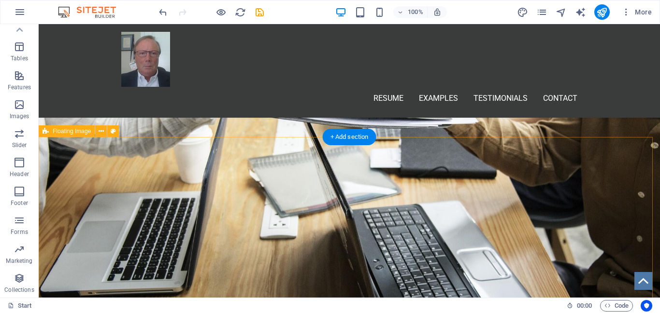
scroll to position [386, 0]
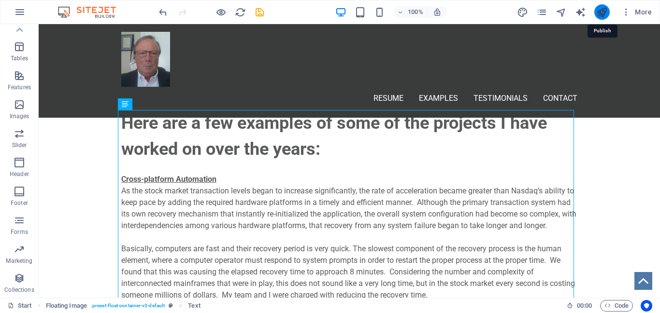
click at [599, 12] on icon "publish" at bounding box center [601, 12] width 11 height 11
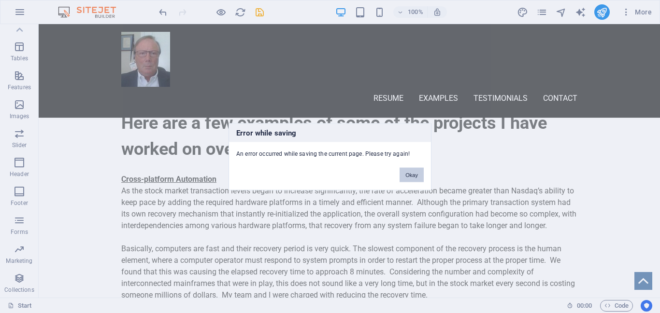
click at [408, 171] on button "Okay" at bounding box center [411, 175] width 24 height 14
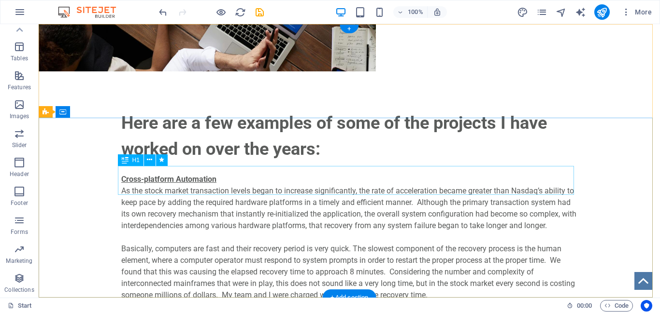
scroll to position [0, 0]
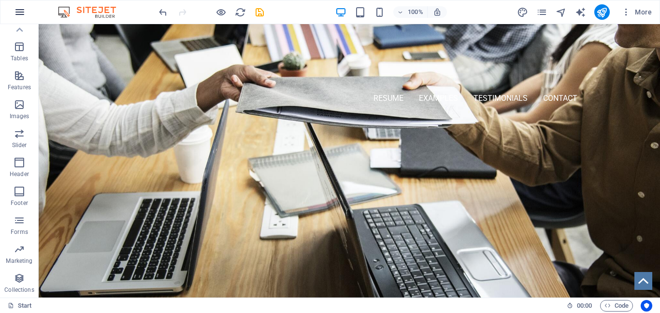
click at [20, 12] on icon "button" at bounding box center [20, 12] width 12 height 12
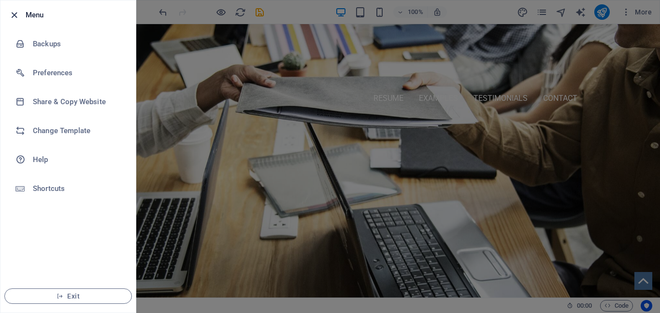
click at [14, 14] on icon "button" at bounding box center [14, 15] width 11 height 11
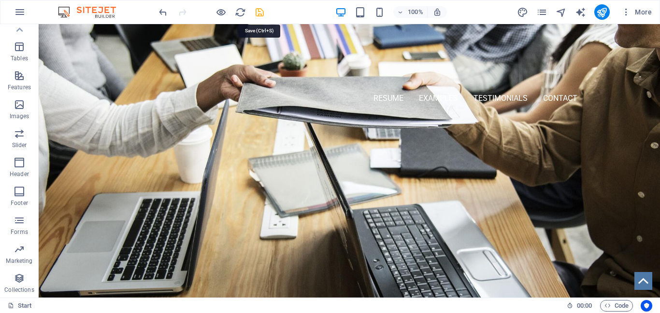
click at [261, 11] on icon "save" at bounding box center [259, 12] width 11 height 11
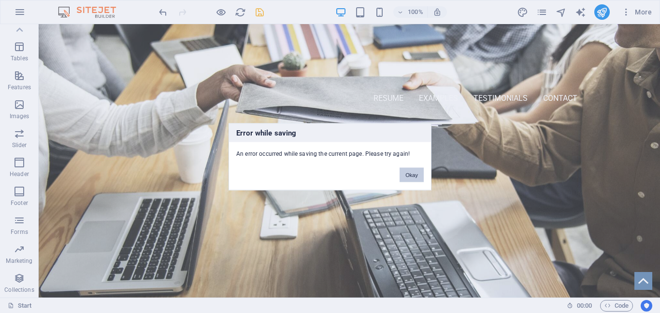
click at [404, 173] on button "Okay" at bounding box center [411, 175] width 24 height 14
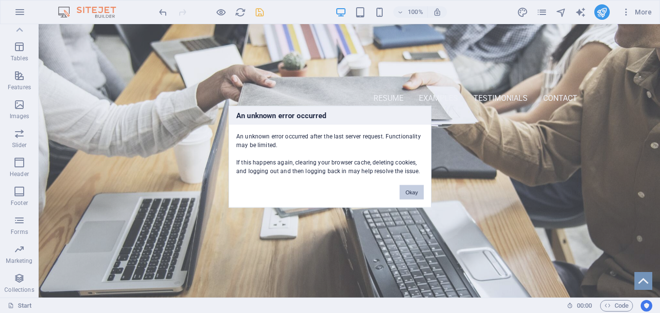
click at [411, 190] on button "Okay" at bounding box center [411, 192] width 24 height 14
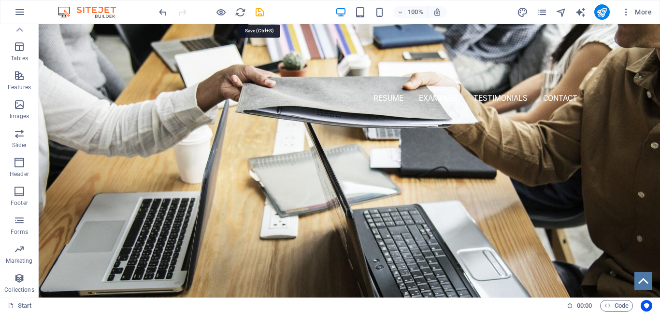
click at [257, 10] on icon "save" at bounding box center [259, 12] width 11 height 11
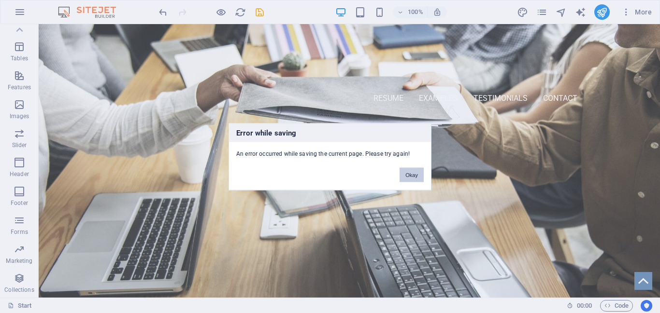
click at [413, 176] on button "Okay" at bounding box center [411, 175] width 24 height 14
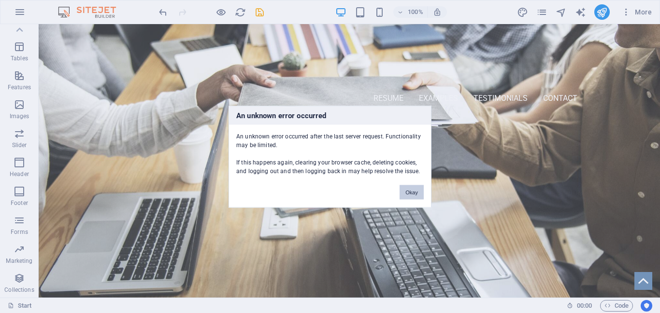
click at [409, 189] on button "Okay" at bounding box center [411, 192] width 24 height 14
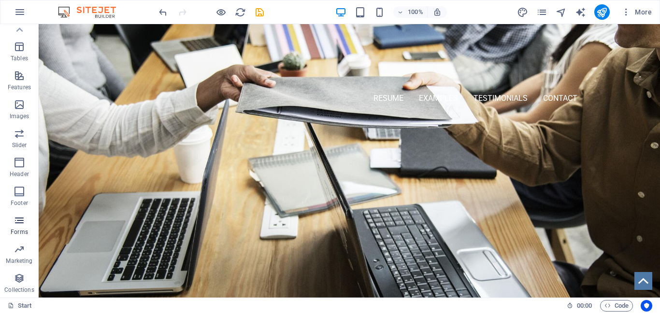
click at [20, 220] on icon "button" at bounding box center [20, 221] width 12 height 12
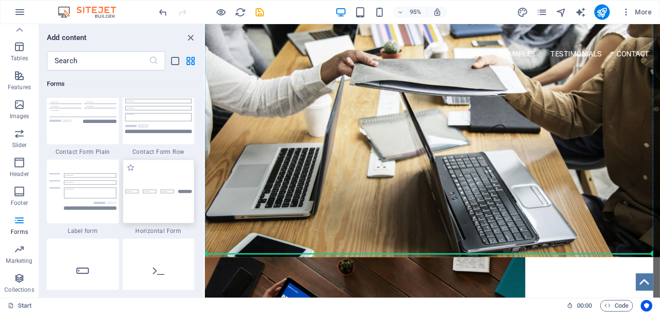
scroll to position [46, 0]
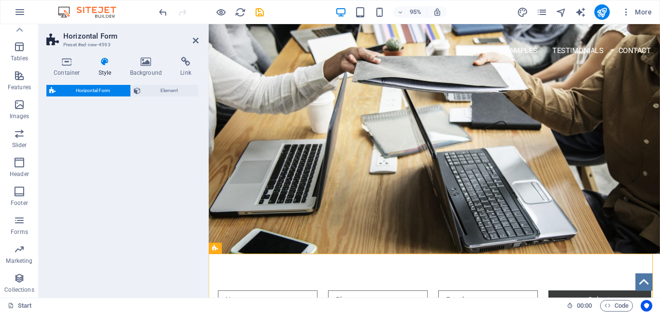
select select "rem"
select select "preset-horizontal-form-v3-default"
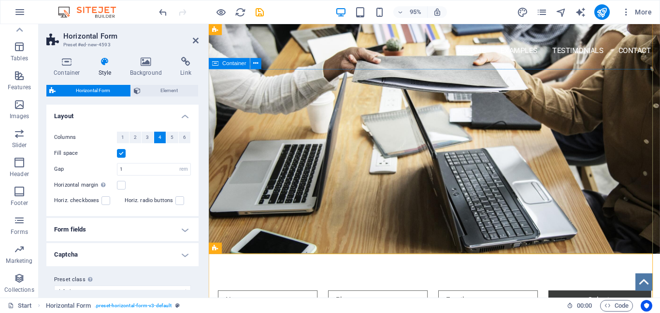
click at [374, 232] on div "[DOMAIN_NAME] Project Management - Change Management Certified Continuous Impro…" at bounding box center [446, 151] width 475 height 161
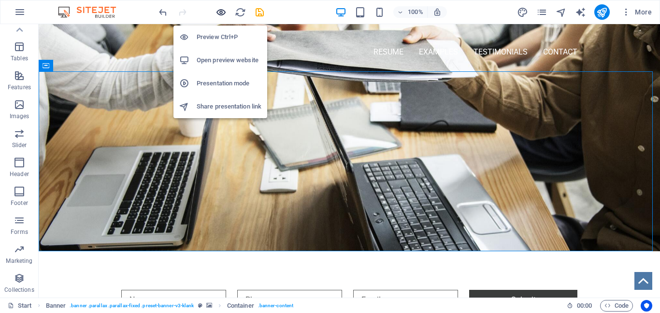
click at [221, 11] on icon "button" at bounding box center [220, 12] width 11 height 11
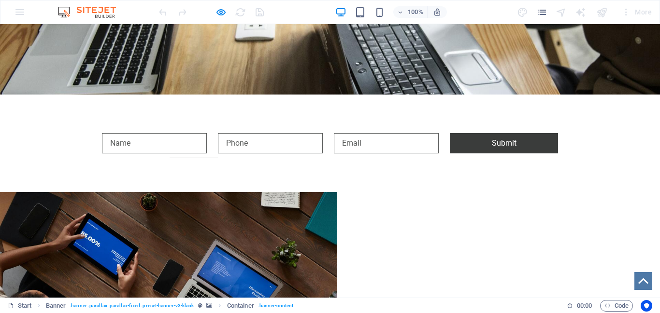
scroll to position [239, 0]
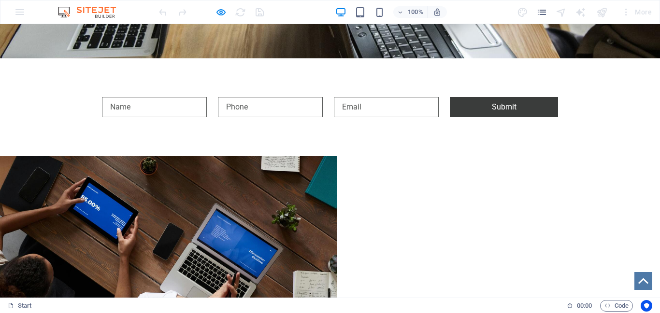
click at [162, 111] on input "text" at bounding box center [154, 107] width 105 height 20
type input "bill"
type input "20392792278"
click at [351, 103] on input "email" at bounding box center [386, 107] width 105 height 20
type input "wpw1012"
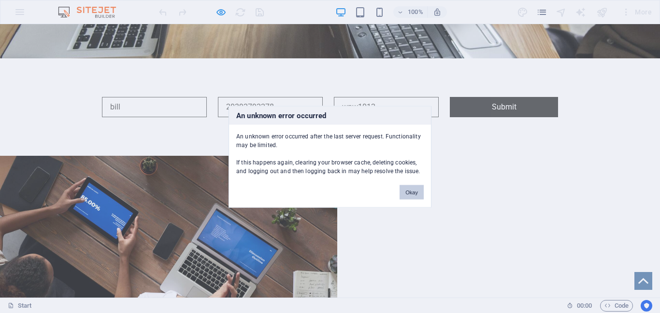
click at [413, 194] on button "Okay" at bounding box center [411, 192] width 24 height 14
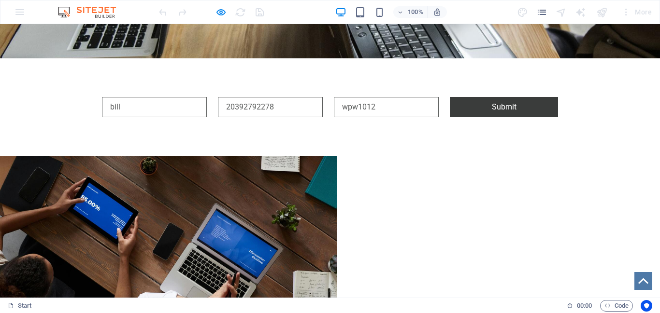
click at [383, 106] on input "wpw1012" at bounding box center [386, 107] width 105 height 20
type input "[EMAIL_ADDRESS][DOMAIN_NAME]"
click at [499, 108] on button "Submit" at bounding box center [504, 107] width 108 height 20
click at [102, 124] on div "bill 20392792278 [EMAIL_ADDRESS][DOMAIN_NAME] Submit {{ 'content.forms.privacy'…" at bounding box center [330, 107] width 660 height 98
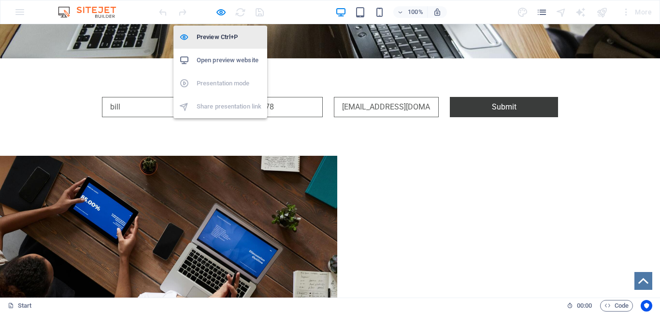
click at [214, 36] on h6 "Preview Ctrl+P" at bounding box center [229, 37] width 65 height 12
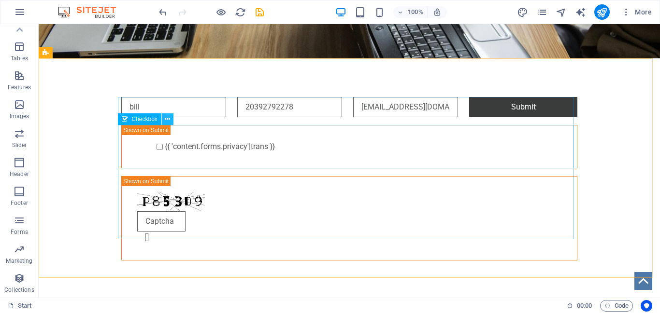
click at [166, 117] on icon at bounding box center [167, 119] width 5 height 10
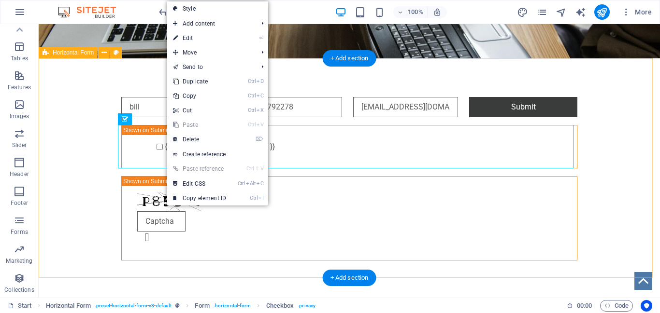
click at [90, 134] on div "bill 20392792278 [EMAIL_ADDRESS][DOMAIN_NAME] Submit {{ 'content.forms.privacy'…" at bounding box center [349, 178] width 621 height 241
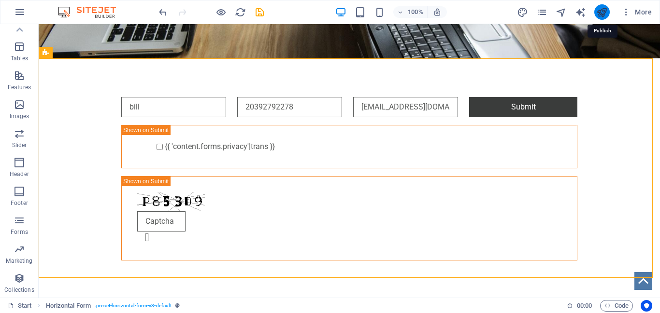
click at [605, 11] on icon "publish" at bounding box center [601, 12] width 11 height 11
checkbox input "false"
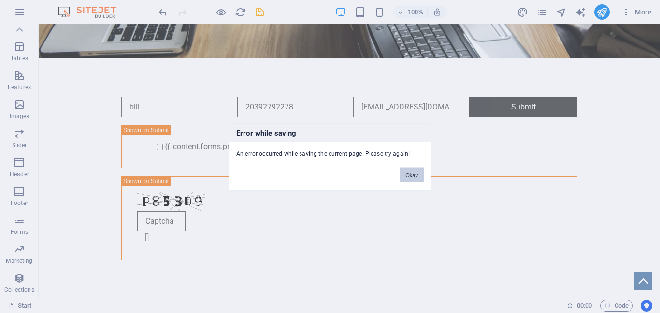
click at [404, 176] on button "Okay" at bounding box center [411, 175] width 24 height 14
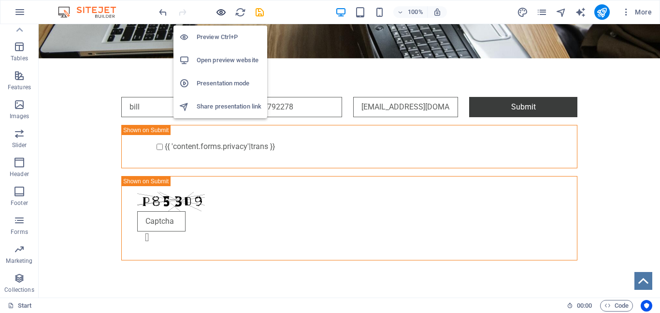
click at [221, 14] on icon "button" at bounding box center [220, 12] width 11 height 11
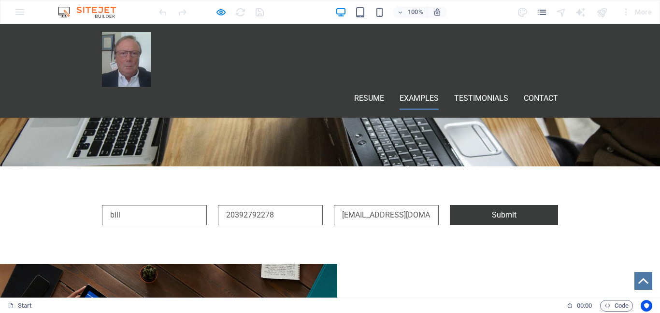
scroll to position [97, 0]
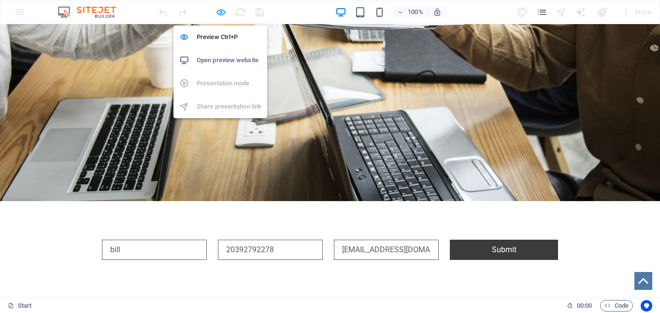
click at [224, 11] on icon "button" at bounding box center [220, 12] width 11 height 11
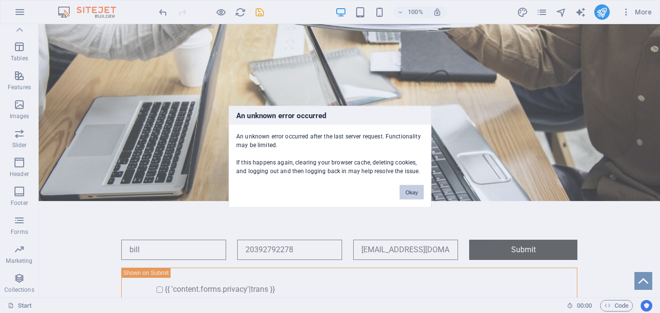
click at [405, 195] on button "Okay" at bounding box center [411, 192] width 24 height 14
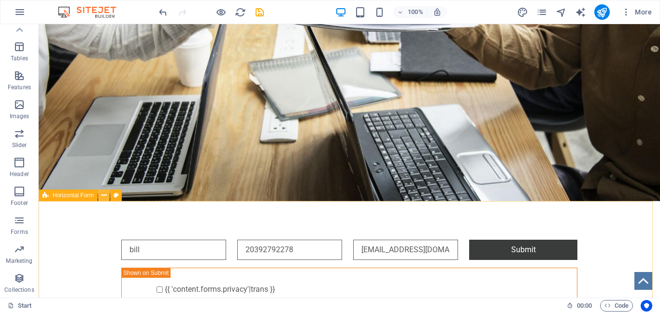
click at [105, 196] on icon at bounding box center [103, 196] width 5 height 10
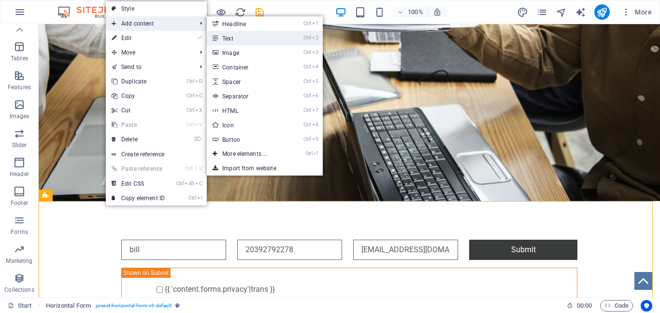
click at [237, 40] on link "Ctrl 2 Text" at bounding box center [247, 38] width 80 height 14
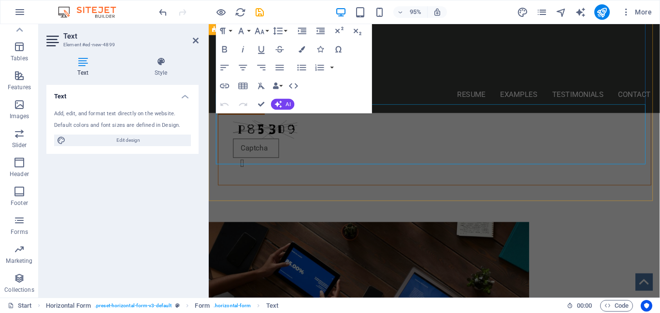
scroll to position [59, 0]
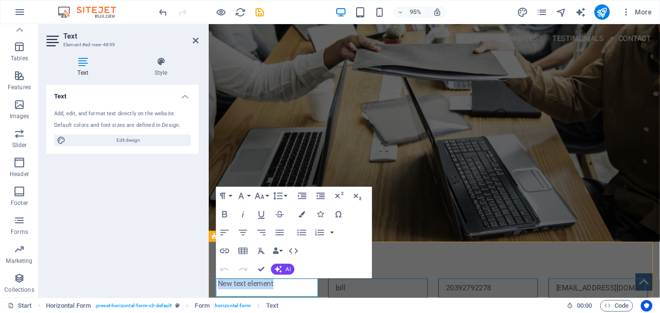
click at [267, 301] on p "New text element" at bounding box center [272, 298] width 108 height 12
click at [267, 302] on p "New text element" at bounding box center [272, 298] width 108 height 12
drag, startPoint x: 286, startPoint y: 299, endPoint x: 216, endPoint y: 300, distance: 70.0
click at [218, 300] on p "New text element" at bounding box center [272, 298] width 108 height 12
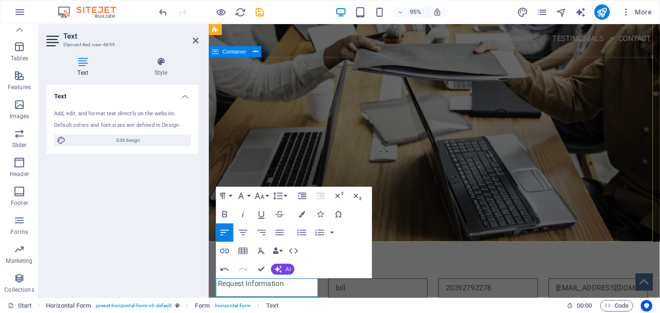
click at [517, 211] on div "[DOMAIN_NAME] Project Management - Change Management Certified Continuous Impro…" at bounding box center [446, 139] width 475 height 161
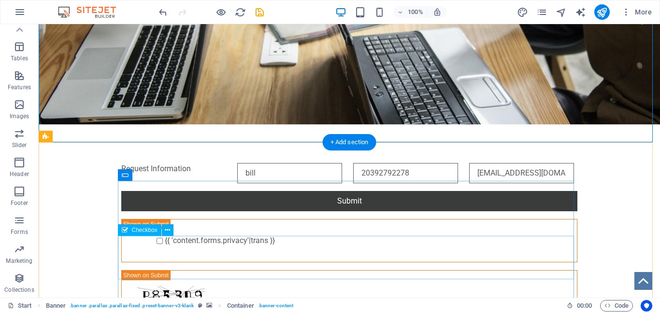
scroll to position [252, 0]
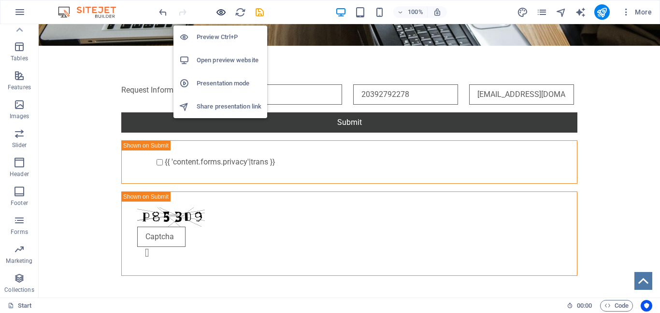
click at [219, 13] on icon "button" at bounding box center [220, 12] width 11 height 11
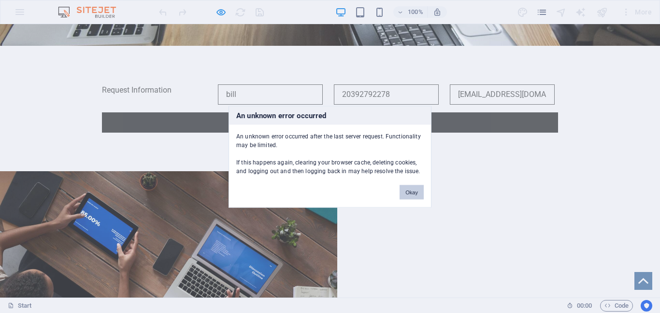
drag, startPoint x: 413, startPoint y: 190, endPoint x: 378, endPoint y: 141, distance: 60.2
click at [413, 190] on button "Okay" at bounding box center [411, 192] width 24 height 14
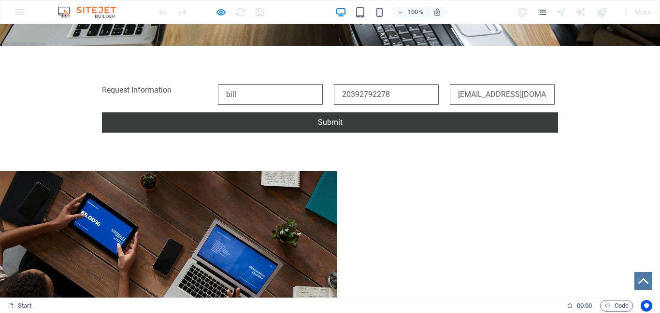
click at [269, 91] on input "bill" at bounding box center [270, 94] width 105 height 20
type input "sss"
click at [436, 89] on input "20392792278" at bounding box center [386, 94] width 105 height 20
type input "9044293892"
click at [458, 95] on input "[EMAIL_ADDRESS][DOMAIN_NAME]" at bounding box center [502, 94] width 105 height 20
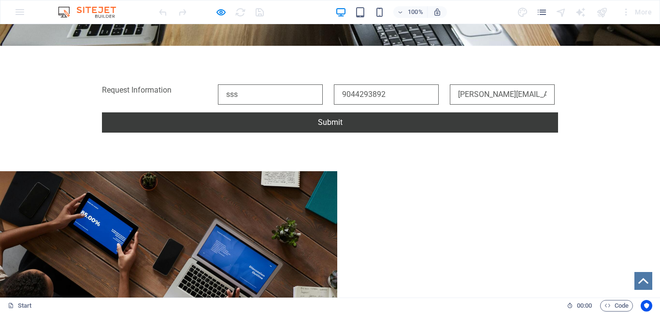
type input "[PERSON_NAME][EMAIL_ADDRESS][DOMAIN_NAME]"
click at [331, 125] on button "Submit" at bounding box center [330, 122] width 456 height 20
click at [98, 138] on div "Request Information sss 9044293892 [PERSON_NAME][EMAIL_ADDRESS][DOMAIN_NAME] Su…" at bounding box center [330, 109] width 660 height 126
click at [317, 123] on button "Submit" at bounding box center [330, 122] width 456 height 20
click at [106, 155] on div "Request Information sss 9044293892 [PERSON_NAME][EMAIL_ADDRESS][DOMAIN_NAME] Su…" at bounding box center [330, 109] width 660 height 126
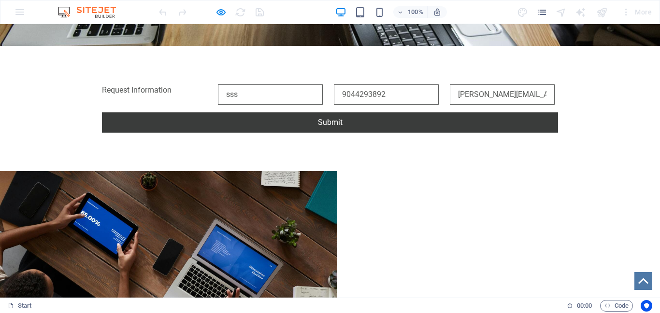
click at [112, 142] on div "Request Information sss 9044293892 [PERSON_NAME][EMAIL_ADDRESS][DOMAIN_NAME] Su…" at bounding box center [330, 109] width 660 height 126
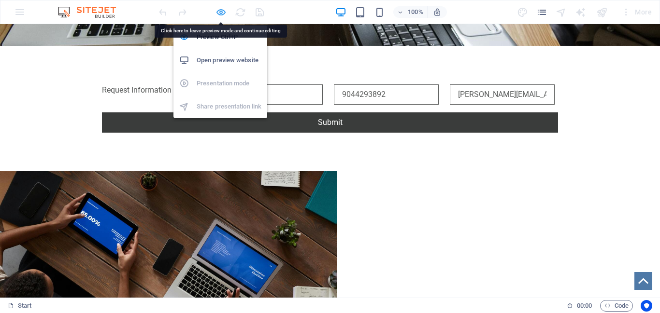
click at [220, 13] on icon "button" at bounding box center [220, 12] width 11 height 11
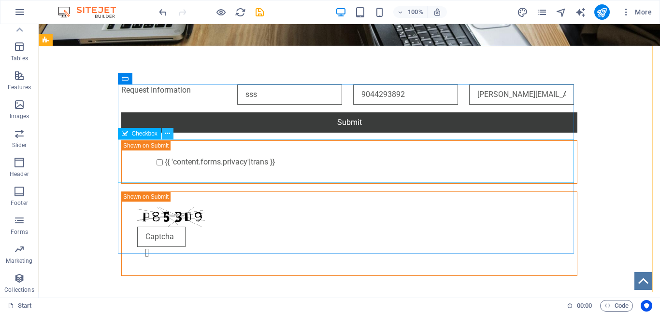
click at [169, 134] on icon at bounding box center [167, 134] width 5 height 10
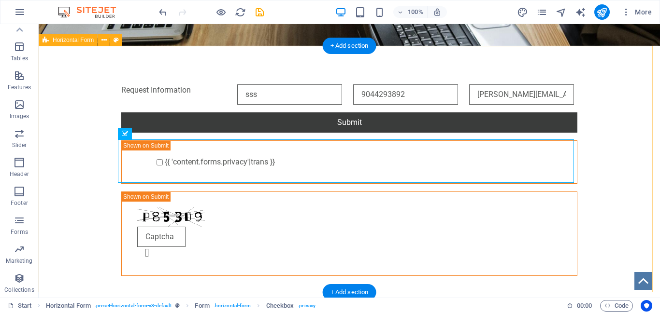
click at [89, 169] on div "Request Information sss 9044293892 [PERSON_NAME][EMAIL_ADDRESS][DOMAIN_NAME] Su…" at bounding box center [349, 180] width 621 height 269
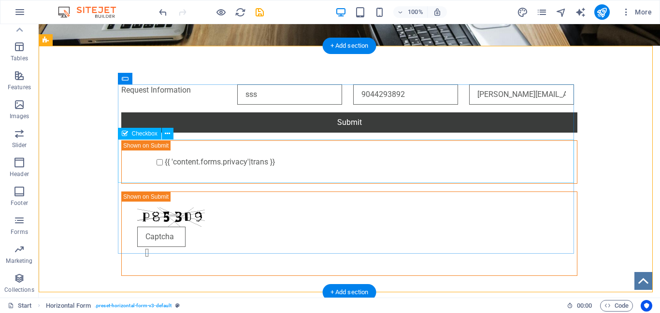
click at [138, 159] on div "{{ 'content.forms.privacy'|trans }}" at bounding box center [349, 162] width 456 height 43
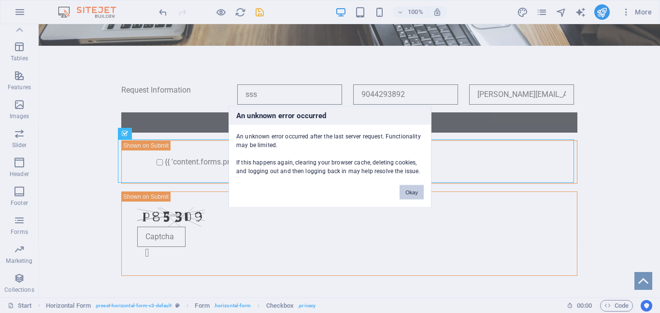
click at [412, 194] on button "Okay" at bounding box center [411, 192] width 24 height 14
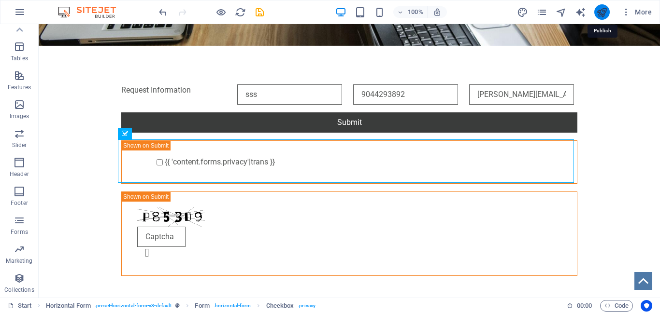
click at [601, 13] on icon "publish" at bounding box center [601, 12] width 11 height 11
checkbox input "false"
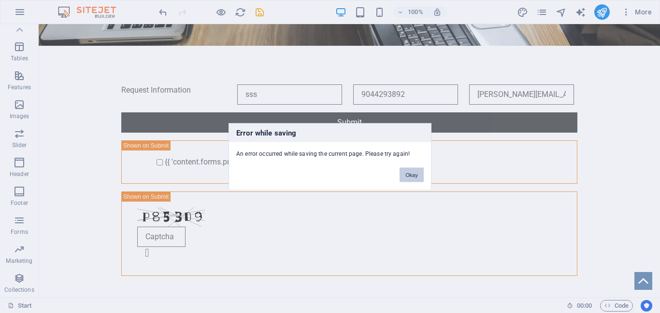
click at [408, 171] on button "Okay" at bounding box center [411, 175] width 24 height 14
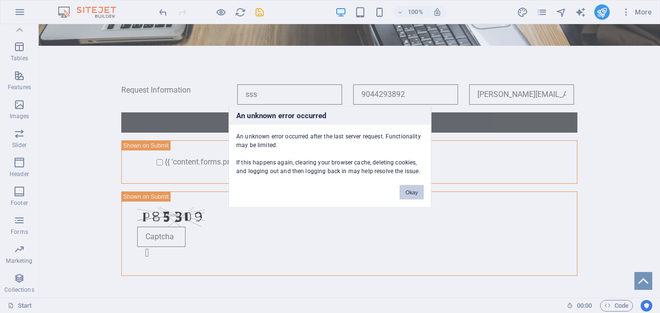
click at [408, 188] on button "Okay" at bounding box center [411, 192] width 24 height 14
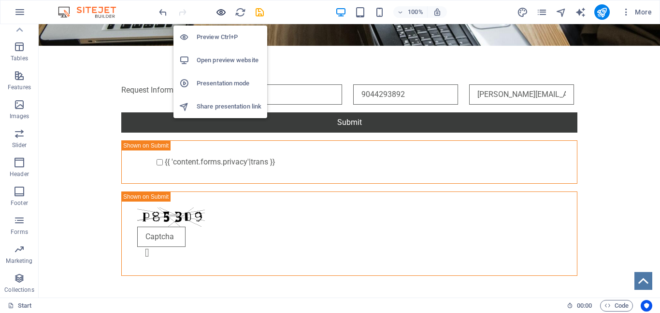
click at [221, 13] on icon "button" at bounding box center [220, 12] width 11 height 11
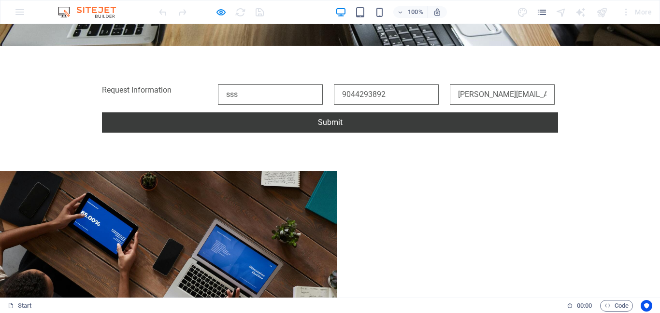
scroll to position [0, 0]
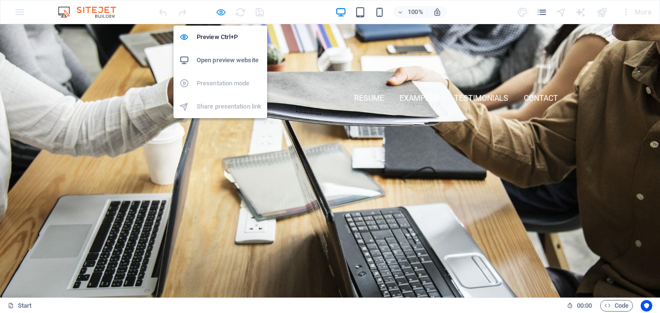
click at [225, 13] on icon "button" at bounding box center [220, 12] width 11 height 11
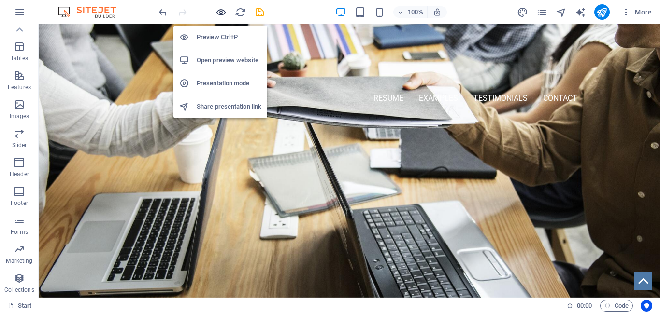
click at [222, 11] on icon "button" at bounding box center [220, 12] width 11 height 11
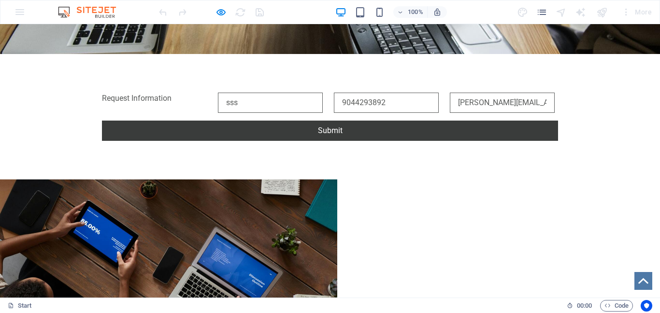
scroll to position [193, 0]
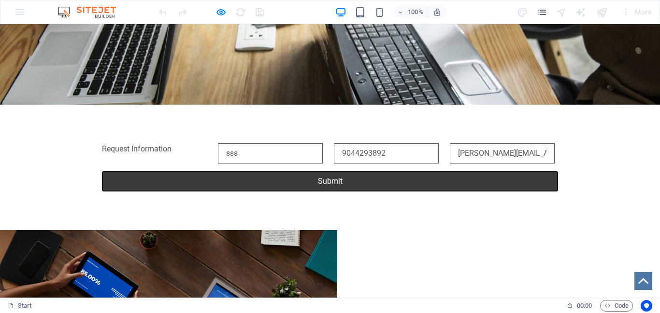
click at [315, 176] on button "Submit" at bounding box center [330, 181] width 456 height 20
click at [103, 180] on button "Submit" at bounding box center [330, 181] width 456 height 20
click at [105, 207] on div "Request Information sss 9044293892 [PERSON_NAME][EMAIL_ADDRESS][DOMAIN_NAME] Su…" at bounding box center [330, 168] width 660 height 126
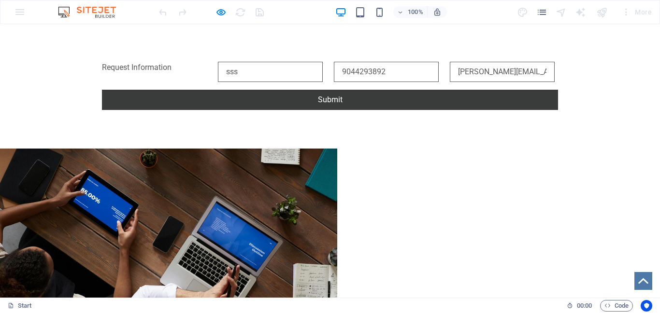
scroll to position [290, 0]
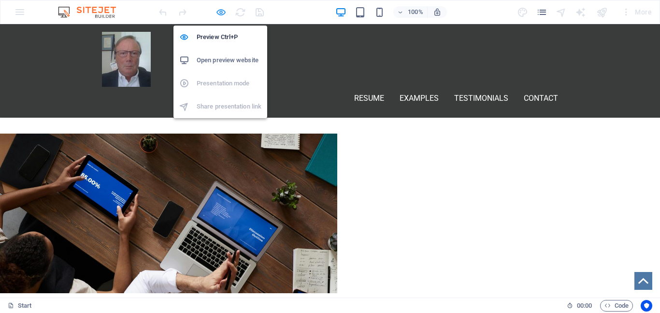
click at [221, 11] on icon "button" at bounding box center [220, 12] width 11 height 11
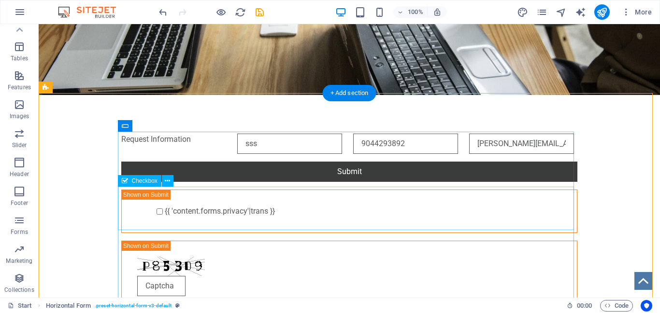
scroll to position [205, 0]
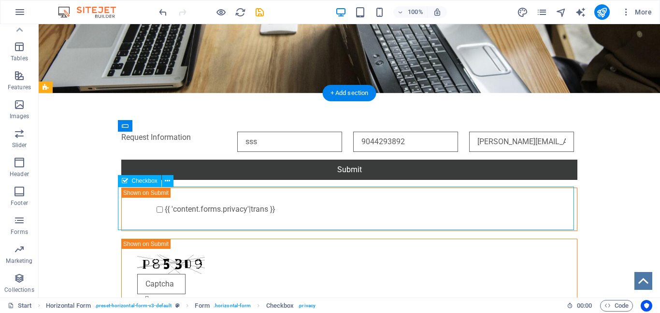
click at [142, 188] on div "{{ 'content.forms.privacy'|trans }}" at bounding box center [349, 209] width 456 height 43
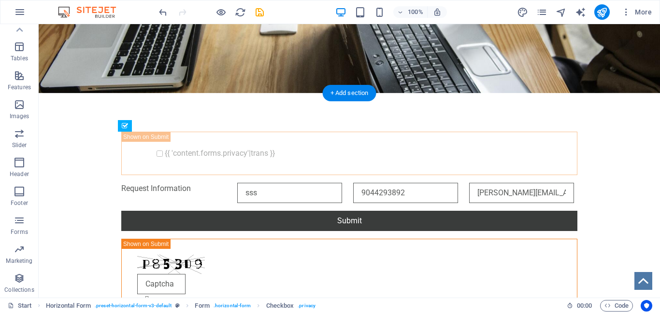
drag, startPoint x: 179, startPoint y: 205, endPoint x: 149, endPoint y: 127, distance: 84.4
drag, startPoint x: 148, startPoint y: 191, endPoint x: 158, endPoint y: 108, distance: 83.6
click at [158, 108] on div "{{ 'content.forms.privacy'|trans }} Request Information sss 9044293892 [PERSON_…" at bounding box center [349, 227] width 621 height 269
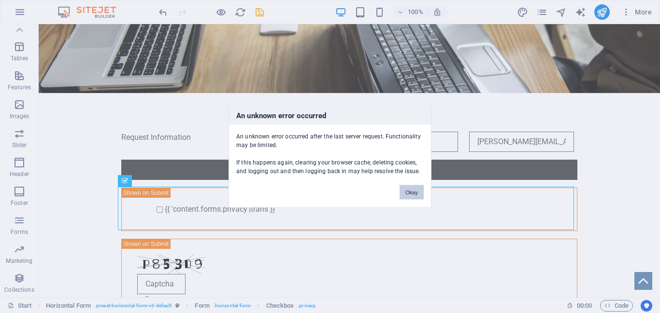
drag, startPoint x: 407, startPoint y: 192, endPoint x: 299, endPoint y: 77, distance: 157.8
click at [407, 192] on button "Okay" at bounding box center [411, 192] width 24 height 14
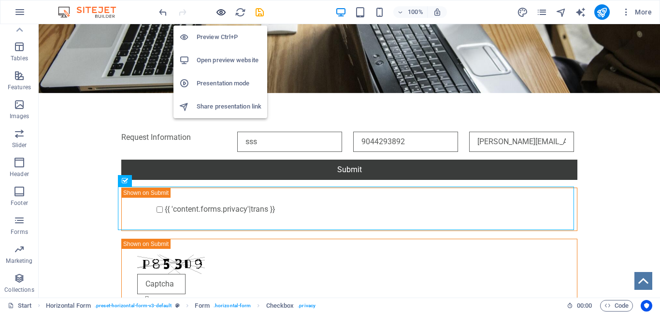
click at [220, 13] on icon "button" at bounding box center [220, 12] width 11 height 11
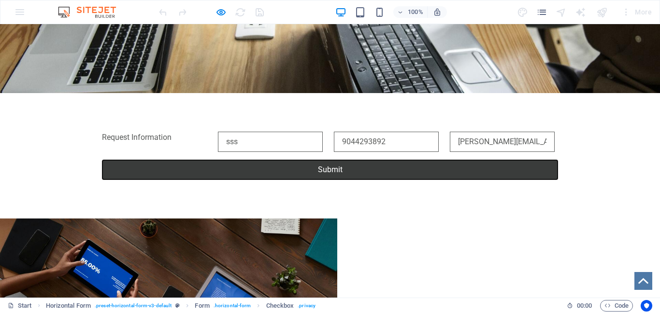
click at [341, 160] on button "Submit" at bounding box center [330, 170] width 456 height 20
click at [93, 184] on div "Request Information sss 9044293892 [PERSON_NAME][EMAIL_ADDRESS][DOMAIN_NAME] Su…" at bounding box center [330, 156] width 660 height 126
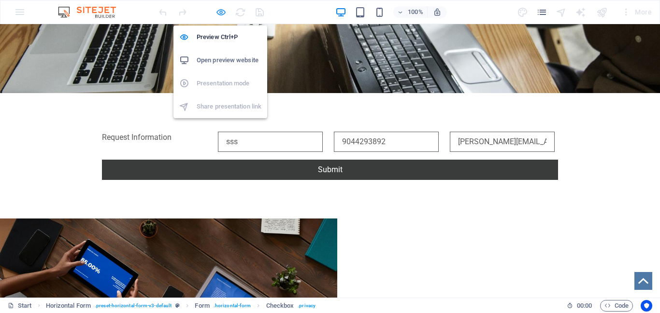
drag, startPoint x: 222, startPoint y: 12, endPoint x: 94, endPoint y: 5, distance: 128.1
click at [222, 12] on icon "button" at bounding box center [220, 12] width 11 height 11
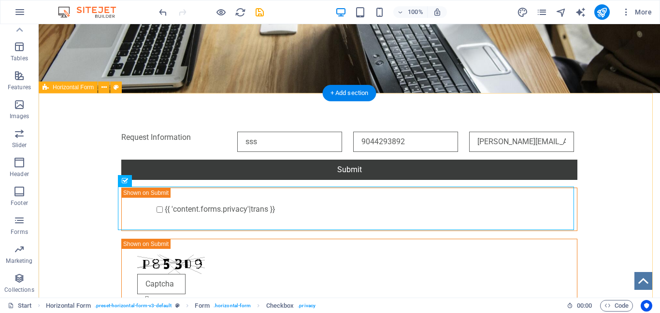
click at [135, 125] on div "Request Information sss 9044293892 [PERSON_NAME][EMAIL_ADDRESS][DOMAIN_NAME] Su…" at bounding box center [349, 227] width 621 height 269
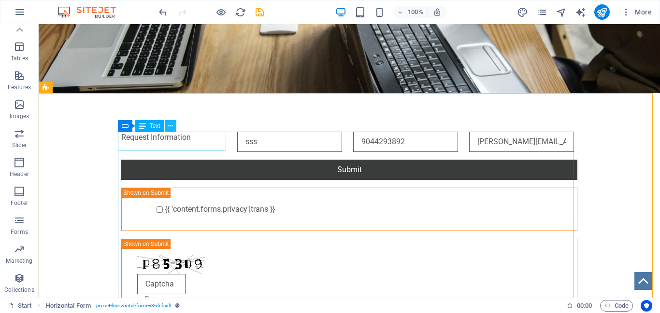
click at [169, 127] on icon at bounding box center [170, 126] width 5 height 10
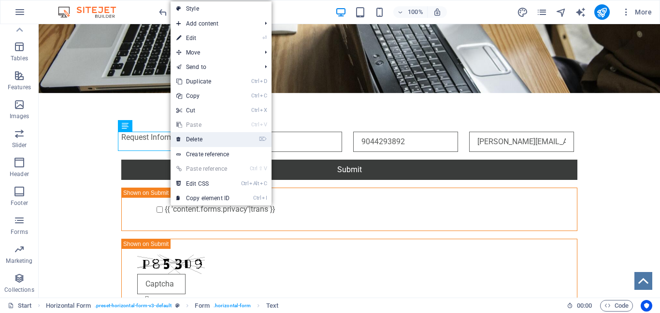
click at [196, 137] on link "⌦ Delete" at bounding box center [202, 139] width 65 height 14
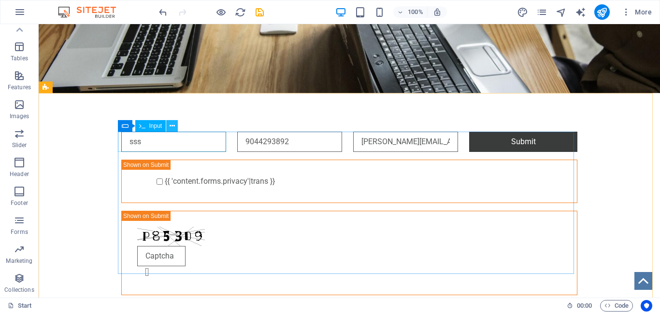
click at [172, 126] on icon at bounding box center [171, 126] width 5 height 10
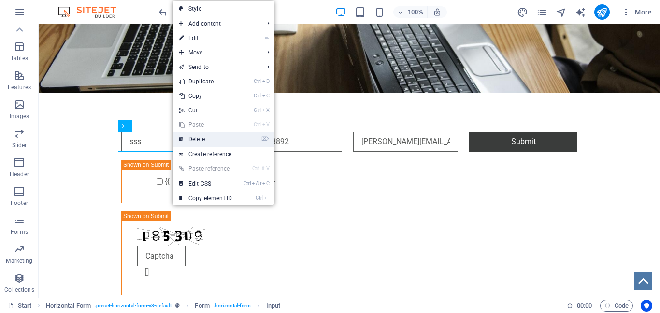
click at [193, 141] on link "⌦ Delete" at bounding box center [205, 139] width 65 height 14
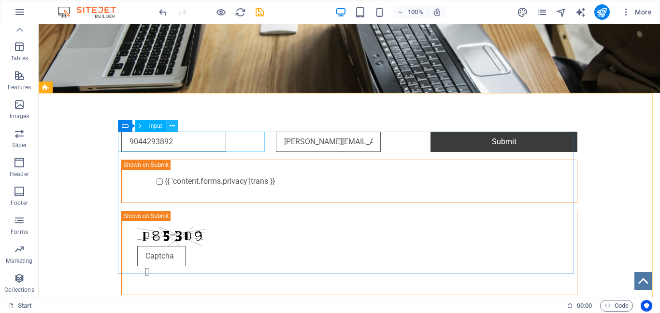
click at [169, 127] on button at bounding box center [172, 126] width 12 height 12
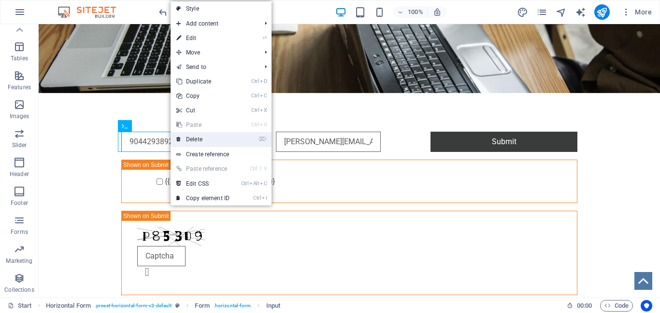
drag, startPoint x: 194, startPoint y: 141, endPoint x: 155, endPoint y: 117, distance: 45.8
click at [194, 141] on link "⌦ Delete" at bounding box center [202, 139] width 65 height 14
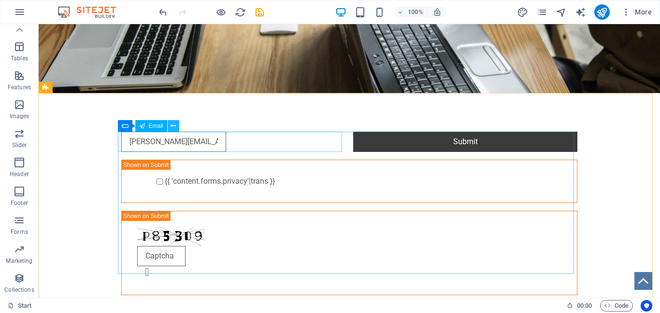
click at [176, 127] on button at bounding box center [174, 126] width 12 height 12
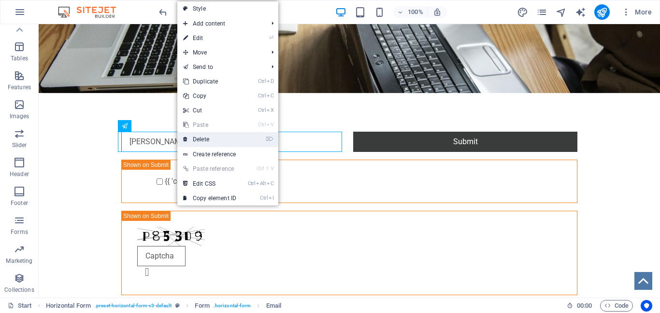
click at [193, 139] on link "⌦ Delete" at bounding box center [209, 139] width 65 height 14
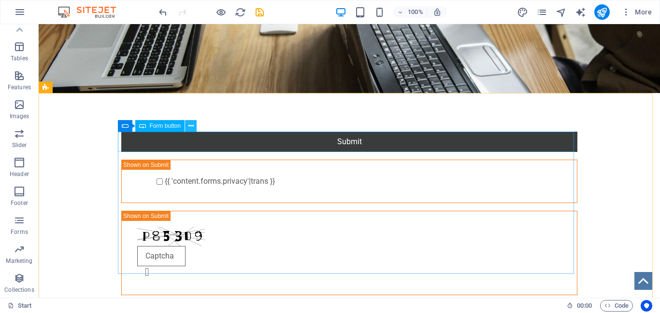
click at [190, 129] on icon at bounding box center [190, 126] width 5 height 10
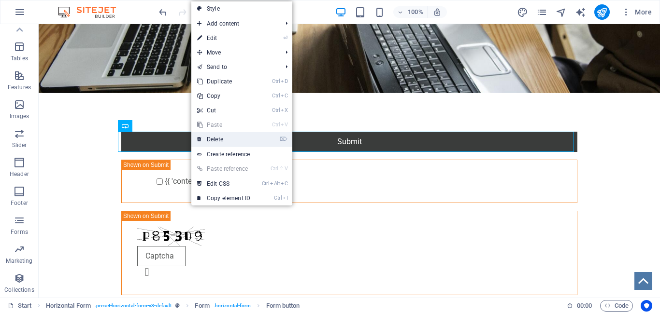
click at [210, 139] on link "⌦ Delete" at bounding box center [223, 139] width 65 height 14
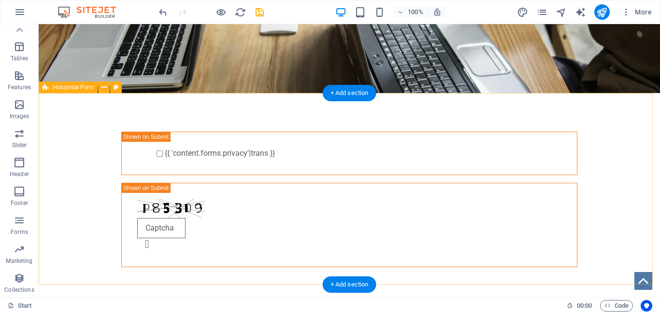
click at [185, 125] on div "{{ 'content.forms.privacy'|trans }} Nicht lesbar? Neu generieren" at bounding box center [349, 199] width 621 height 213
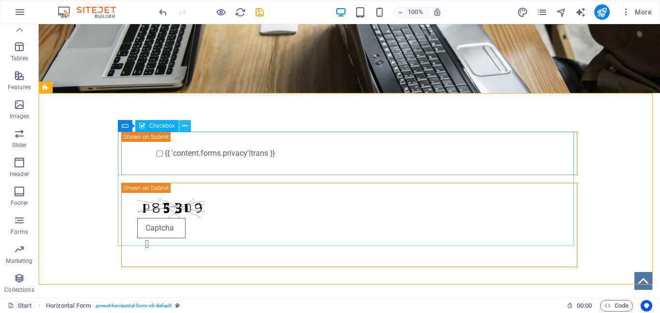
click at [183, 127] on icon at bounding box center [184, 126] width 5 height 10
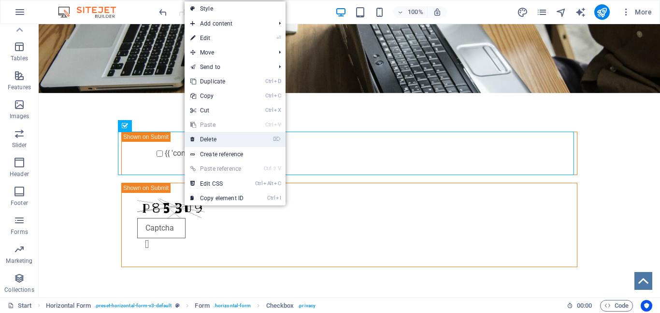
drag, startPoint x: 163, startPoint y: 112, endPoint x: 201, endPoint y: 137, distance: 45.5
click at [201, 137] on link "⌦ Delete" at bounding box center [216, 139] width 65 height 14
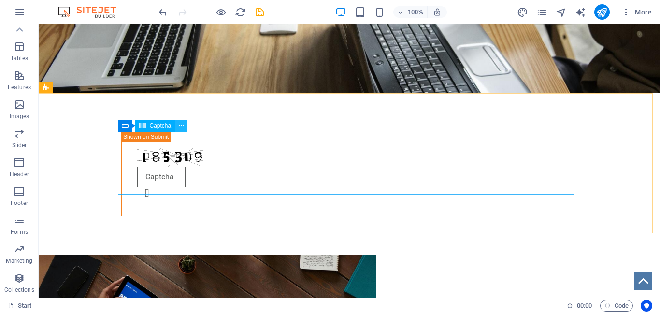
click at [183, 127] on icon at bounding box center [181, 126] width 5 height 10
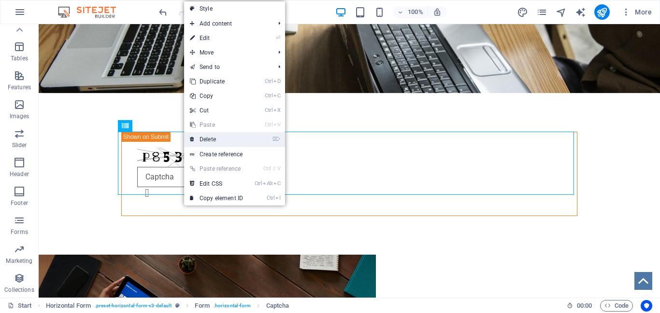
click at [206, 139] on link "⌦ Delete" at bounding box center [216, 139] width 65 height 14
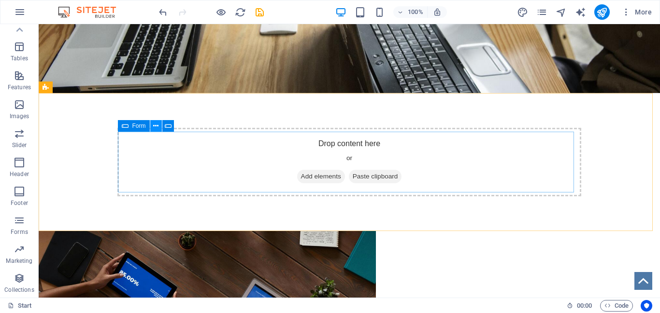
click at [152, 125] on button at bounding box center [156, 126] width 12 height 12
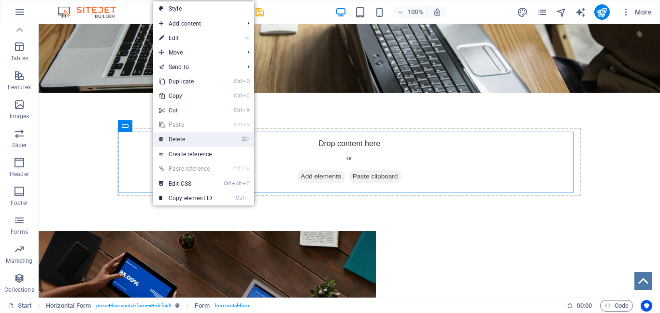
click at [180, 138] on link "⌦ Delete" at bounding box center [185, 139] width 65 height 14
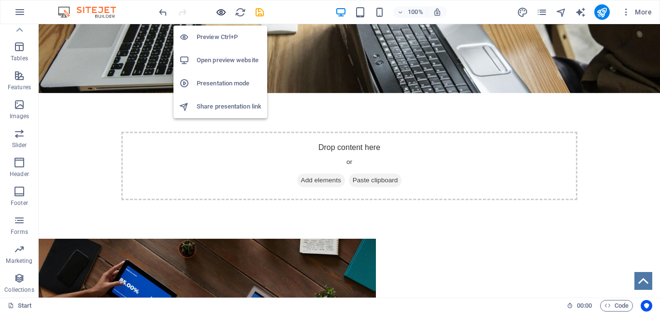
click at [218, 11] on icon "button" at bounding box center [220, 12] width 11 height 11
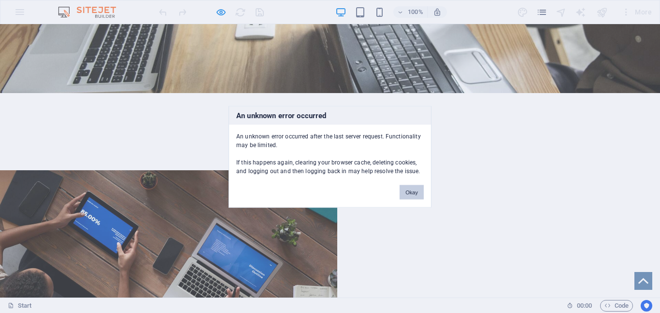
drag, startPoint x: 414, startPoint y: 190, endPoint x: 386, endPoint y: 132, distance: 64.4
click at [414, 190] on button "Okay" at bounding box center [411, 192] width 24 height 14
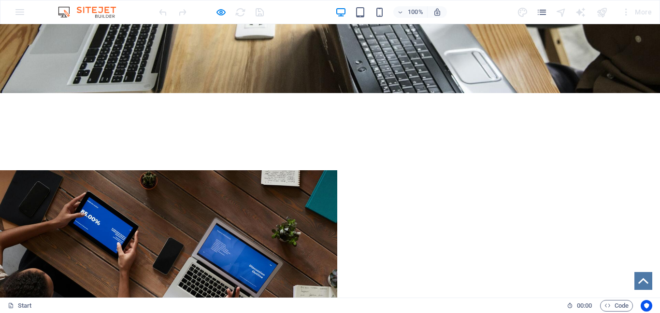
scroll to position [0, 0]
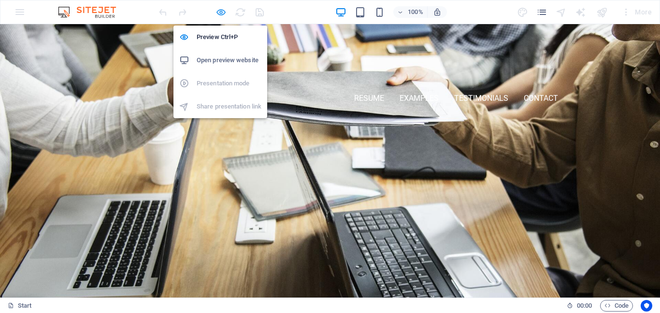
click at [221, 13] on icon "button" at bounding box center [220, 12] width 11 height 11
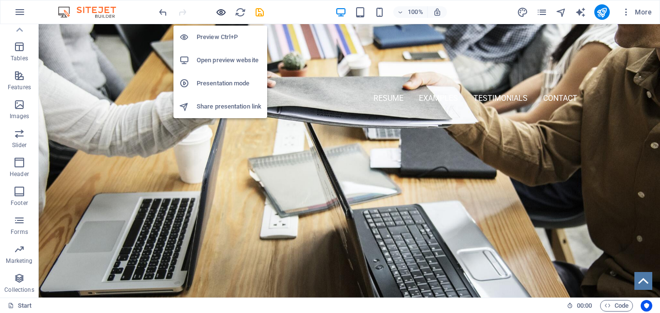
click at [221, 13] on icon "button" at bounding box center [220, 12] width 11 height 11
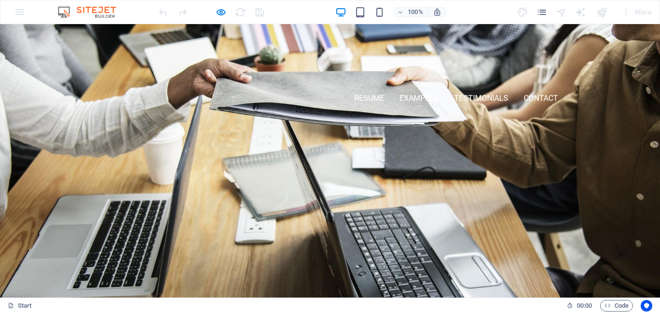
click at [417, 98] on link "Examples" at bounding box center [418, 98] width 39 height 23
click at [489, 96] on link "Testimonials" at bounding box center [481, 98] width 54 height 23
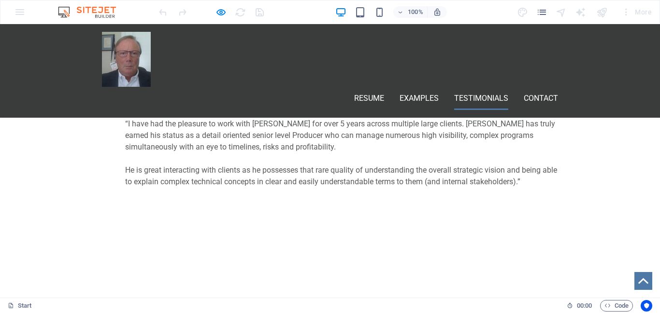
scroll to position [1773, 0]
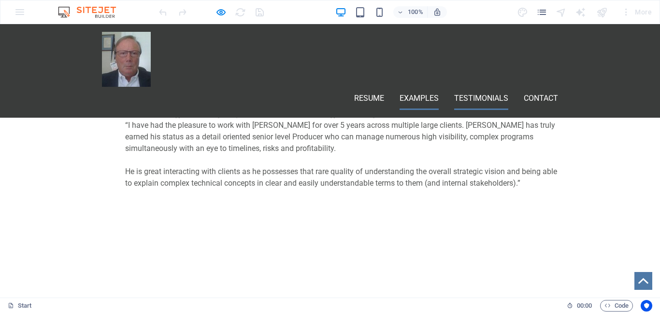
click at [411, 87] on link "Examples" at bounding box center [418, 98] width 39 height 23
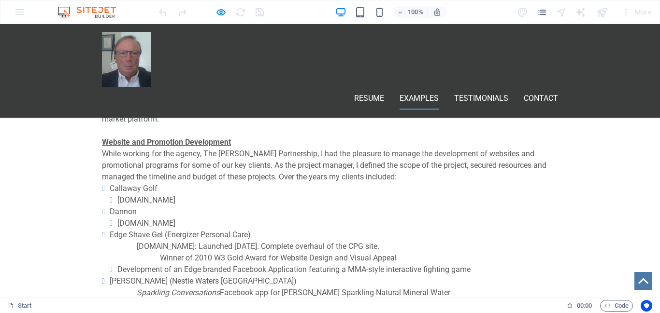
scroll to position [0, 0]
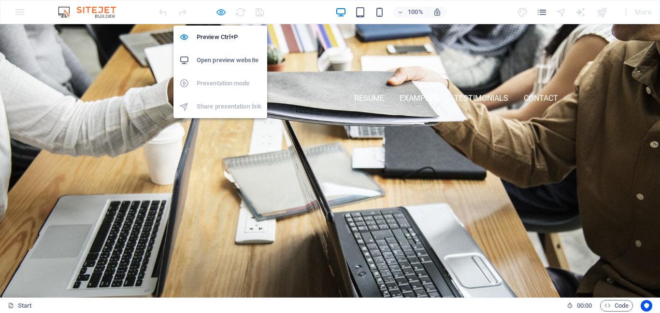
click at [220, 13] on icon "button" at bounding box center [220, 12] width 11 height 11
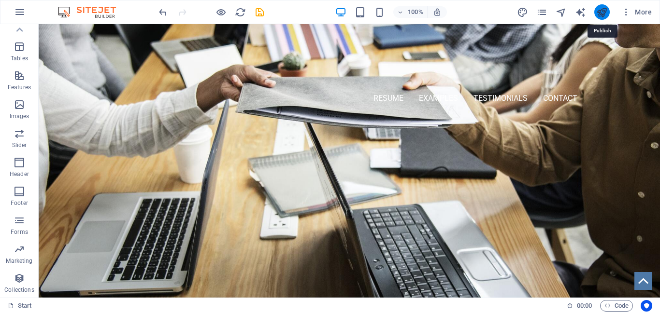
click at [600, 14] on icon "publish" at bounding box center [601, 12] width 11 height 11
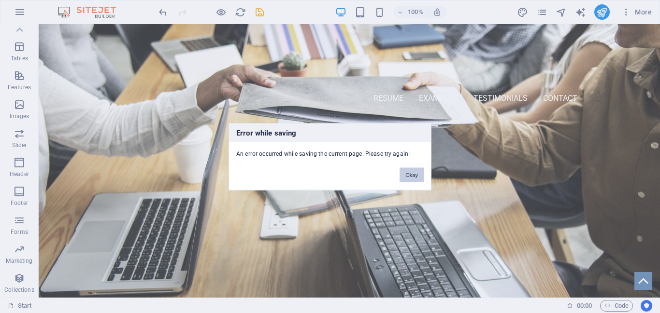
click at [411, 172] on button "Okay" at bounding box center [411, 175] width 24 height 14
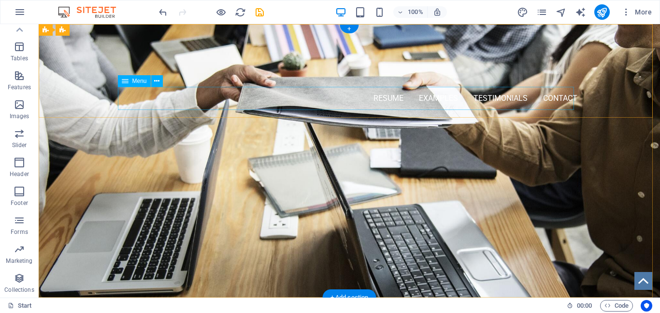
click at [566, 98] on nav "RESUME Examples Testimonials Contact" at bounding box center [349, 98] width 456 height 23
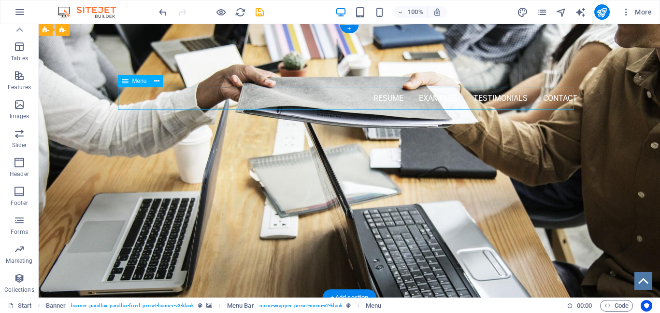
click at [566, 98] on nav "RESUME Examples Testimonials Contact" at bounding box center [349, 98] width 456 height 23
select select "tag"
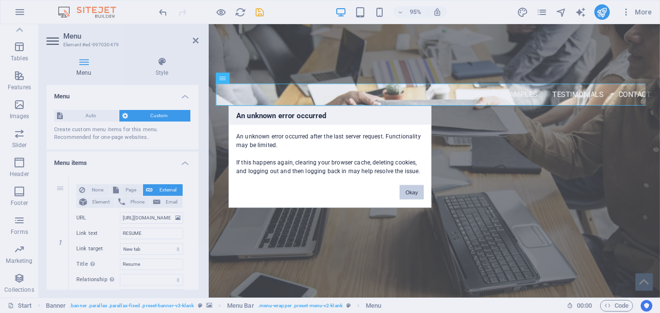
click at [418, 191] on button "Okay" at bounding box center [411, 192] width 24 height 14
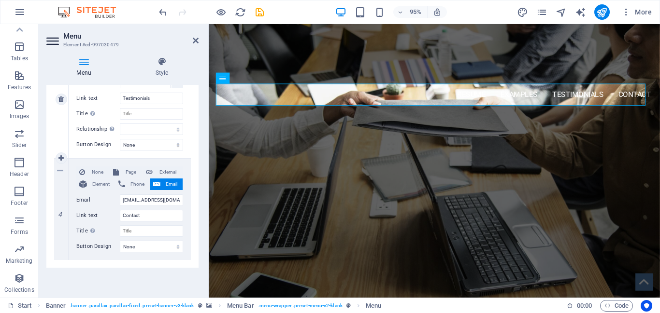
scroll to position [391, 0]
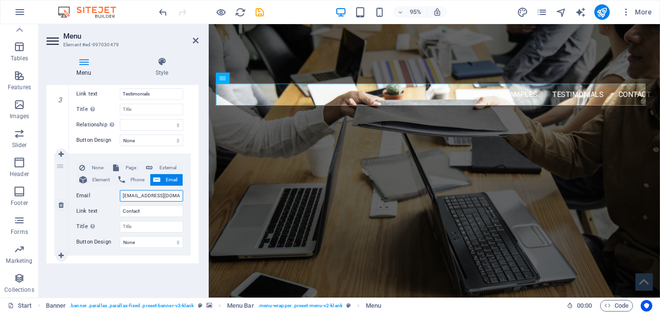
click at [122, 194] on input "[EMAIL_ADDRESS][DOMAIN_NAME]" at bounding box center [151, 196] width 63 height 12
type input "[EMAIL_ADDRESS][DOMAIN_NAME]"
select select
type input "[EMAIL_ADDRESS][DOMAIN_NAME]"
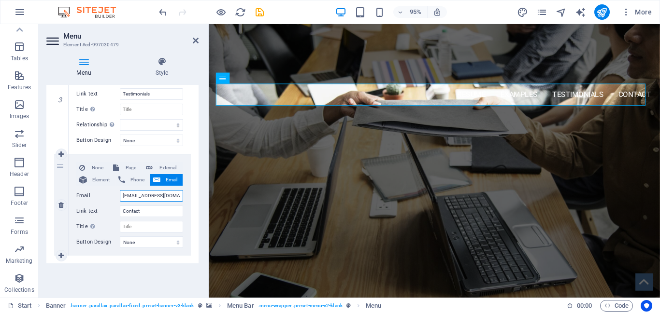
select select
type input "[EMAIL_ADDRESS][DOMAIN_NAME]"
select select
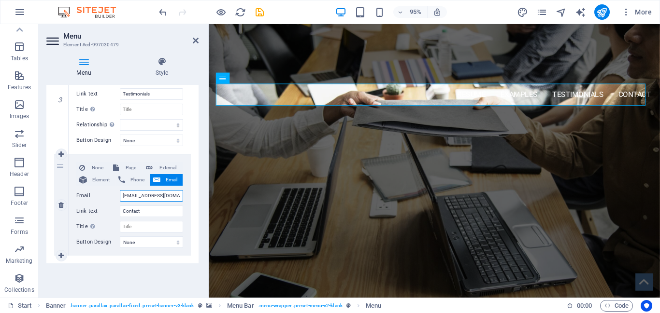
type input "mailto:[EMAIL_ADDRESS][DOMAIN_NAME]"
select select
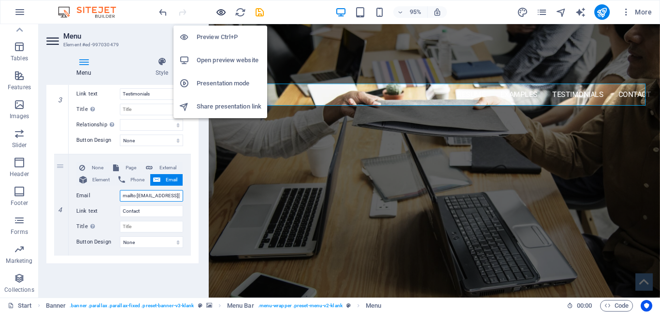
type input "mailto:[EMAIL_ADDRESS][DOMAIN_NAME]"
click at [224, 11] on icon "button" at bounding box center [220, 12] width 11 height 11
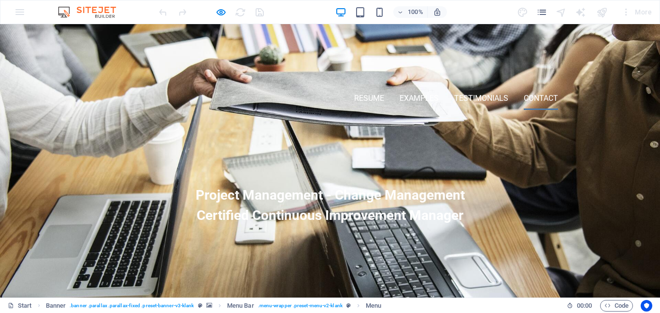
click at [534, 97] on link "Contact" at bounding box center [540, 98] width 34 height 23
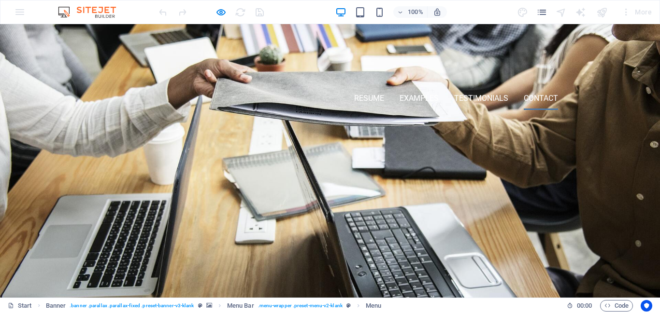
click at [532, 99] on link "Contact" at bounding box center [540, 98] width 34 height 23
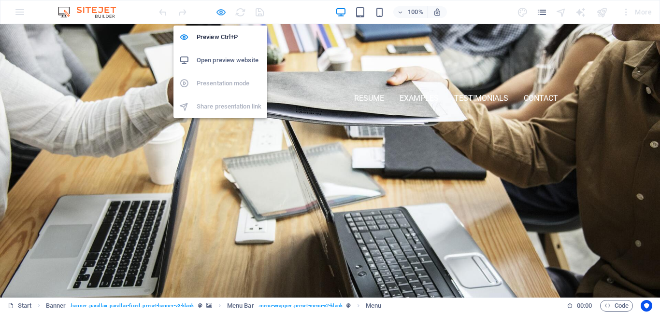
click at [218, 14] on icon "button" at bounding box center [220, 12] width 11 height 11
select select "tag"
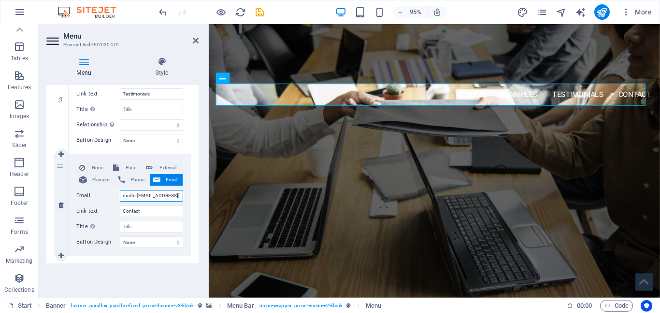
click at [137, 195] on input "mailto:[EMAIL_ADDRESS][DOMAIN_NAME]" at bounding box center [151, 196] width 63 height 12
type input "[EMAIL_ADDRESS][DOMAIN_NAME]"
select select
type input "[EMAIL_ADDRESS][DOMAIN_NAME]"
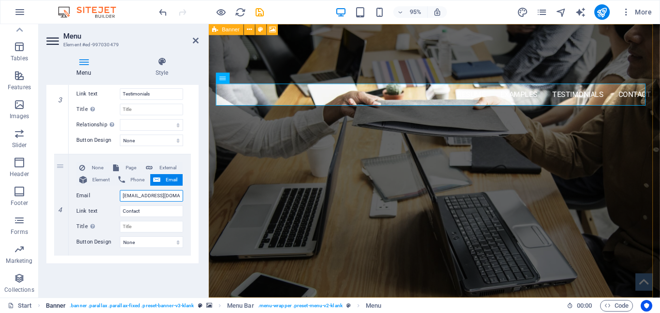
select select
type input "[EMAIL_ADDRESS][DOMAIN_NAME]"
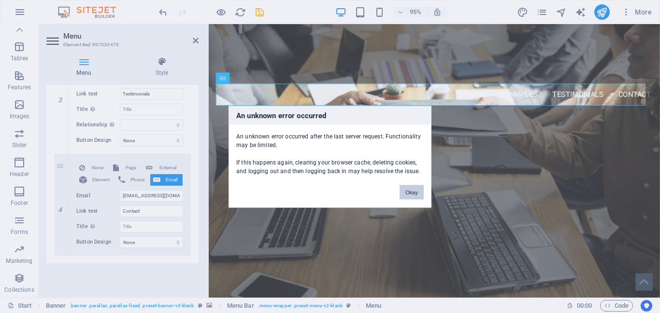
click at [403, 192] on button "Okay" at bounding box center [411, 192] width 24 height 14
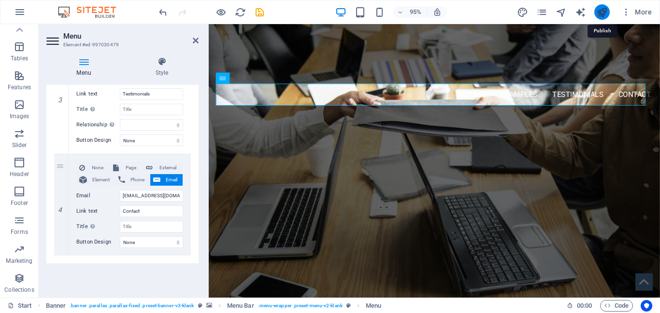
click at [605, 11] on icon "publish" at bounding box center [601, 12] width 11 height 11
select select "tag"
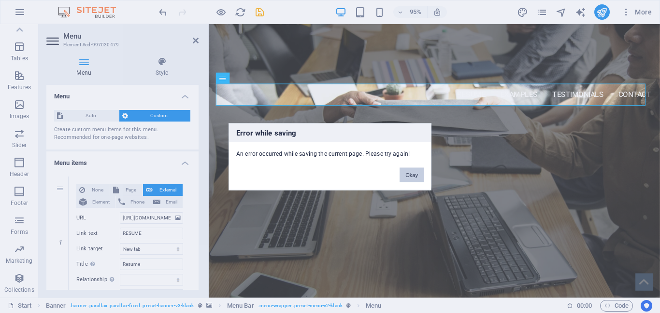
click at [409, 171] on button "Okay" at bounding box center [411, 175] width 24 height 14
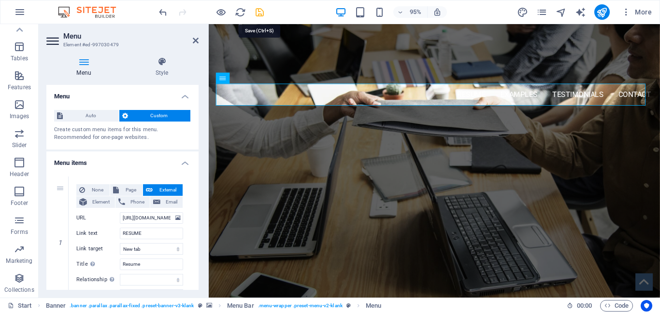
click at [258, 10] on icon "save" at bounding box center [259, 12] width 11 height 11
select select "tag"
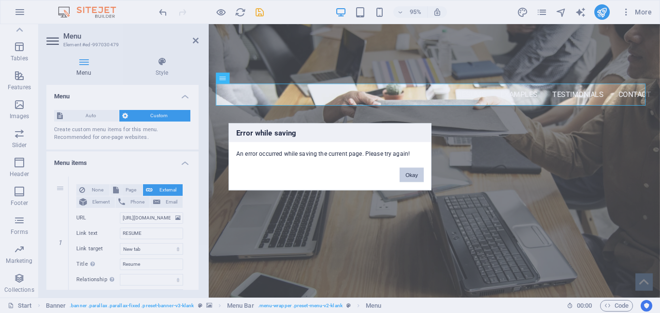
drag, startPoint x: 208, startPoint y: 157, endPoint x: 406, endPoint y: 174, distance: 199.1
click at [406, 174] on button "Okay" at bounding box center [411, 175] width 24 height 14
